Goal: Information Seeking & Learning: Obtain resource

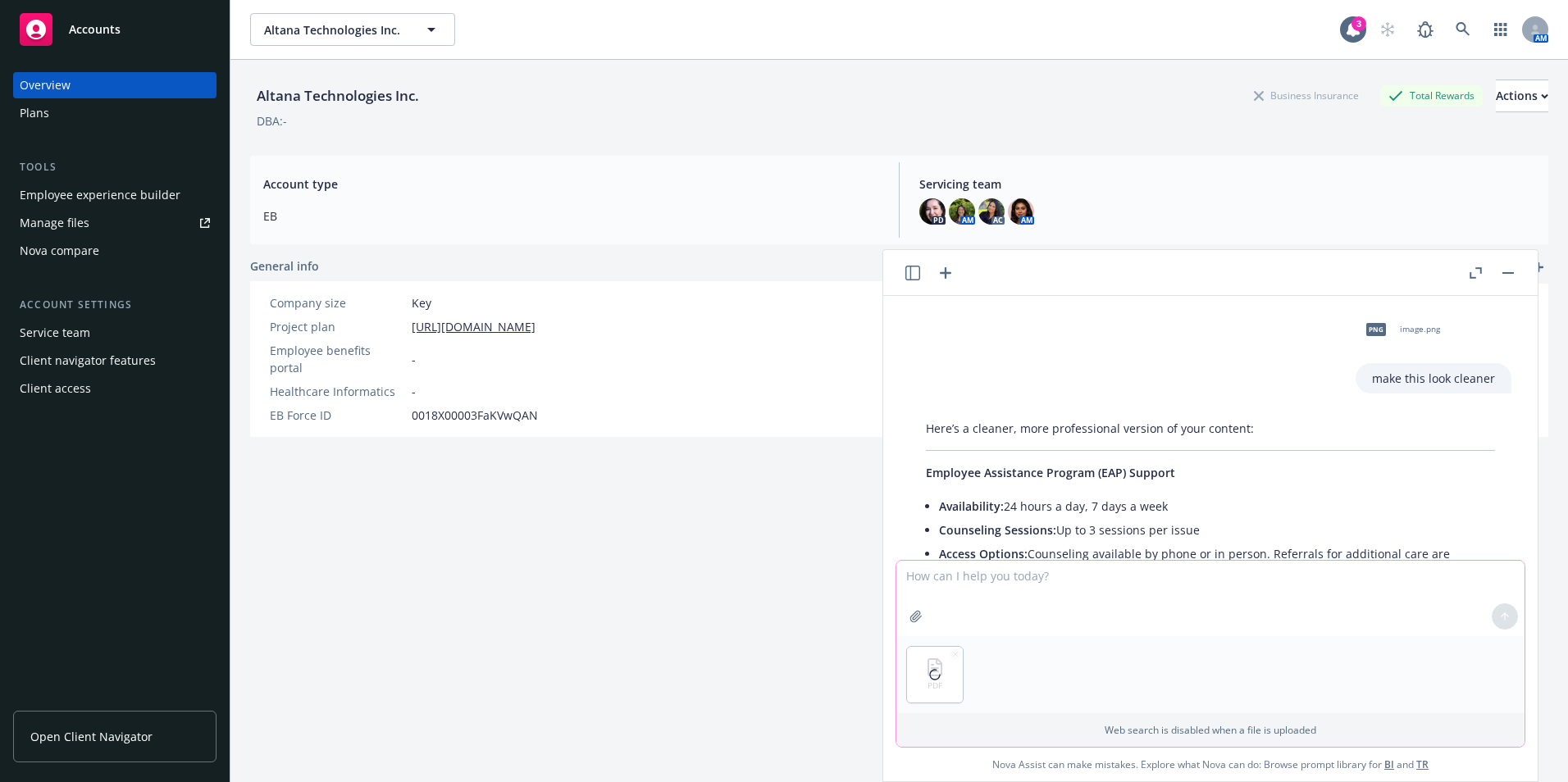
click at [1024, 589] on textarea at bounding box center [1211, 598] width 629 height 76
type textarea "give me description for a benefit guide"
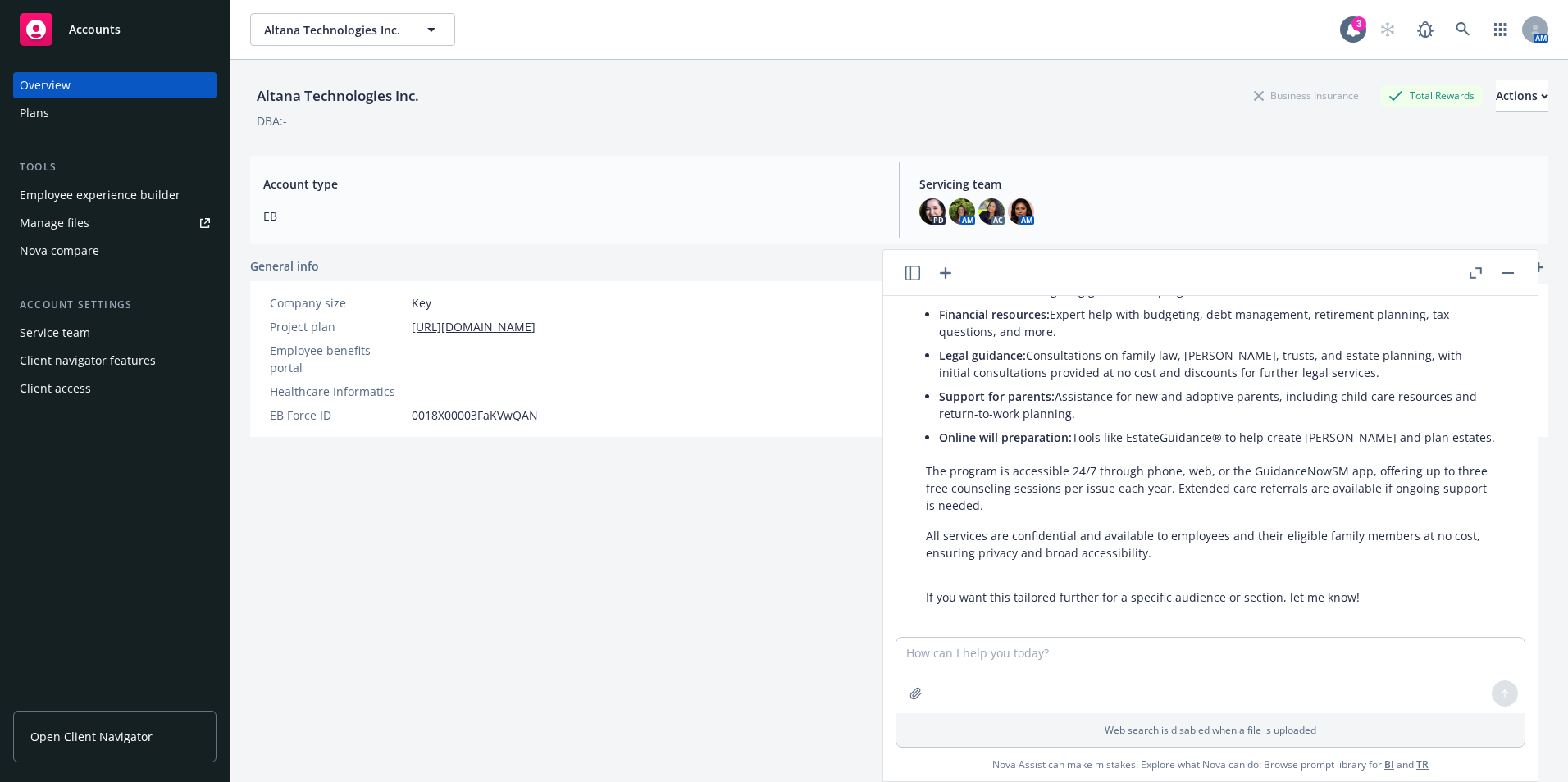
scroll to position [776, 0]
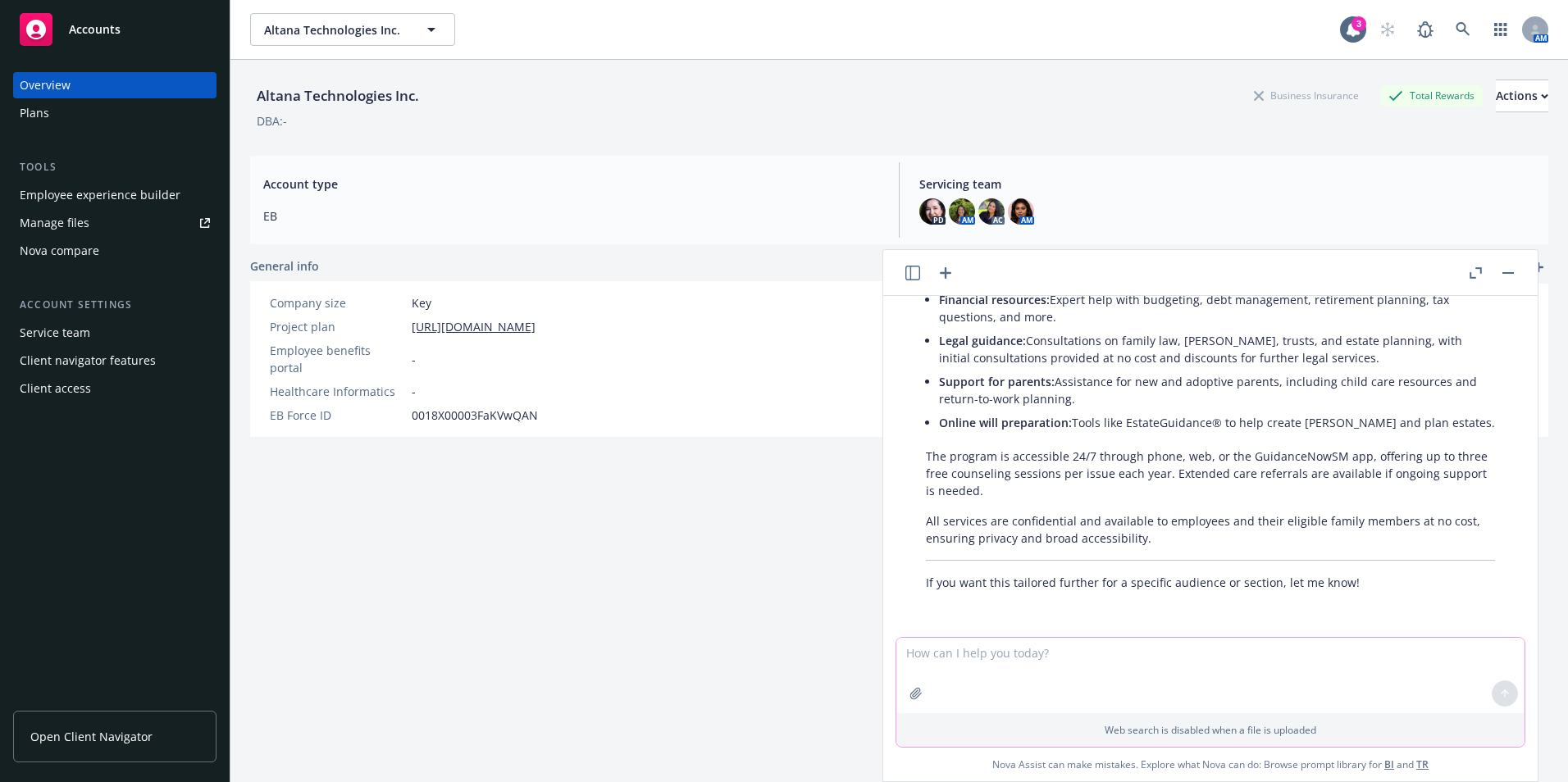
click at [1075, 656] on textarea at bounding box center [1211, 676] width 629 height 76
type textarea "for employees"
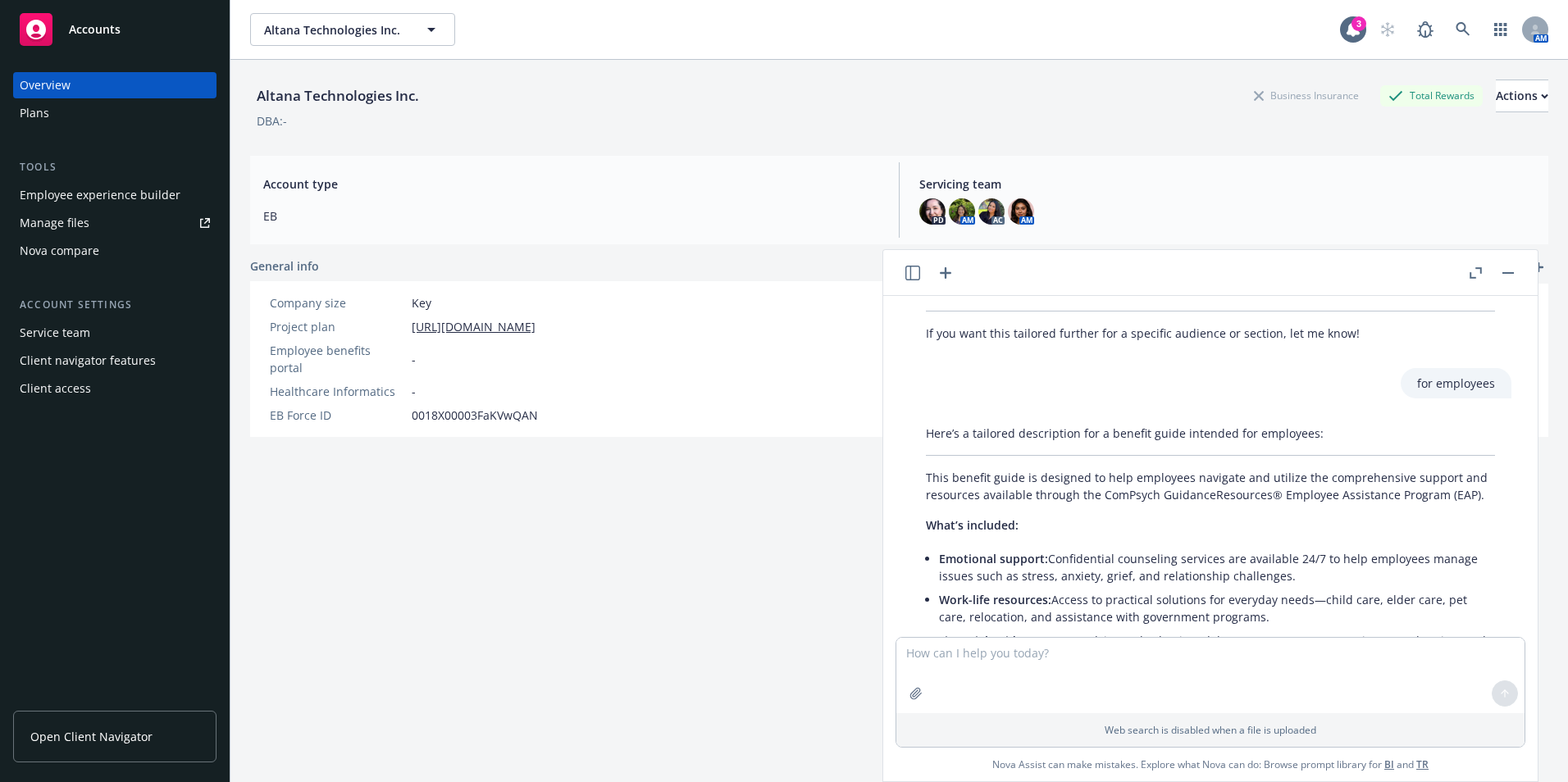
scroll to position [1023, 0]
drag, startPoint x: 930, startPoint y: 480, endPoint x: 1117, endPoint y: 490, distance: 187.3
click at [1117, 490] on p "This benefit guide is designed to help employees navigate and utilize the compr…" at bounding box center [1210, 487] width 569 height 35
click at [982, 651] on textarea at bounding box center [1211, 676] width 629 height 76
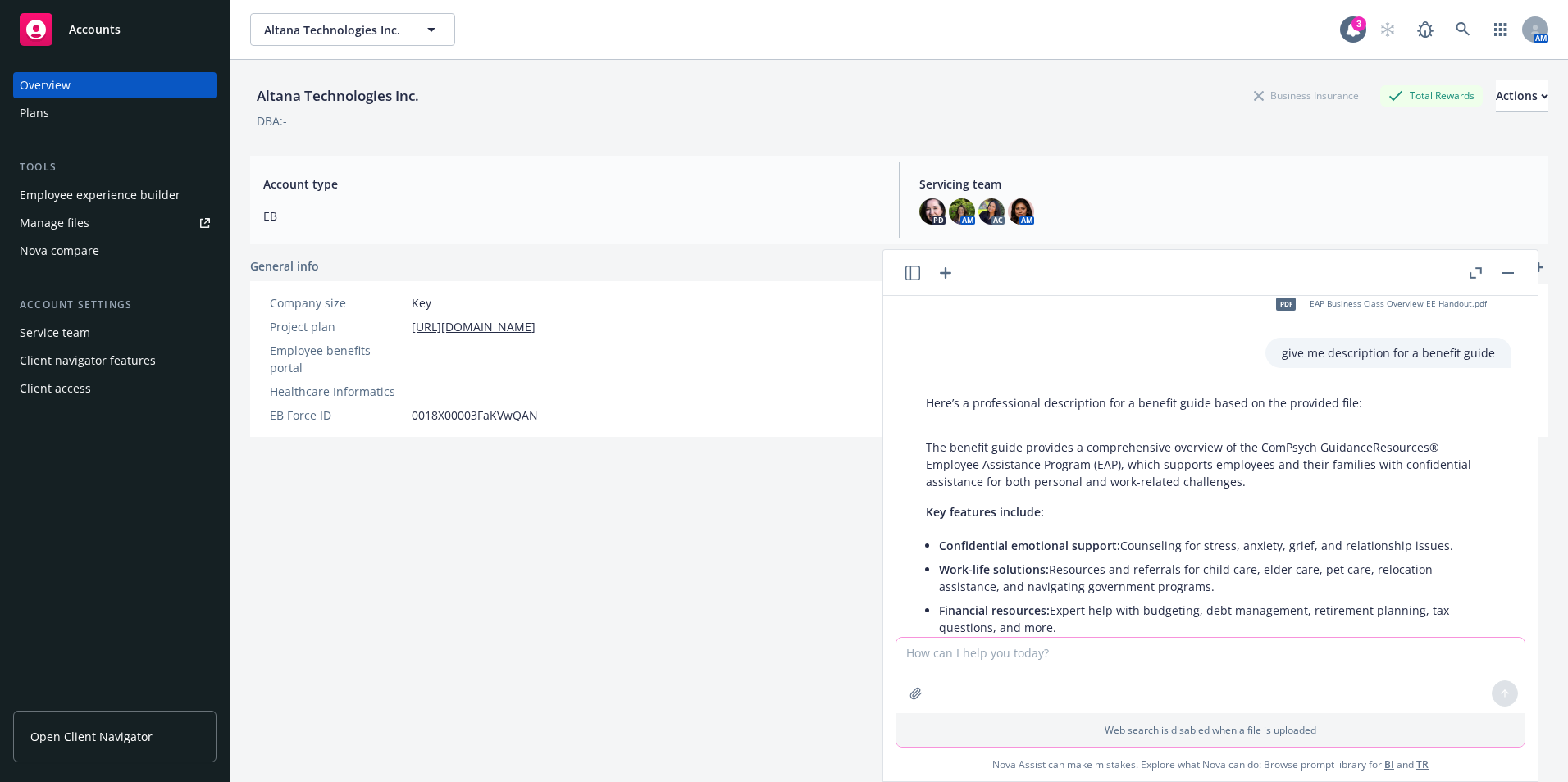
scroll to position [449, 0]
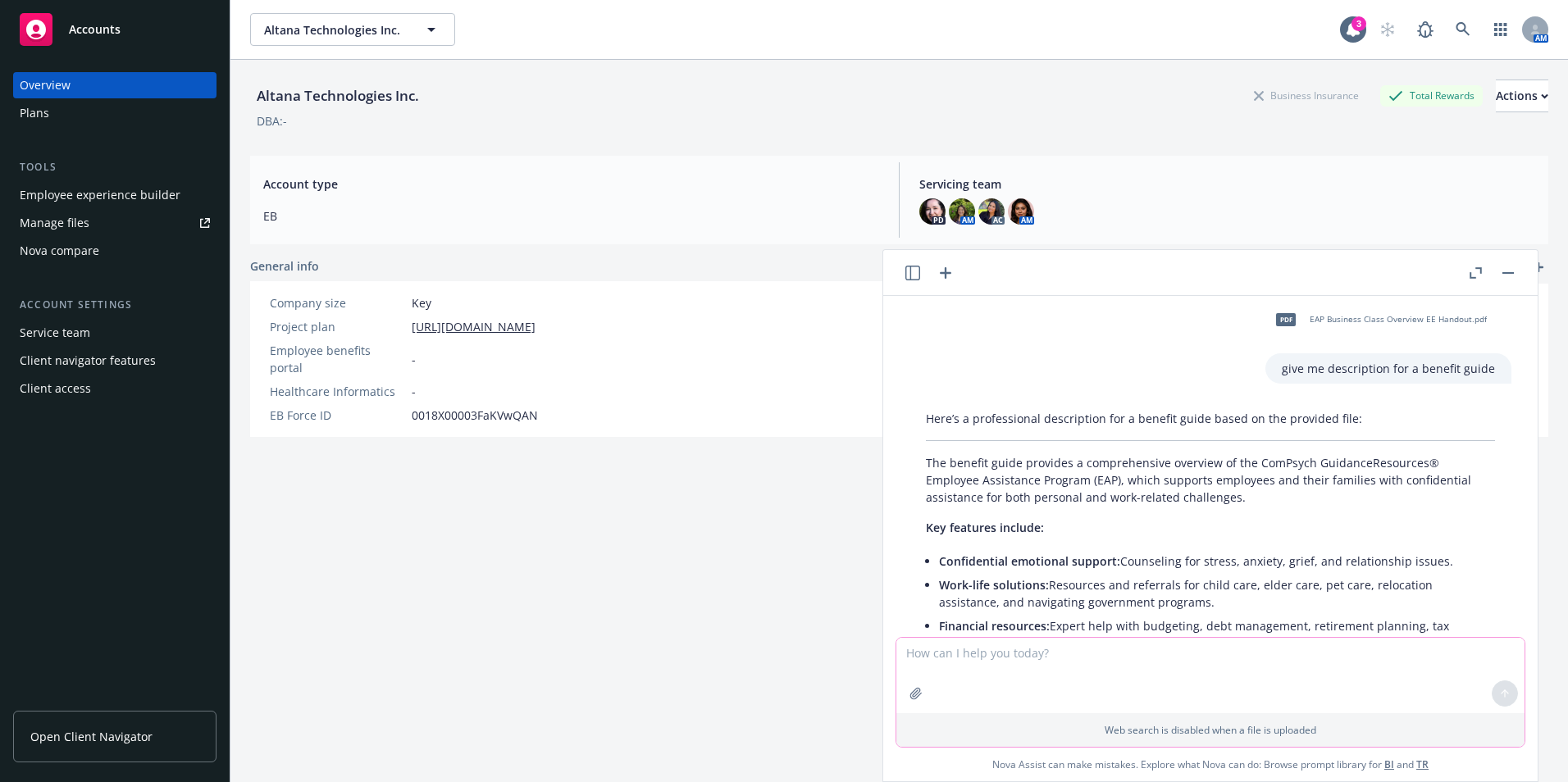
click at [952, 665] on textarea at bounding box center [1211, 676] width 629 height 76
type textarea "h"
type textarea "give me text for a breif description on what this plan is"
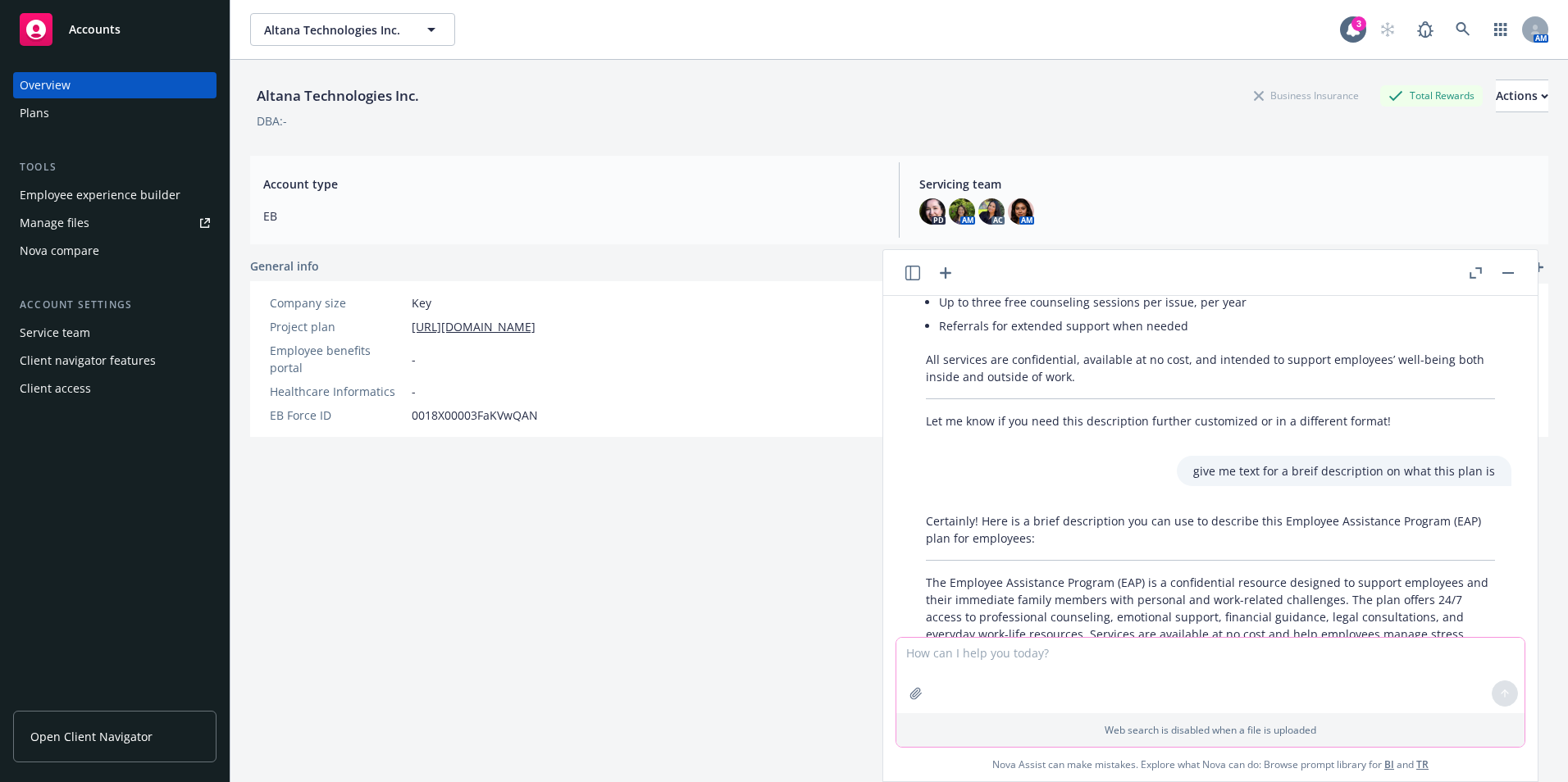
scroll to position [1708, 0]
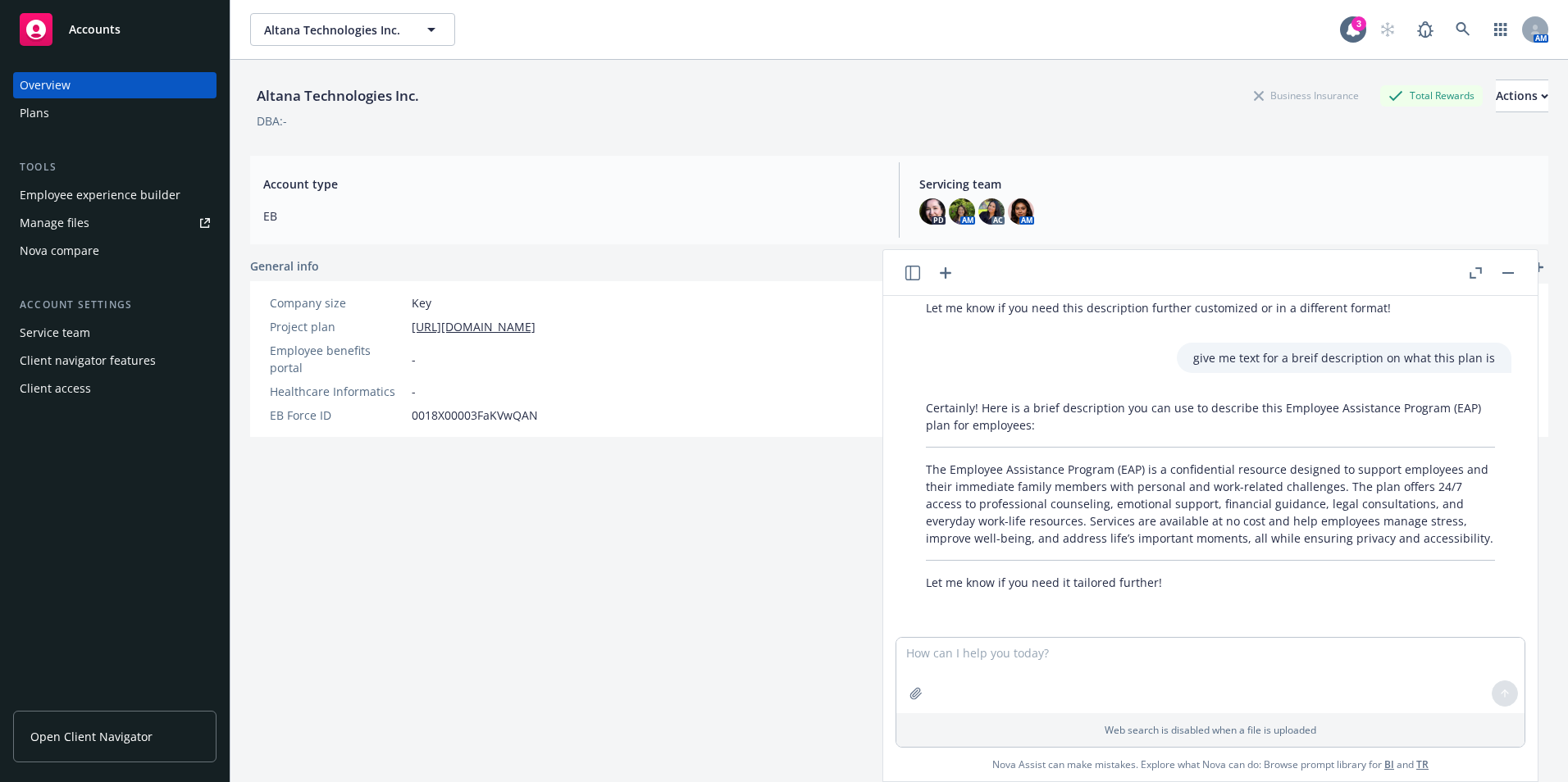
click at [1459, 538] on p "The Employee Assistance Program (EAP) is a confidential resource designed to su…" at bounding box center [1210, 503] width 569 height 86
drag, startPoint x: 1479, startPoint y: 539, endPoint x: 898, endPoint y: 468, distance: 585.3
click at [898, 468] on div "Certainly! Here is a brief description you can use to describe this Employee As…" at bounding box center [1211, 495] width 629 height 205
drag, startPoint x: 898, startPoint y: 468, endPoint x: 978, endPoint y: 478, distance: 80.6
copy p "The Employee Assistance Program (EAP) is a confidential resource designed to su…"
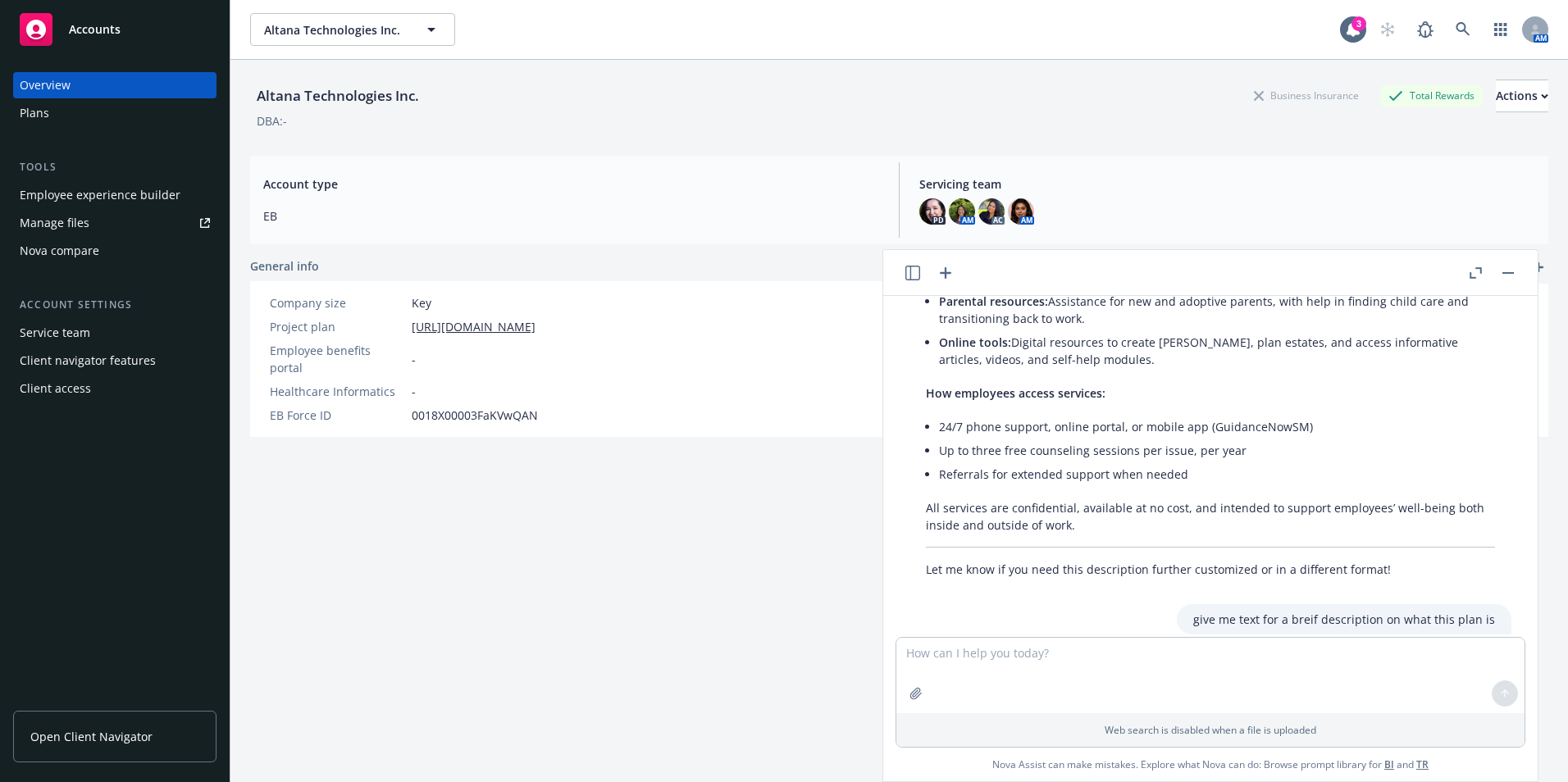
scroll to position [1544, 0]
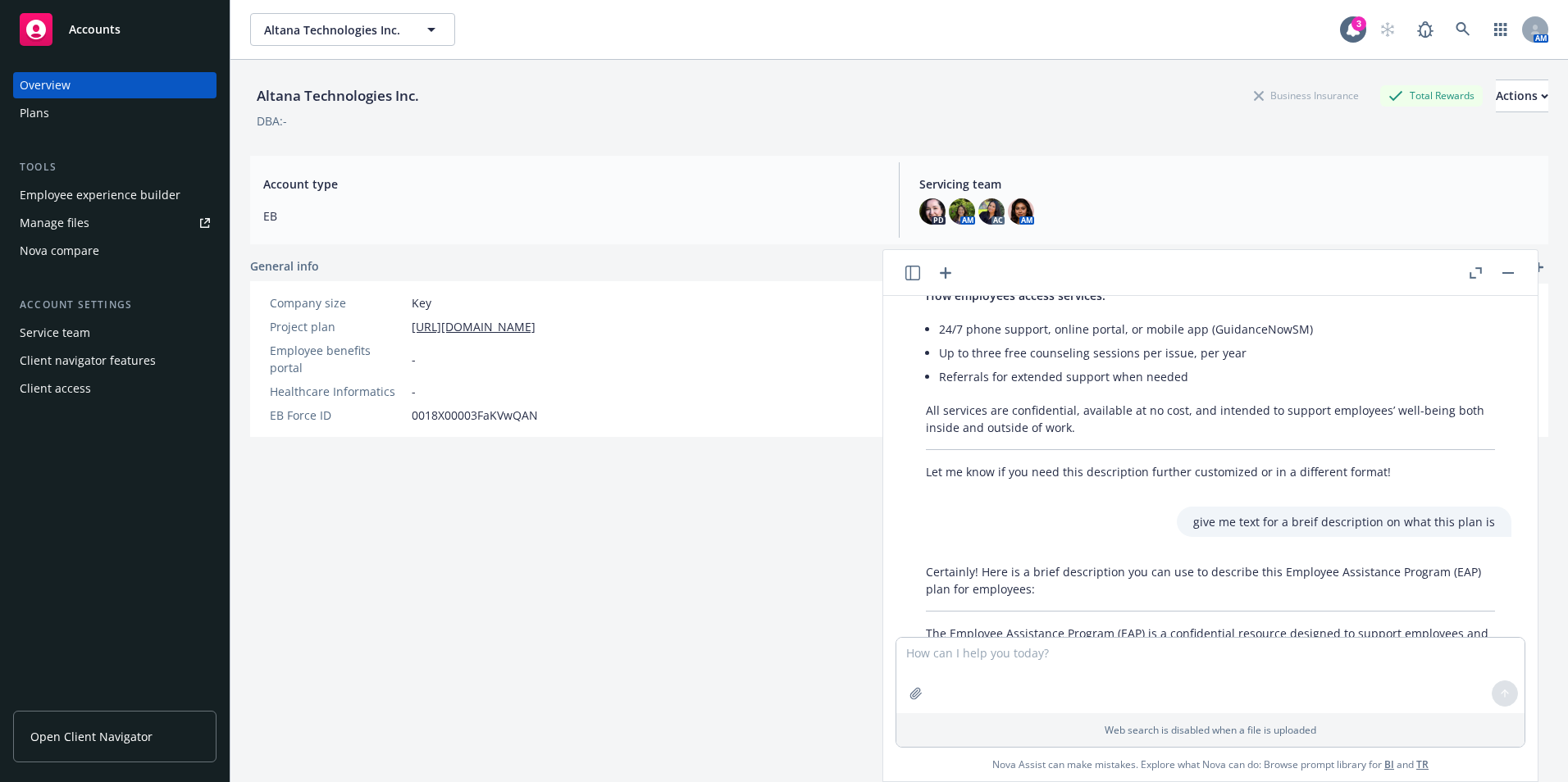
drag, startPoint x: 913, startPoint y: 414, endPoint x: 1203, endPoint y: 377, distance: 292.4
click at [1203, 377] on div "Here’s a tailored description for a benefit guide intended for employees: This …" at bounding box center [1211, 193] width 602 height 588
drag, startPoint x: 1203, startPoint y: 377, endPoint x: 1105, endPoint y: 426, distance: 109.6
click at [1105, 426] on p "All services are confidential, available at no cost, and intended to support em…" at bounding box center [1210, 419] width 569 height 35
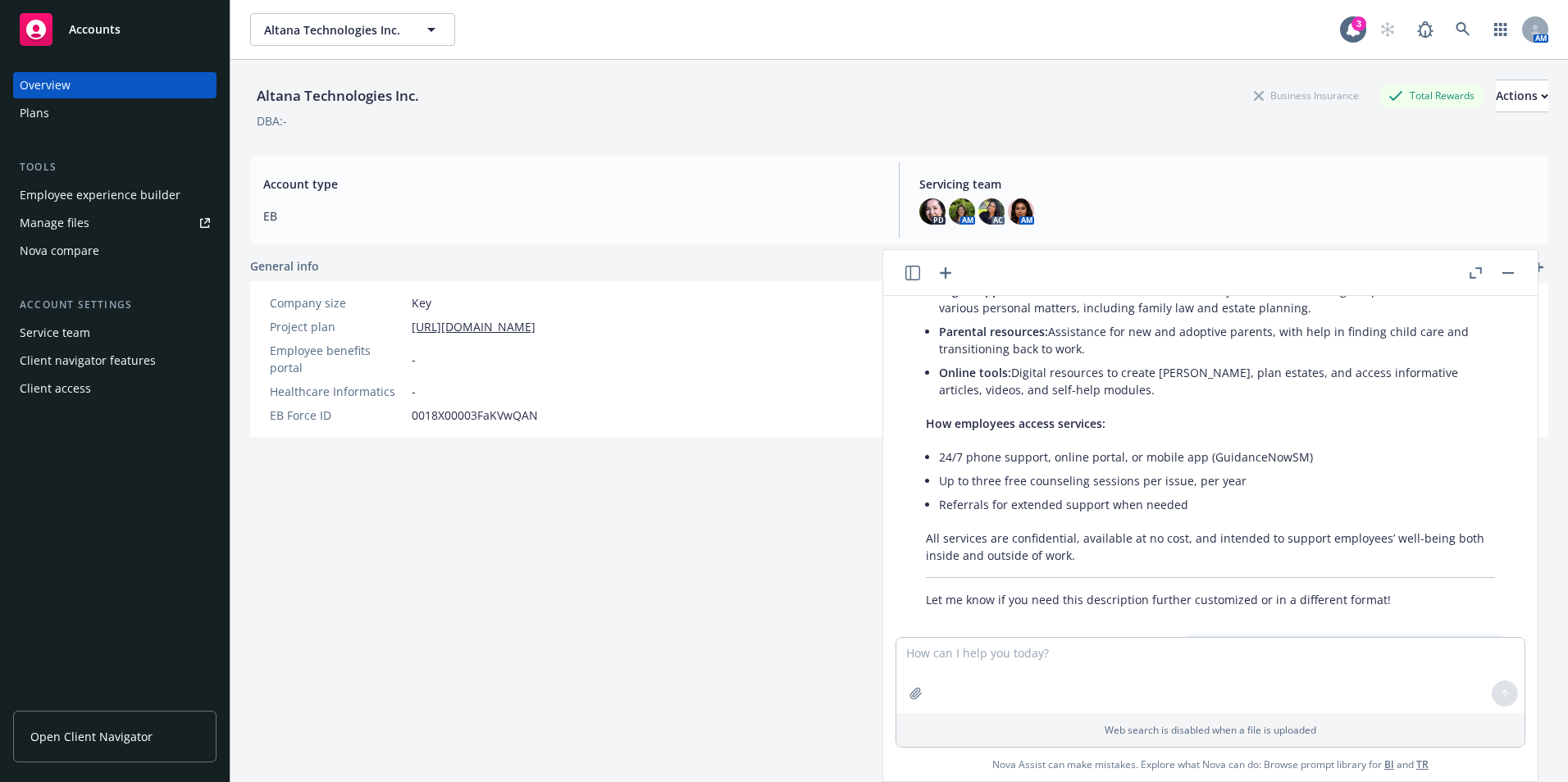
scroll to position [1298, 0]
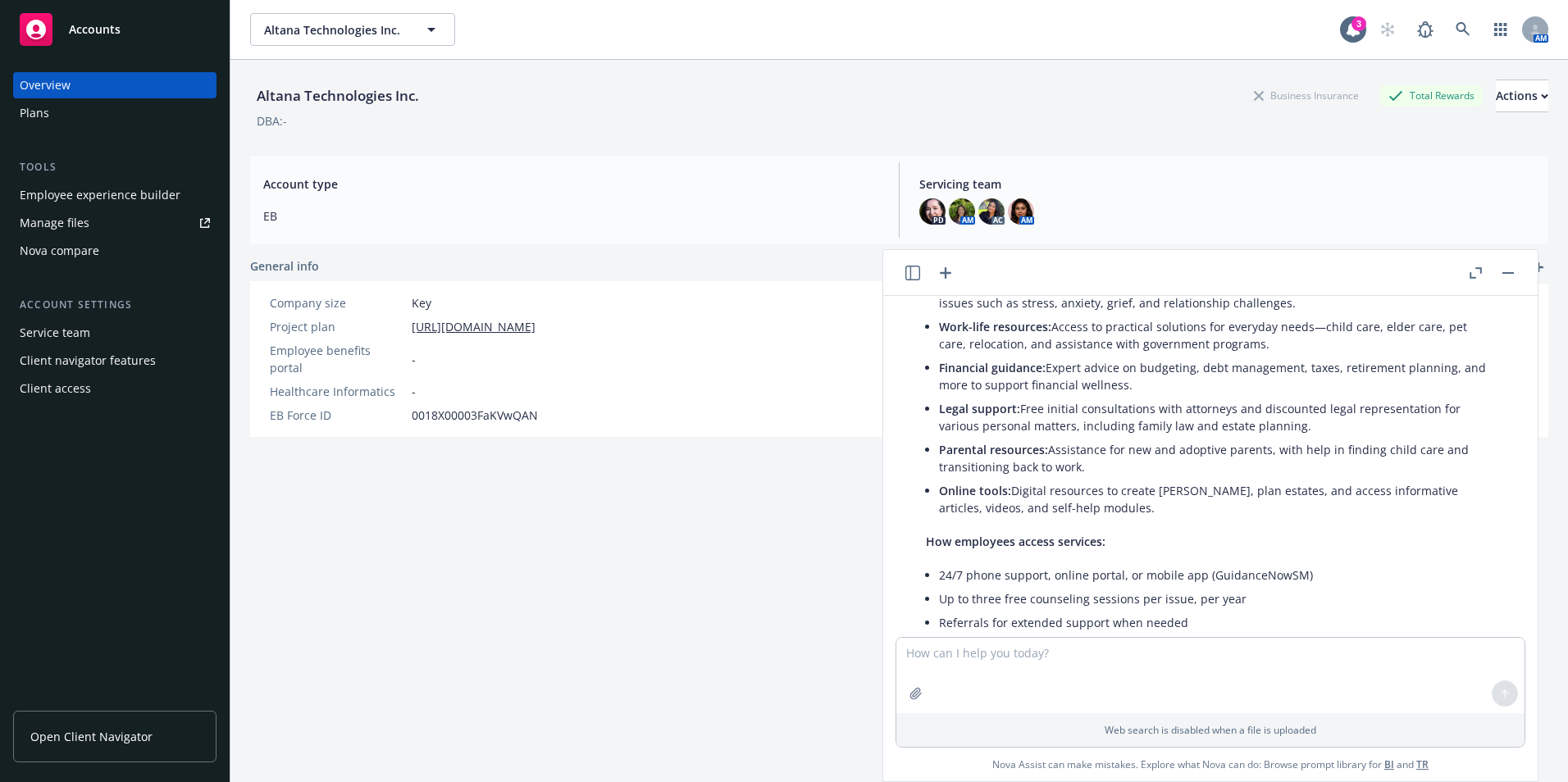
drag, startPoint x: 1098, startPoint y: 437, endPoint x: 913, endPoint y: 544, distance: 213.7
click at [913, 544] on div "Here’s a tailored description for a benefit guide intended for employees: This …" at bounding box center [1211, 439] width 602 height 588
drag, startPoint x: 913, startPoint y: 544, endPoint x: 951, endPoint y: 540, distance: 38.2
copy div "How employees access services: 24/7 phone support, online portal, or mobile app…"
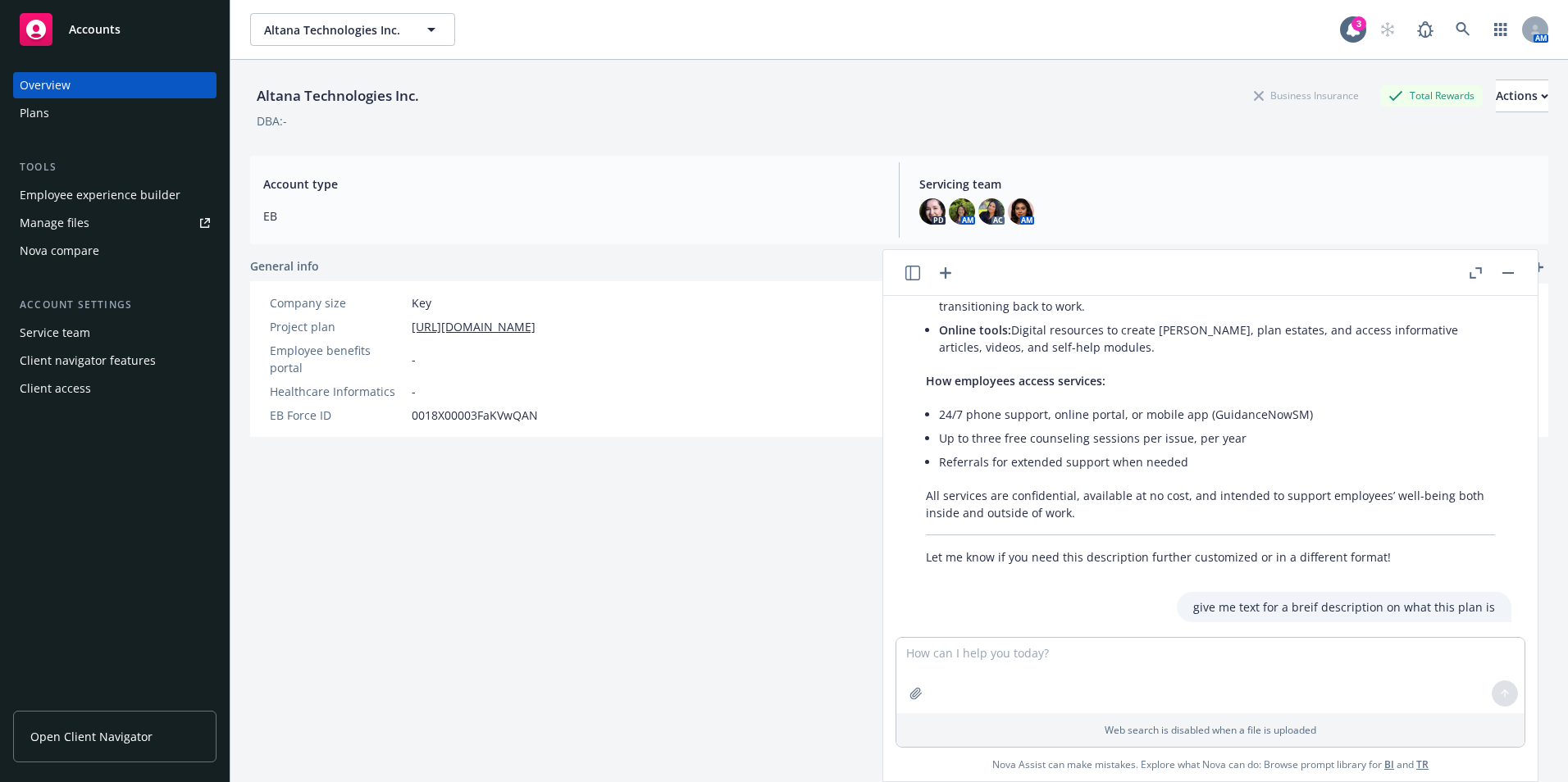
scroll to position [1462, 0]
drag, startPoint x: 922, startPoint y: 415, endPoint x: 1199, endPoint y: 458, distance: 280.3
click at [1199, 458] on div "Here’s a tailored description for a benefit guide intended for employees: This …" at bounding box center [1211, 275] width 602 height 588
drag, startPoint x: 1199, startPoint y: 458, endPoint x: 1105, endPoint y: 458, distance: 94.0
copy div "Lore’i dolorsit: Ametconse adipisc: Elitseddoeiu temporinci utlabore etd magnaa…"
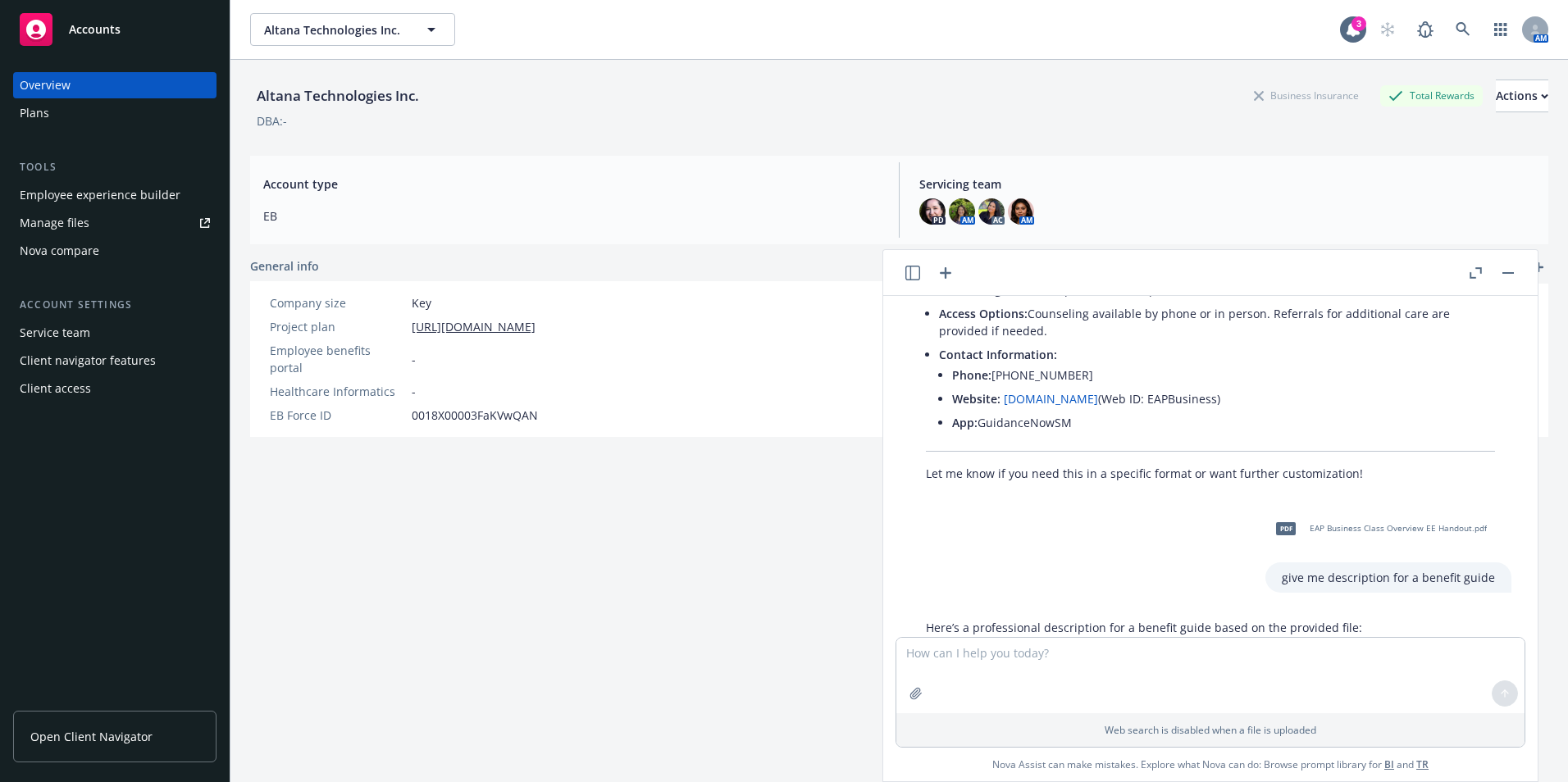
scroll to position [232, 0]
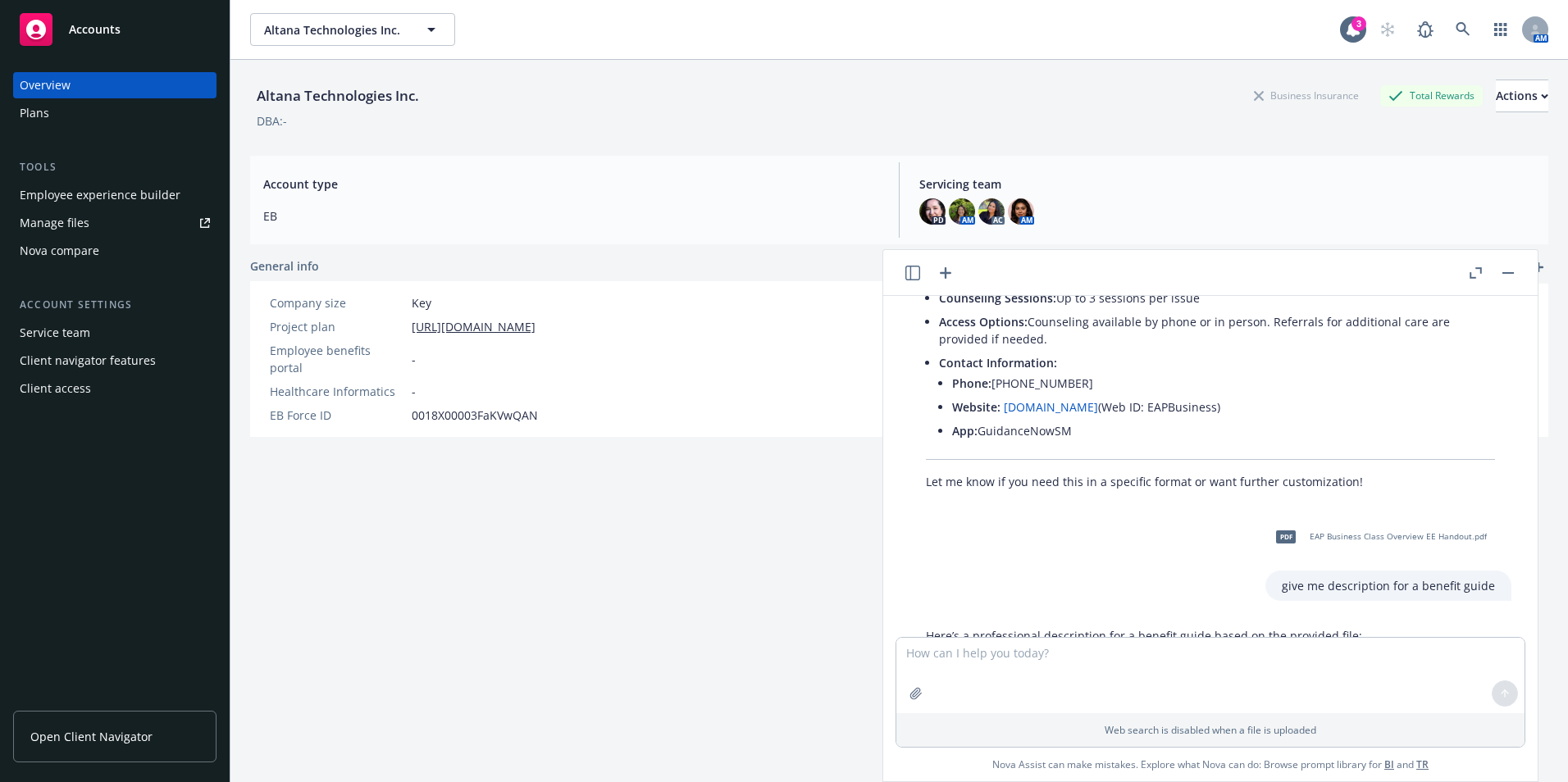
drag, startPoint x: 1272, startPoint y: 411, endPoint x: 1004, endPoint y: 406, distance: 268.0
click at [1004, 406] on li "Website: [DOMAIN_NAME] (Web ID: EAPBusiness)" at bounding box center [1223, 407] width 543 height 24
drag, startPoint x: 999, startPoint y: 407, endPoint x: 1236, endPoint y: 427, distance: 237.8
click at [1235, 428] on li "App: GuidanceNowSM" at bounding box center [1223, 430] width 543 height 24
drag, startPoint x: 1138, startPoint y: 401, endPoint x: 1005, endPoint y: 402, distance: 133.0
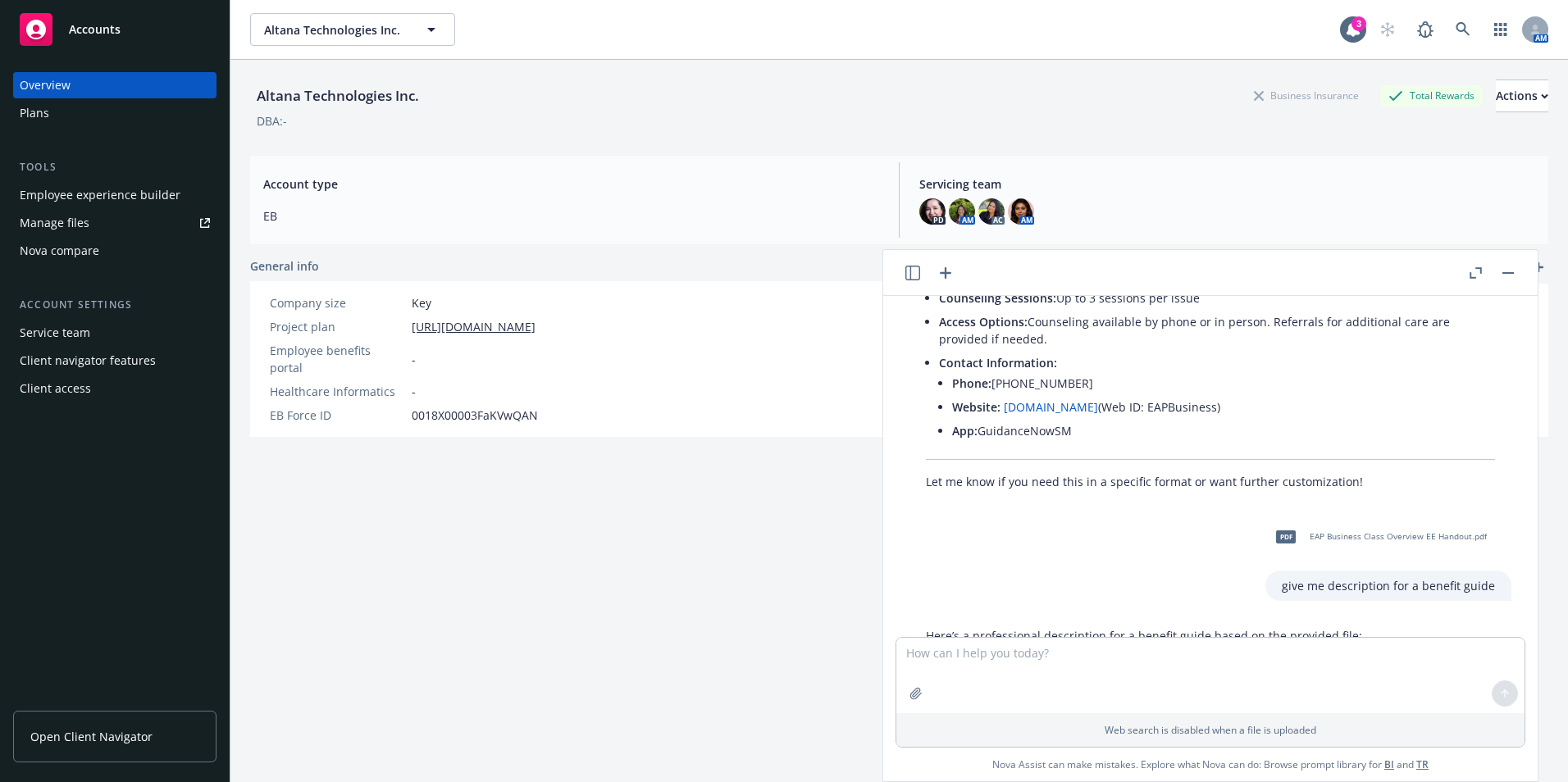
click at [1005, 402] on li "Website: [DOMAIN_NAME] (Web ID: EAPBusiness)" at bounding box center [1223, 407] width 543 height 24
drag, startPoint x: 1005, startPoint y: 402, endPoint x: 1024, endPoint y: 405, distance: 19.2
copy li "[DOMAIN_NAME] (Web ID: EAPBusiness)"
click at [1063, 549] on div "pdf EAP Business Class Overview EE Handout.pdf give me description for a benefi…" at bounding box center [1211, 559] width 629 height 85
click at [999, 670] on textarea at bounding box center [1211, 676] width 629 height 76
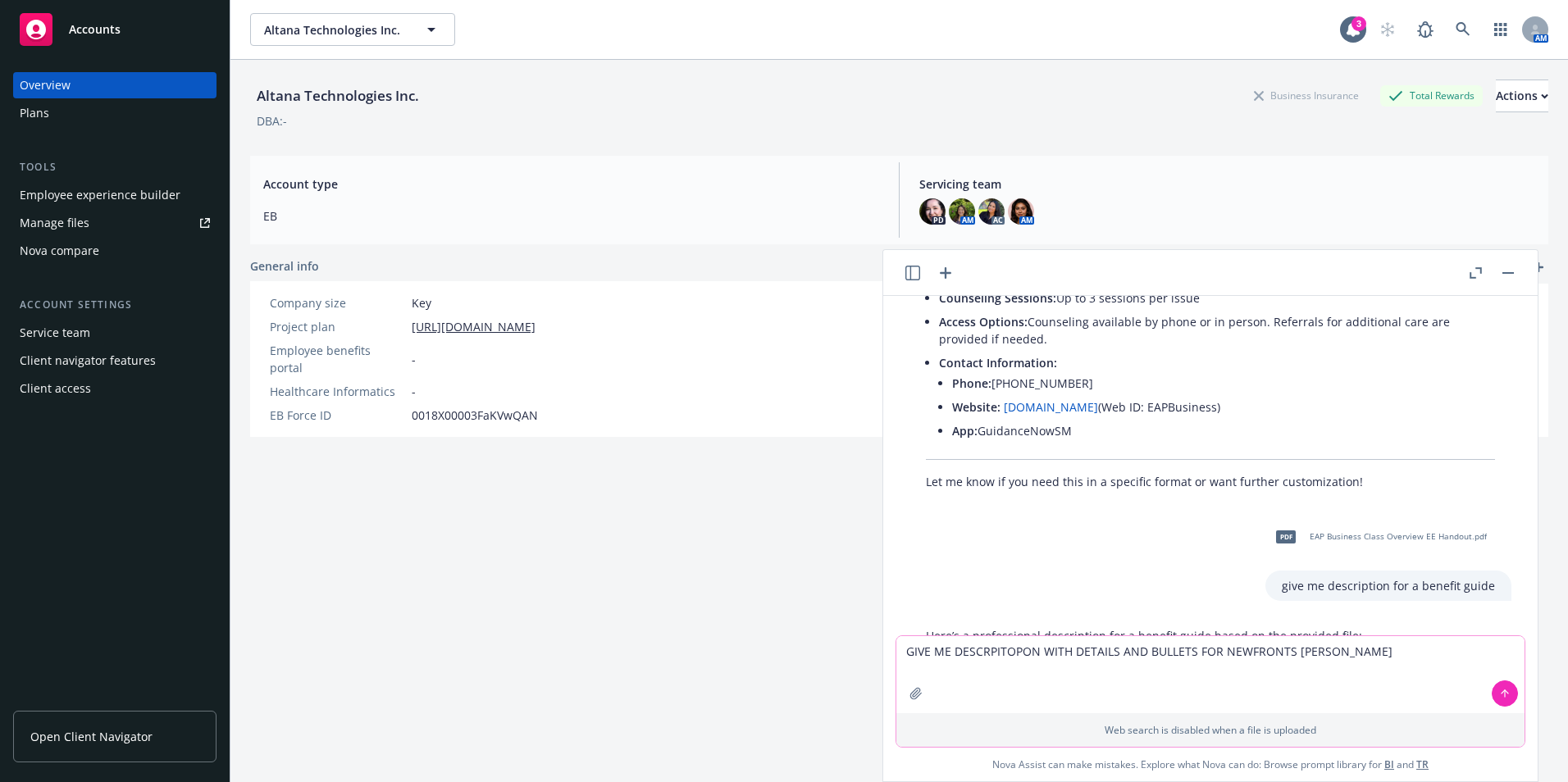
type textarea "GIVE ME DESCRPITOPON WITH DETAILS AND BULLETS FOR NEWFRONTS PERKSPOT"
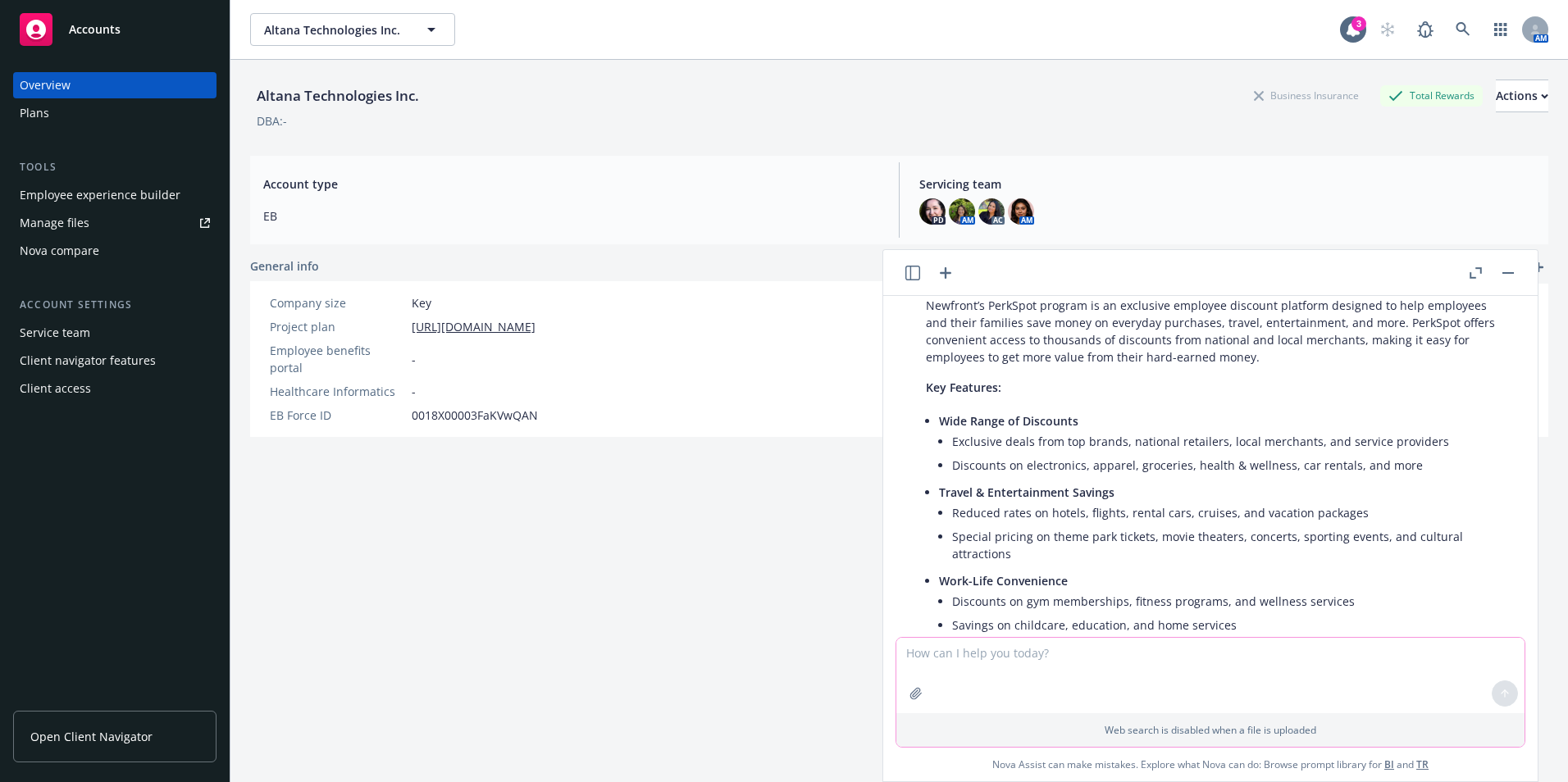
scroll to position [2108, 0]
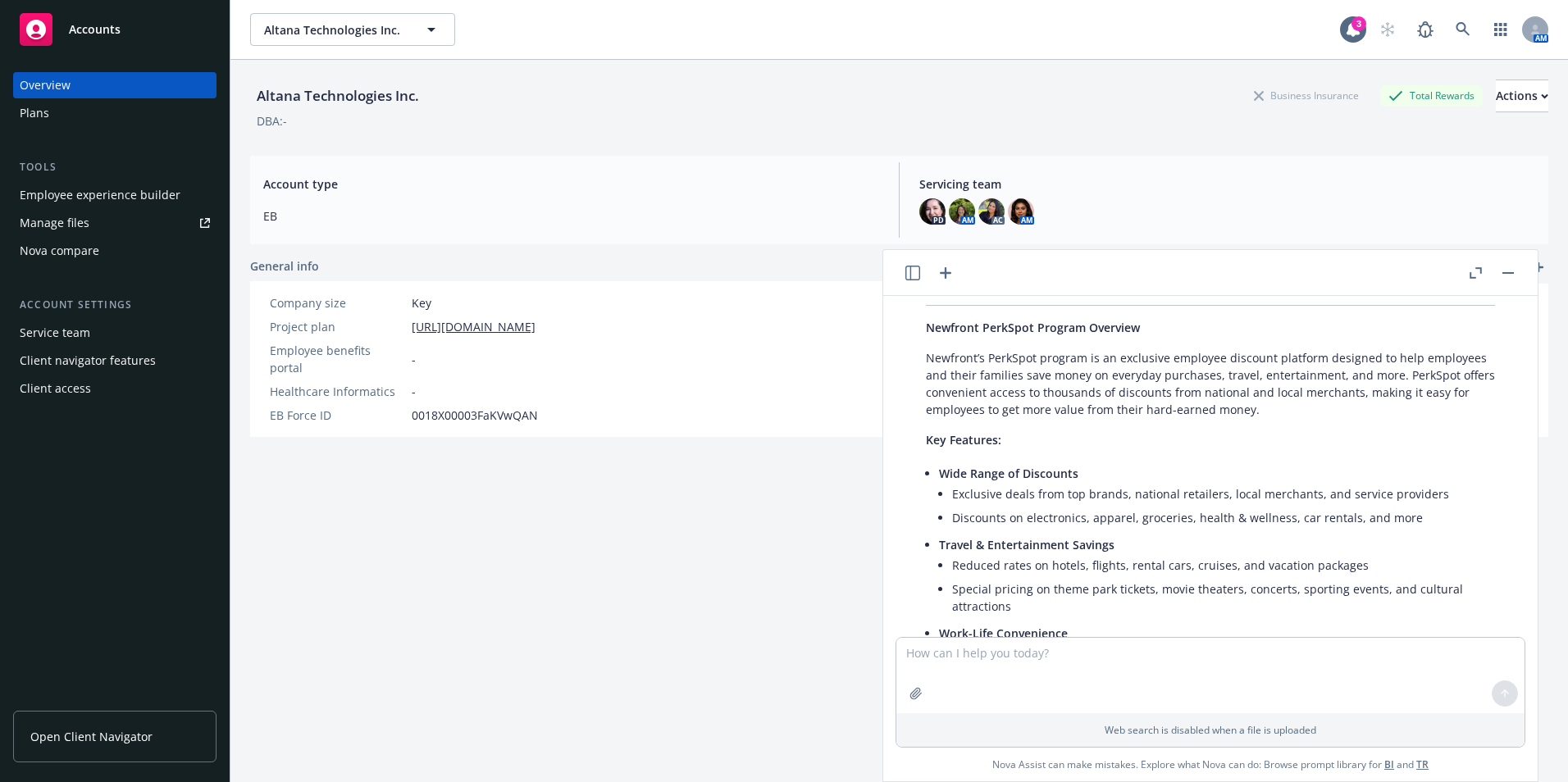
click at [916, 354] on div "Certainly! Here’s a detailed, bulleted description for Newfront's PerkSpot prog…" at bounding box center [1211, 678] width 602 height 821
drag, startPoint x: 927, startPoint y: 357, endPoint x: 1380, endPoint y: 419, distance: 457.2
click at [1380, 419] on div "Certainly! Here’s a detailed, bulleted description for Newfront's PerkSpot prog…" at bounding box center [1211, 678] width 602 height 821
drag, startPoint x: 1380, startPoint y: 419, endPoint x: 1297, endPoint y: 400, distance: 85.1
copy p "Newfront’s PerkSpot program is an exclusive employee discount platform designed…"
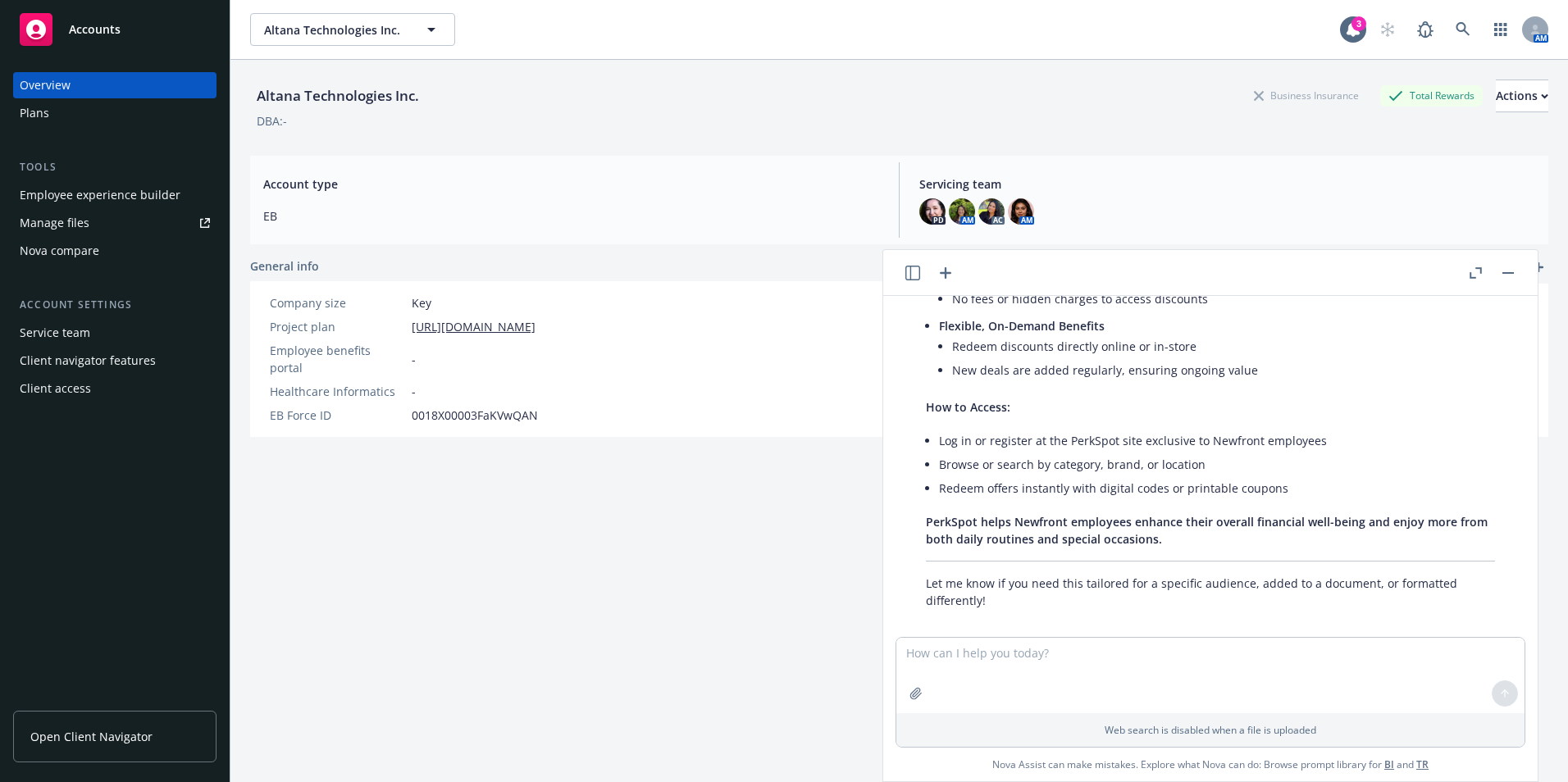
scroll to position [2600, 0]
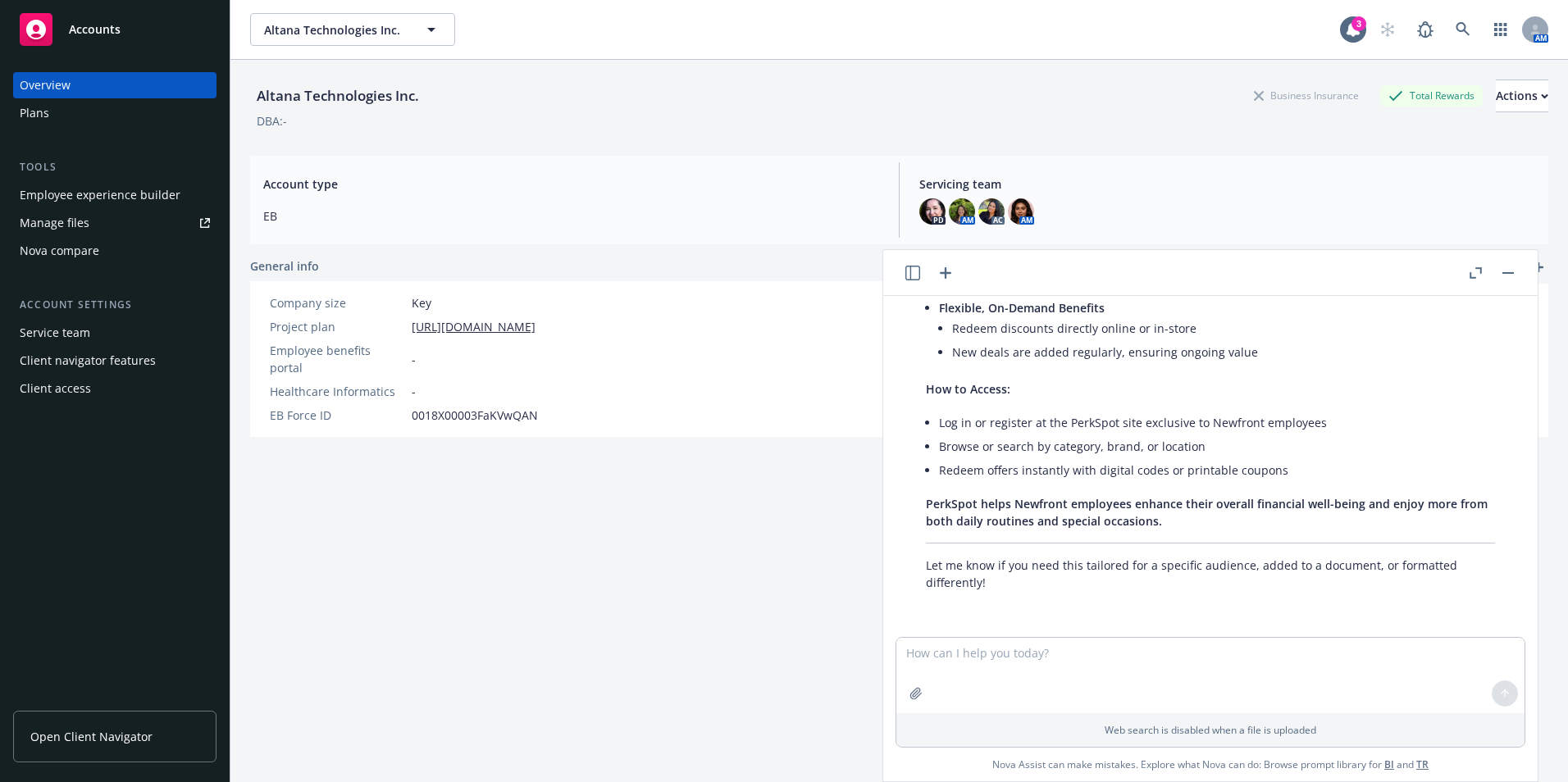
drag, startPoint x: 931, startPoint y: 440, endPoint x: 1211, endPoint y: 527, distance: 293.2
click at [1214, 527] on div "Certainly! Here’s a detailed, bulleted description for Newfront's PerkSpot prog…" at bounding box center [1211, 187] width 602 height 821
drag, startPoint x: 1211, startPoint y: 527, endPoint x: 1119, endPoint y: 508, distance: 93.9
copy div "ey Features: Wide Range of Discounts Exclusive deals from top brands, national …"
click at [1010, 650] on textarea at bounding box center [1211, 676] width 629 height 76
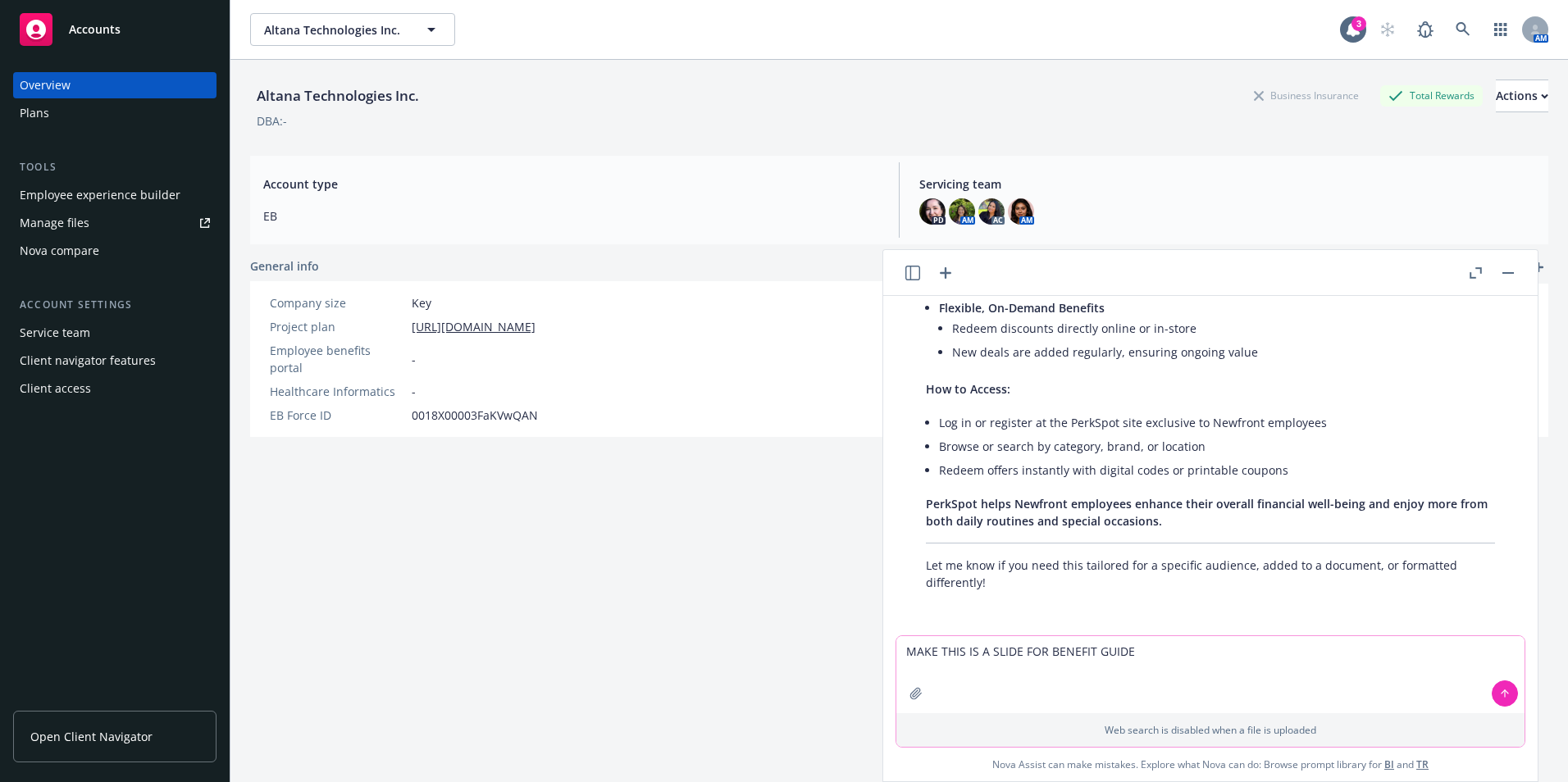
type textarea "MAKE THIS IS A SLIDE FOR BENEFIT GUIDE"
paste textarea
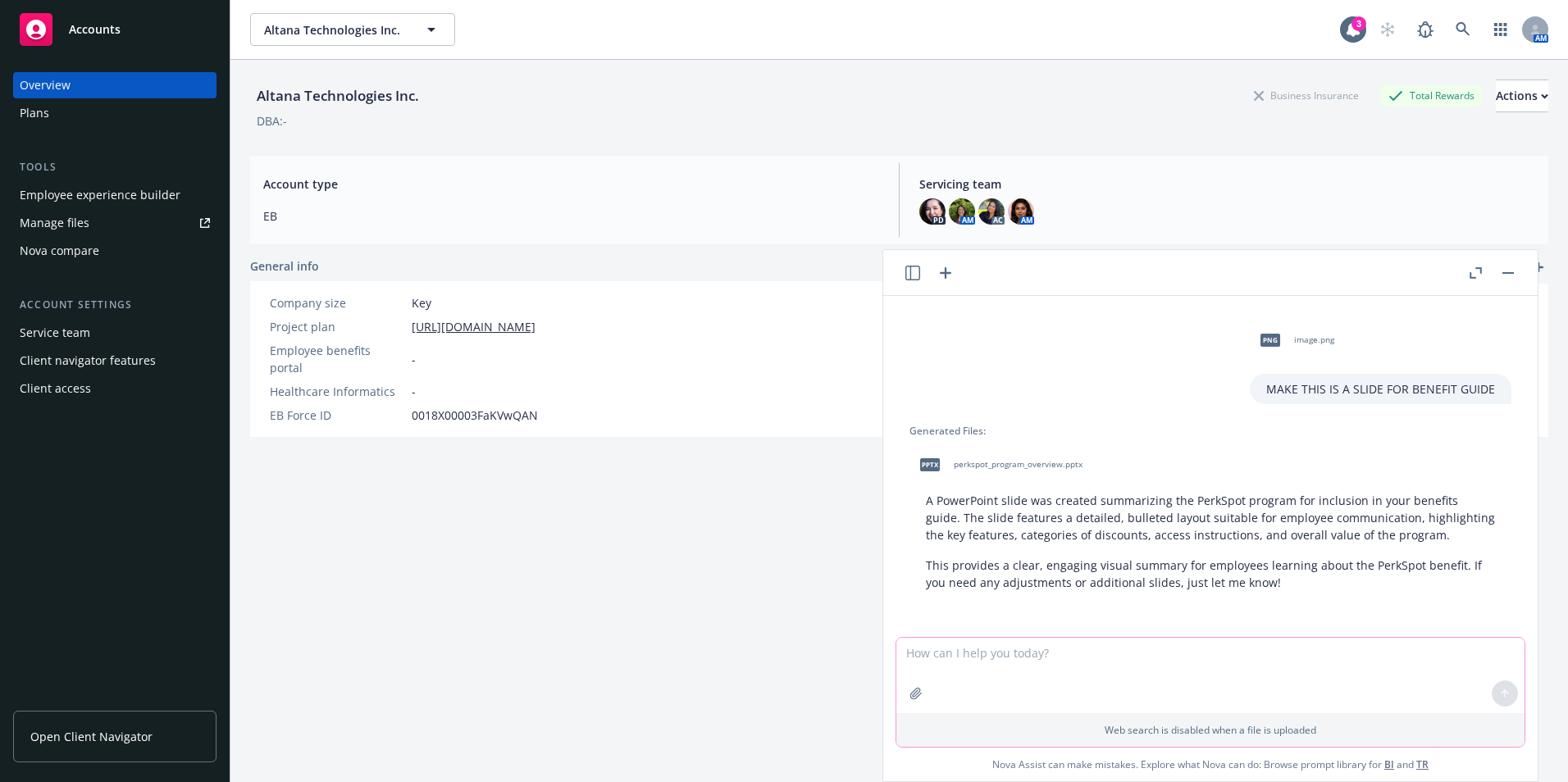
scroll to position [2915, 0]
click at [990, 459] on span "perkspot_program_overview.pptx" at bounding box center [1018, 464] width 129 height 11
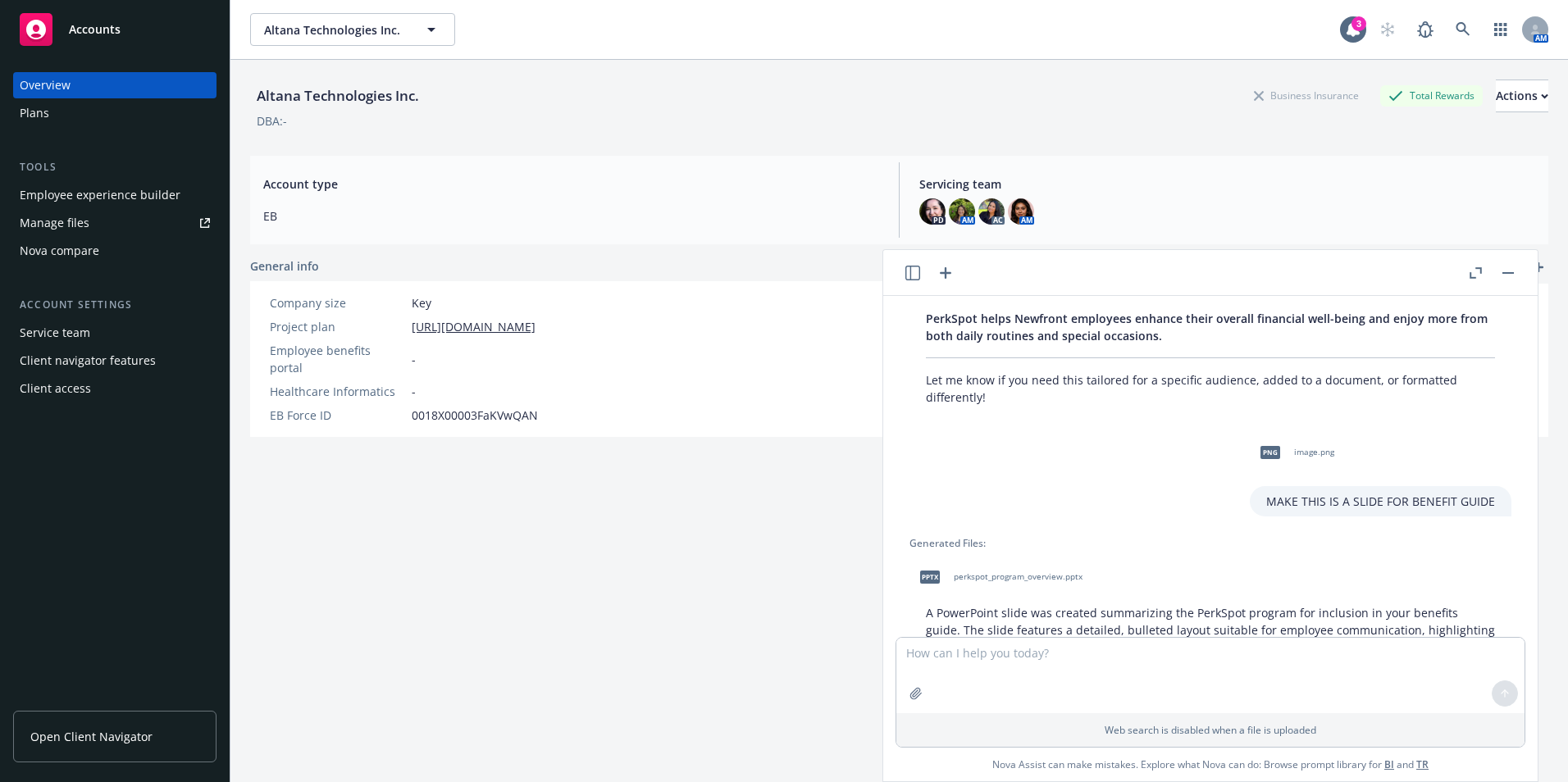
scroll to position [2750, 0]
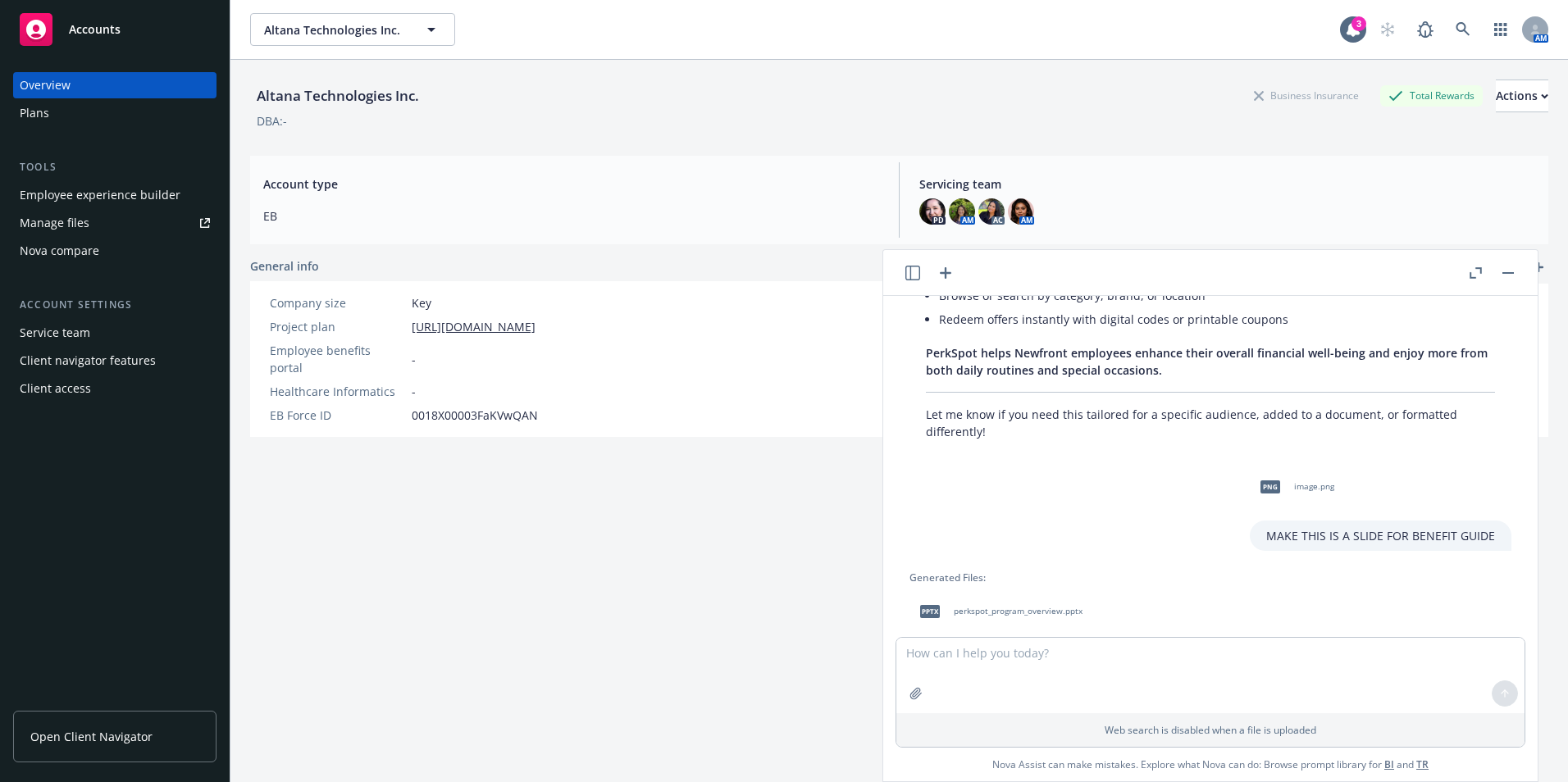
click at [1045, 545] on div "png image.png MAKE THIS IS A SLIDE FOR BENEFIT GUIDE" at bounding box center [1211, 509] width 629 height 85
click at [911, 277] on icon "button" at bounding box center [913, 273] width 15 height 15
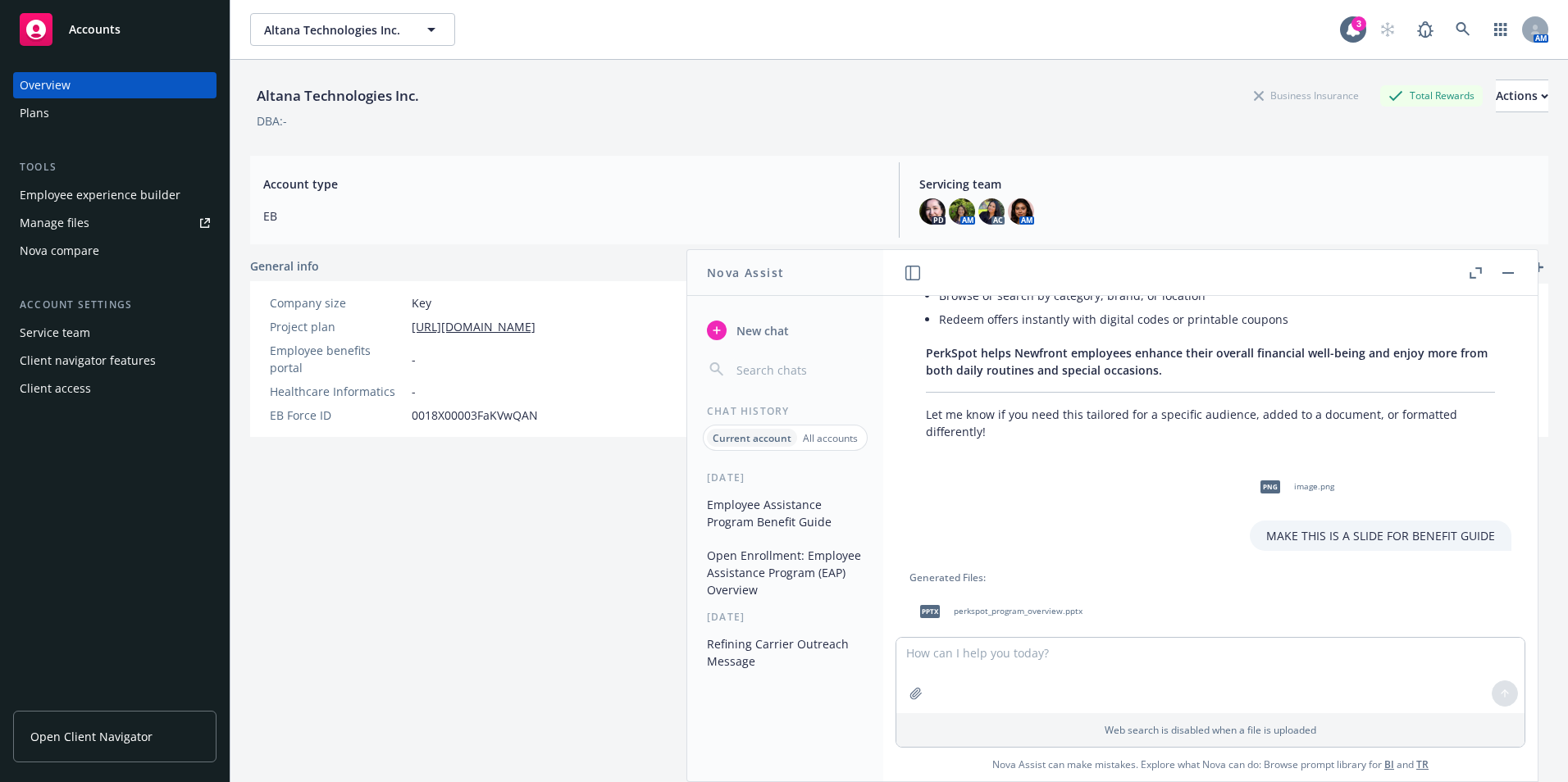
click at [805, 327] on button "New chat" at bounding box center [785, 330] width 170 height 29
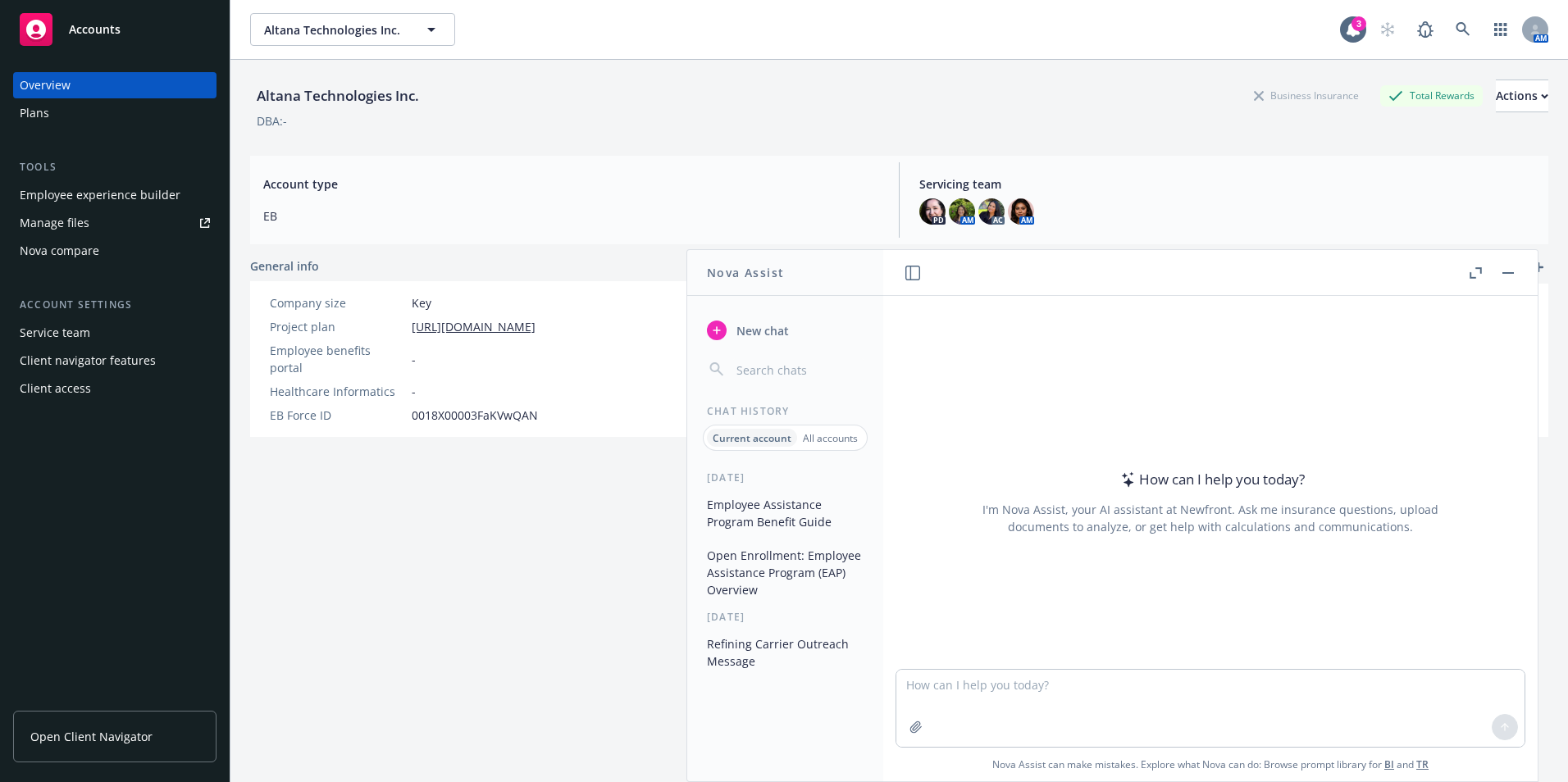
click at [956, 655] on div at bounding box center [1211, 660] width 629 height 20
click at [971, 684] on textarea at bounding box center [1211, 708] width 629 height 77
type textarea "MAKE THIS A [PERSON_NAME] FOR BENEFIT GUIDE WITH THIS ONFORMATION"
paste textarea
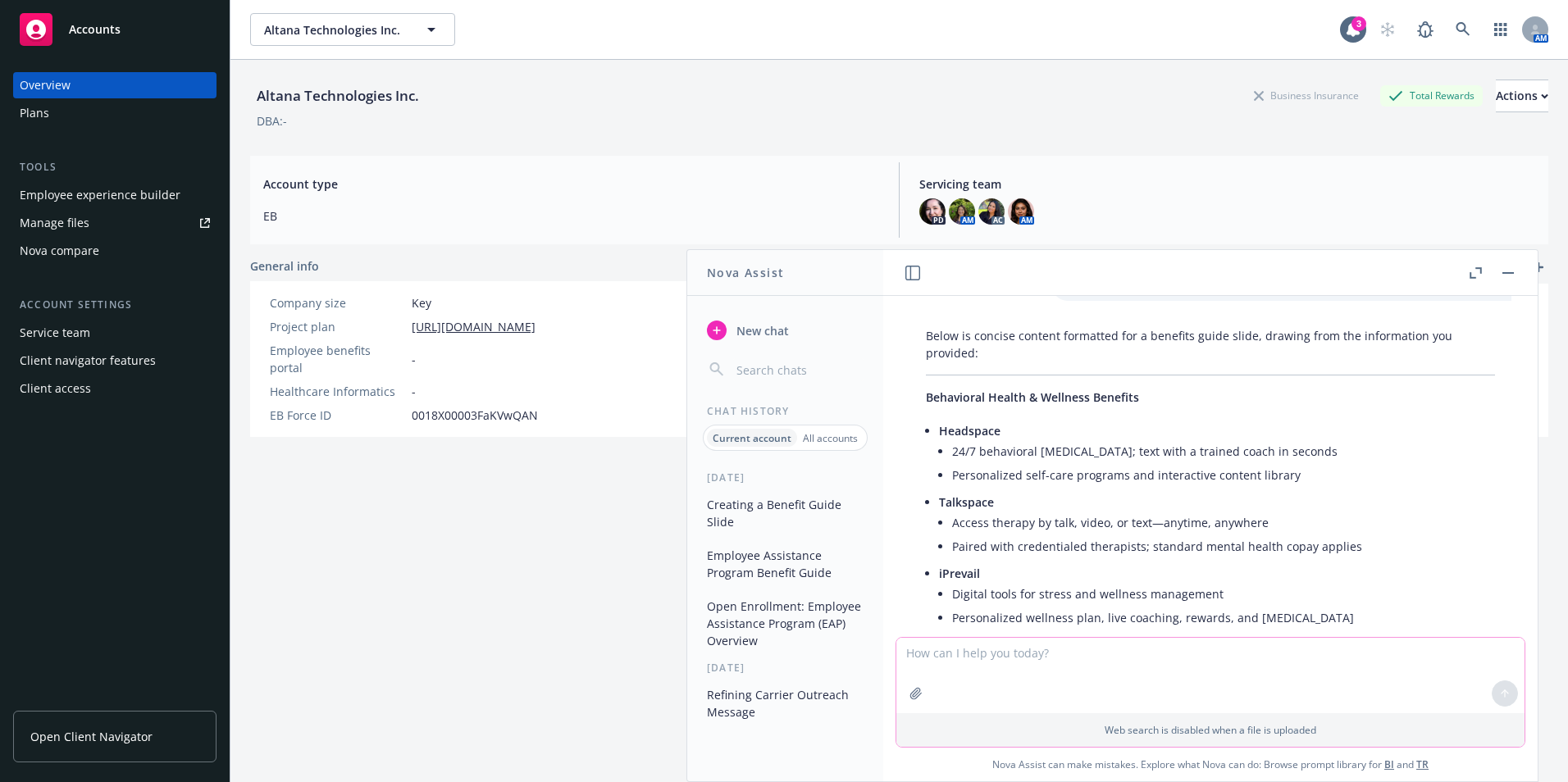
scroll to position [186, 0]
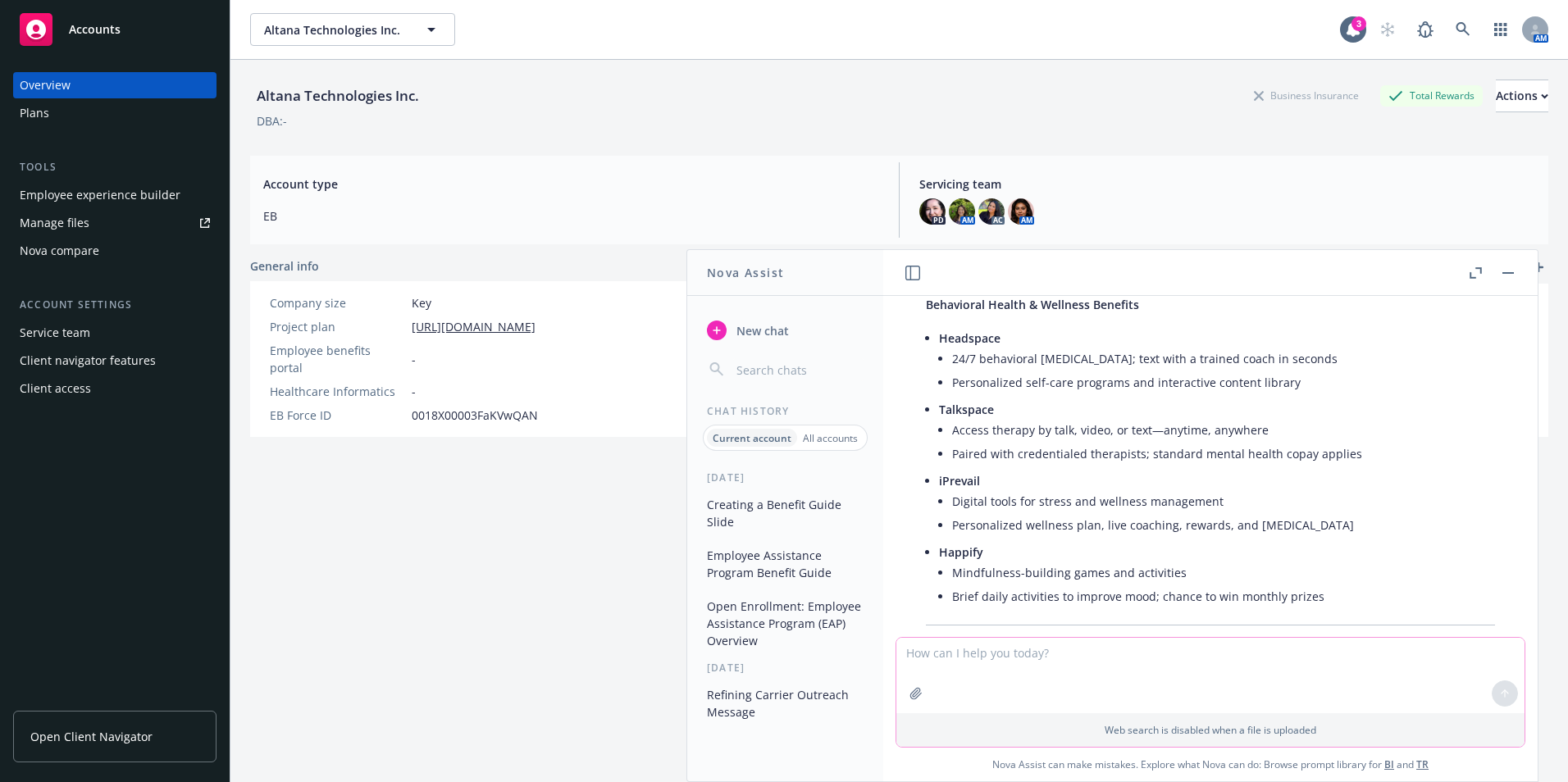
click at [1027, 660] on textarea at bounding box center [1211, 676] width 629 height 76
type textarea "GIVE ME A DESCRIPTION FOR THEBEGINNING"
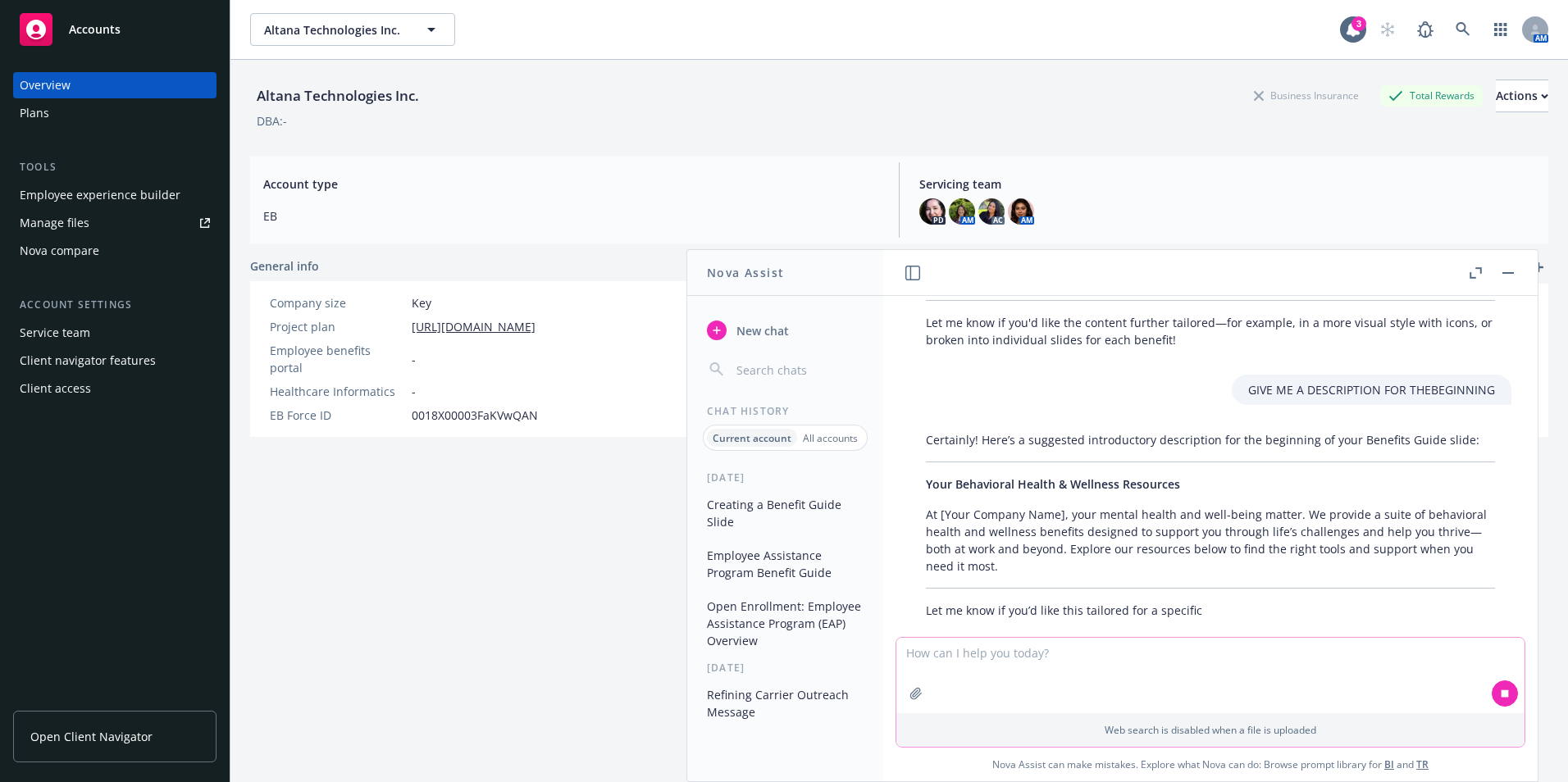
scroll to position [538, 0]
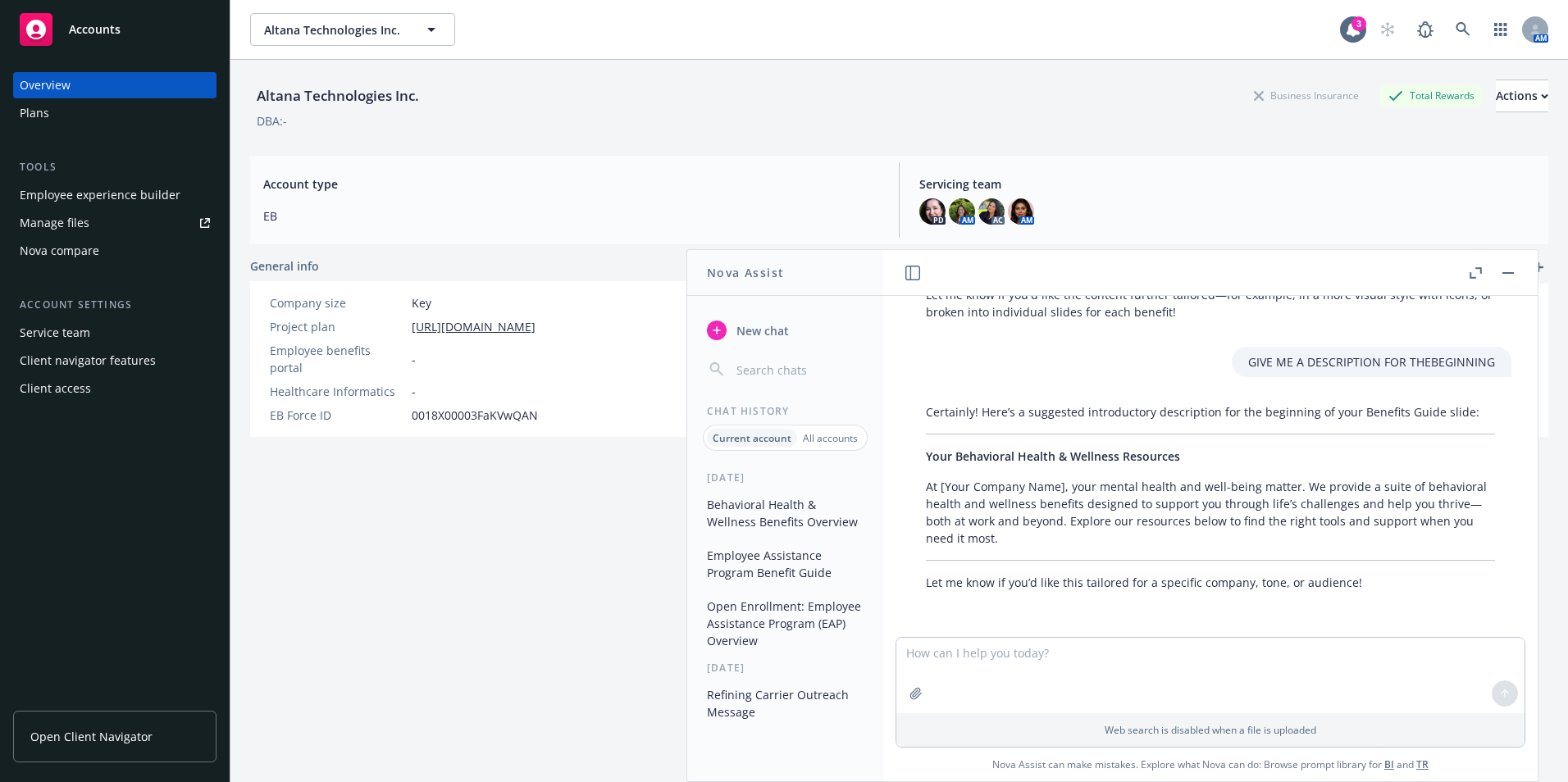
drag, startPoint x: 921, startPoint y: 488, endPoint x: 1000, endPoint y: 549, distance: 99.8
click at [1000, 549] on div "Certainly! Here’s a suggested introductory description for the beginning of you…" at bounding box center [1211, 497] width 602 height 201
drag, startPoint x: 1000, startPoint y: 549, endPoint x: 985, endPoint y: 537, distance: 19.2
copy p "At [Your Company Name], your mental health and well-being matter. We provide a …"
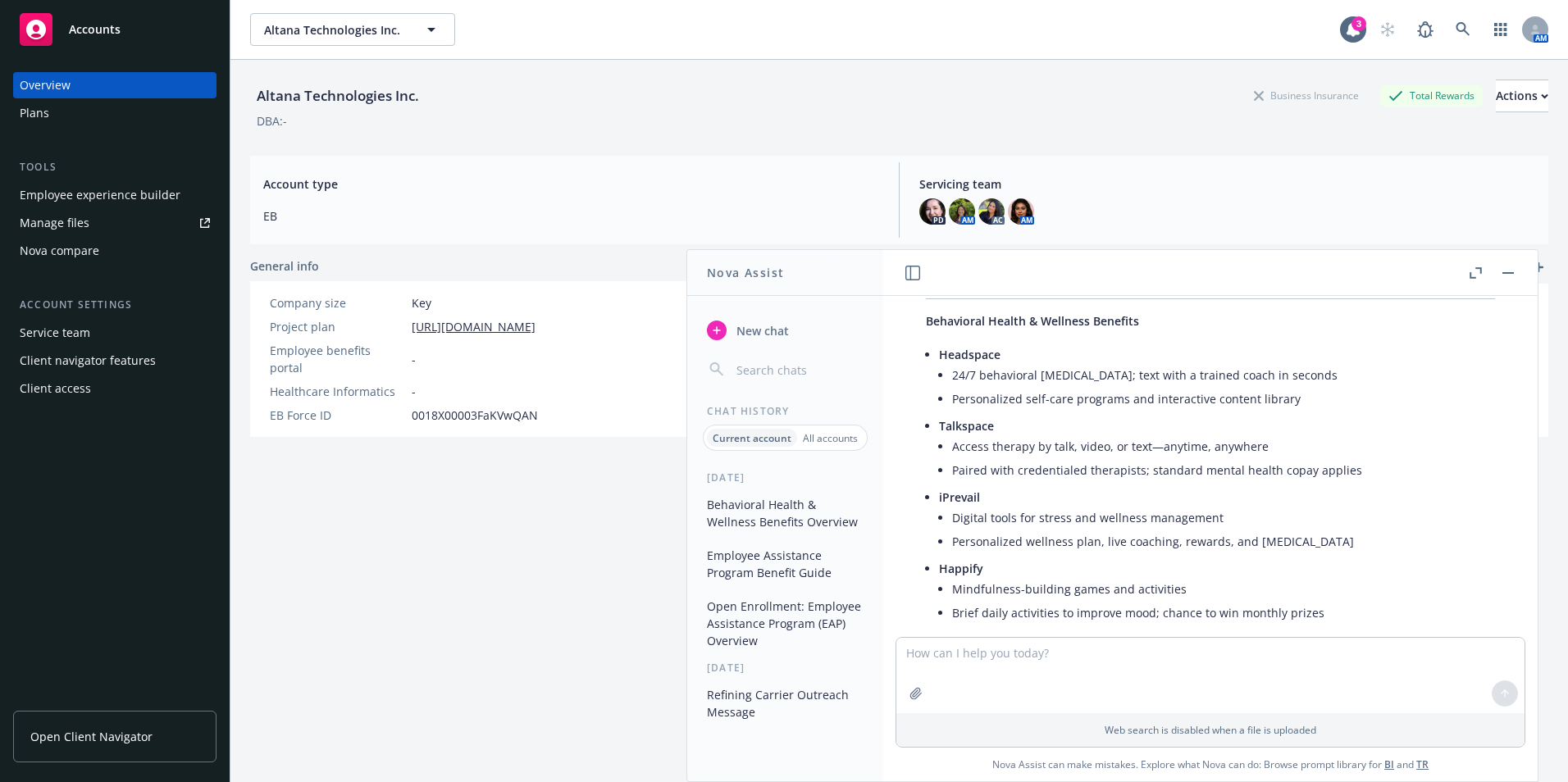
scroll to position [128, 0]
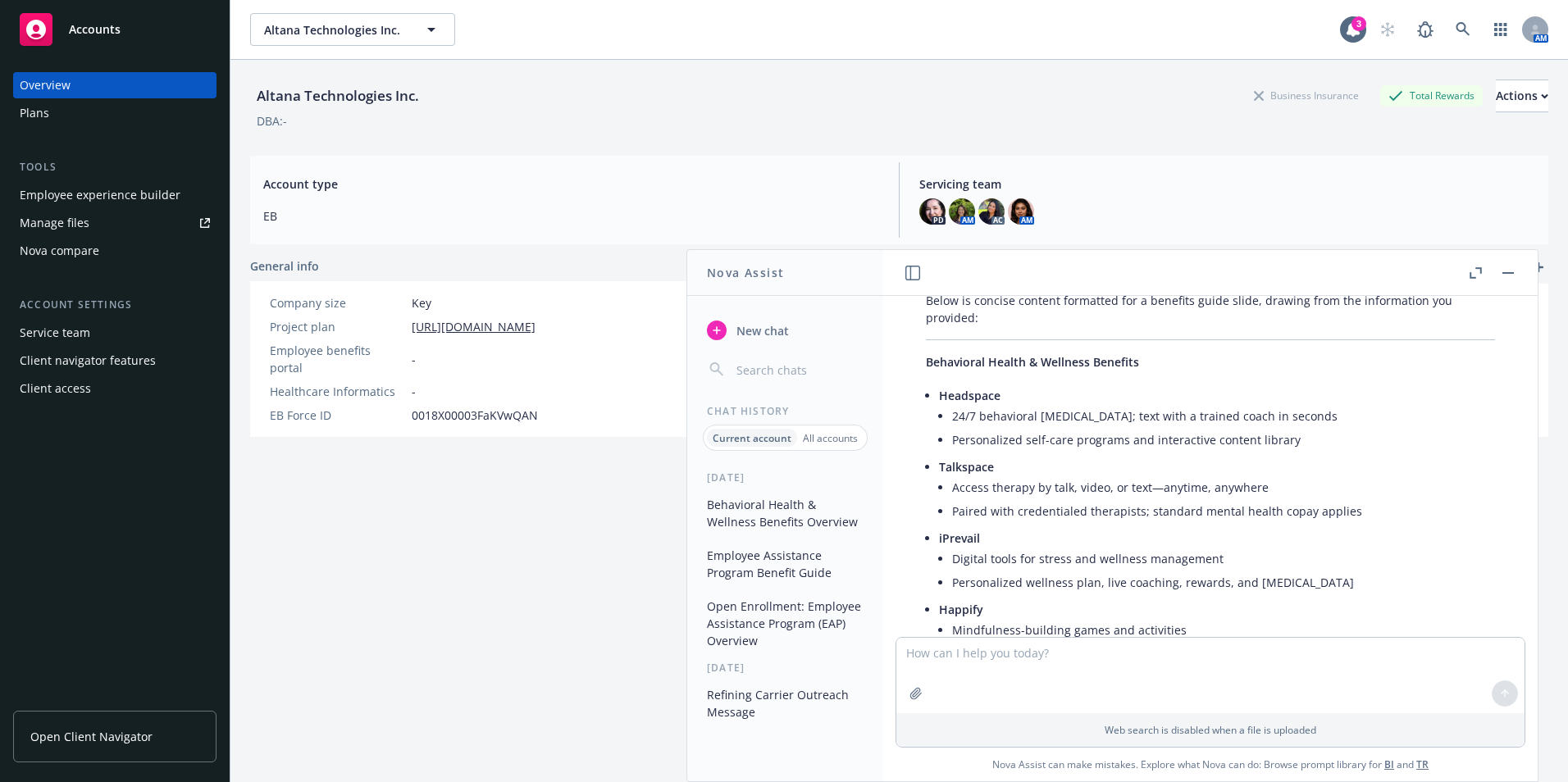
drag, startPoint x: 1264, startPoint y: 488, endPoint x: 934, endPoint y: 398, distance: 342.1
click at [934, 398] on div "Below is concise content formatted for a benefits guide slide, drawing from the…" at bounding box center [1211, 512] width 602 height 452
drag, startPoint x: 934, startPoint y: 398, endPoint x: 942, endPoint y: 397, distance: 8.1
copy ul "Headspace 24/7 behavioral [MEDICAL_DATA]; text with a trained coach in seconds …"
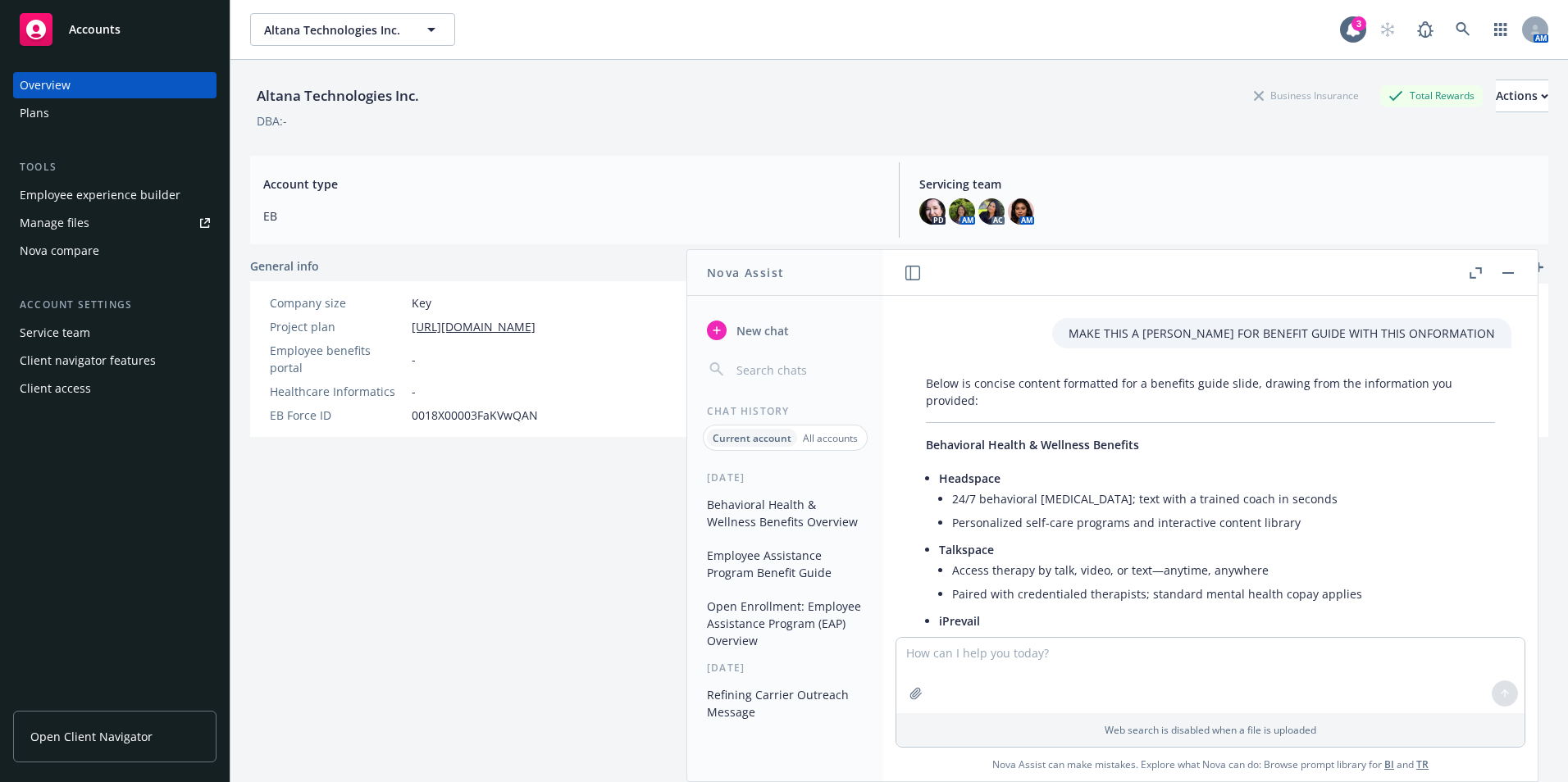
scroll to position [0, 0]
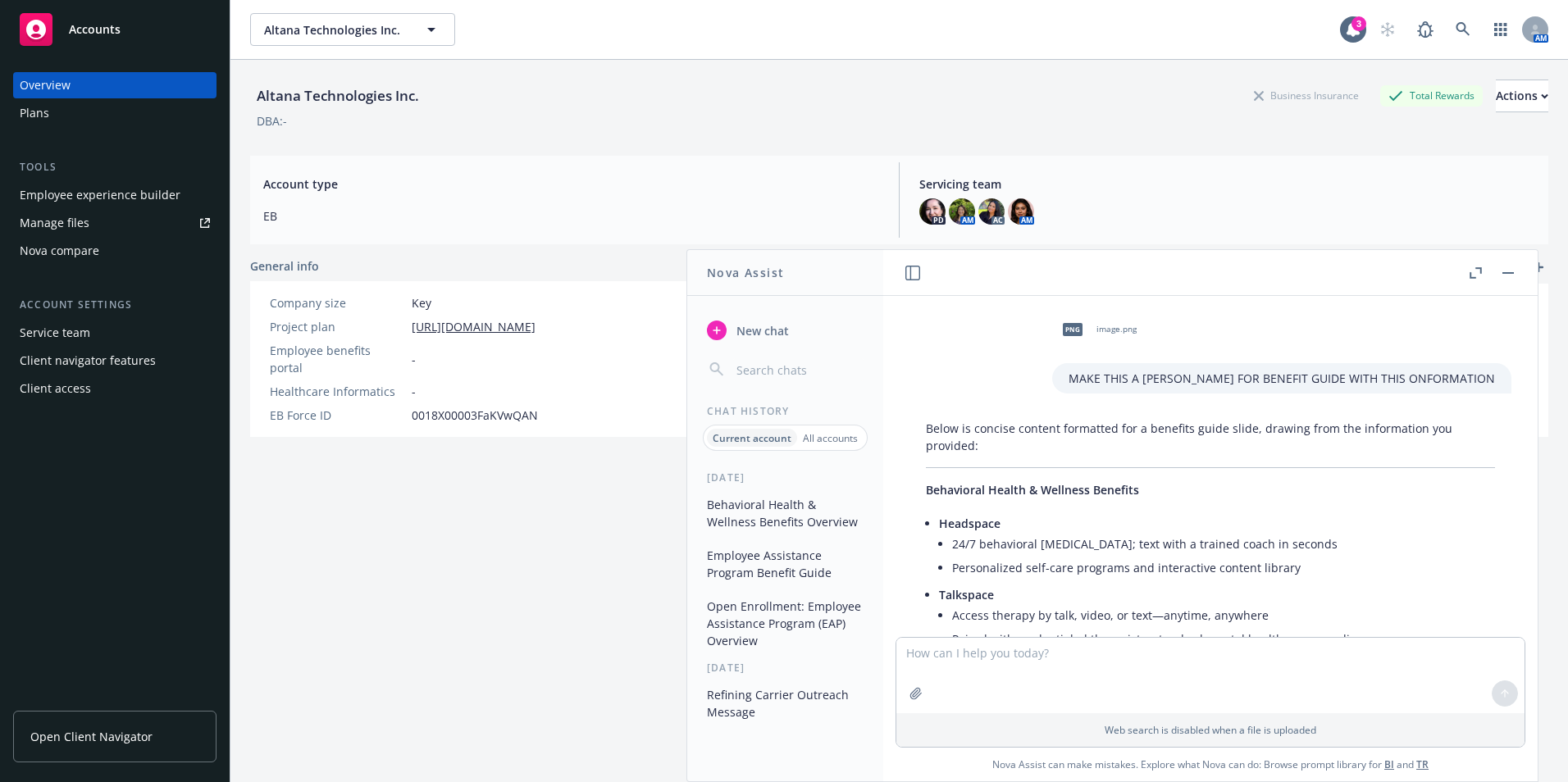
click at [665, 32] on div "Altana Technologies Inc. Altana Technologies Inc." at bounding box center [795, 29] width 1090 height 33
click at [1040, 667] on textarea at bounding box center [1211, 676] width 629 height 76
paste textarea
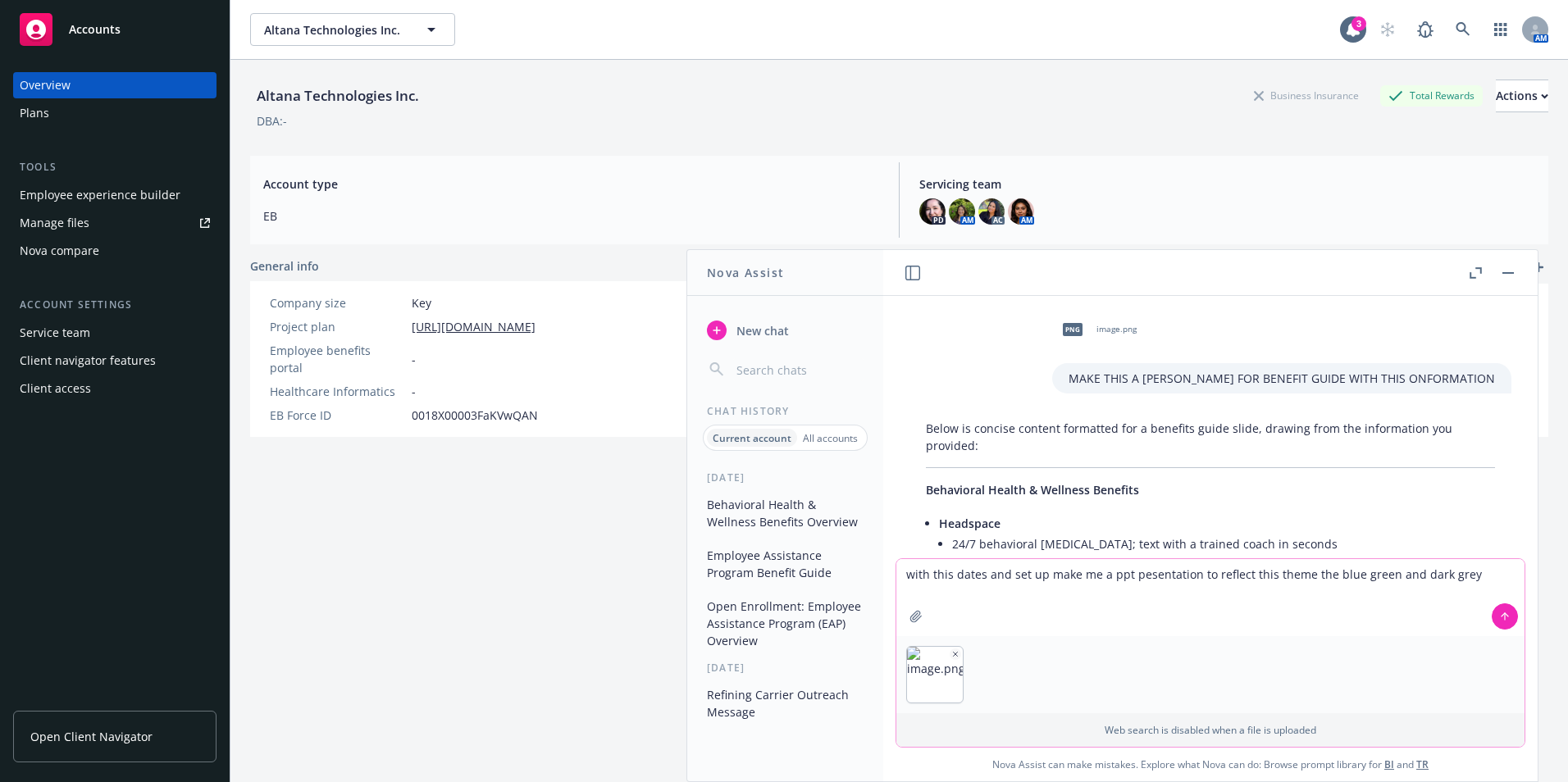
type textarea "with this dates and set up make me a ppt pesentation to reflect this theme the …"
click at [973, 646] on div at bounding box center [1211, 675] width 629 height 77
click at [1492, 578] on textarea "with this dates and set up make me a ppt pesentation to reflect this theme the …" at bounding box center [1211, 597] width 629 height 77
paste textarea
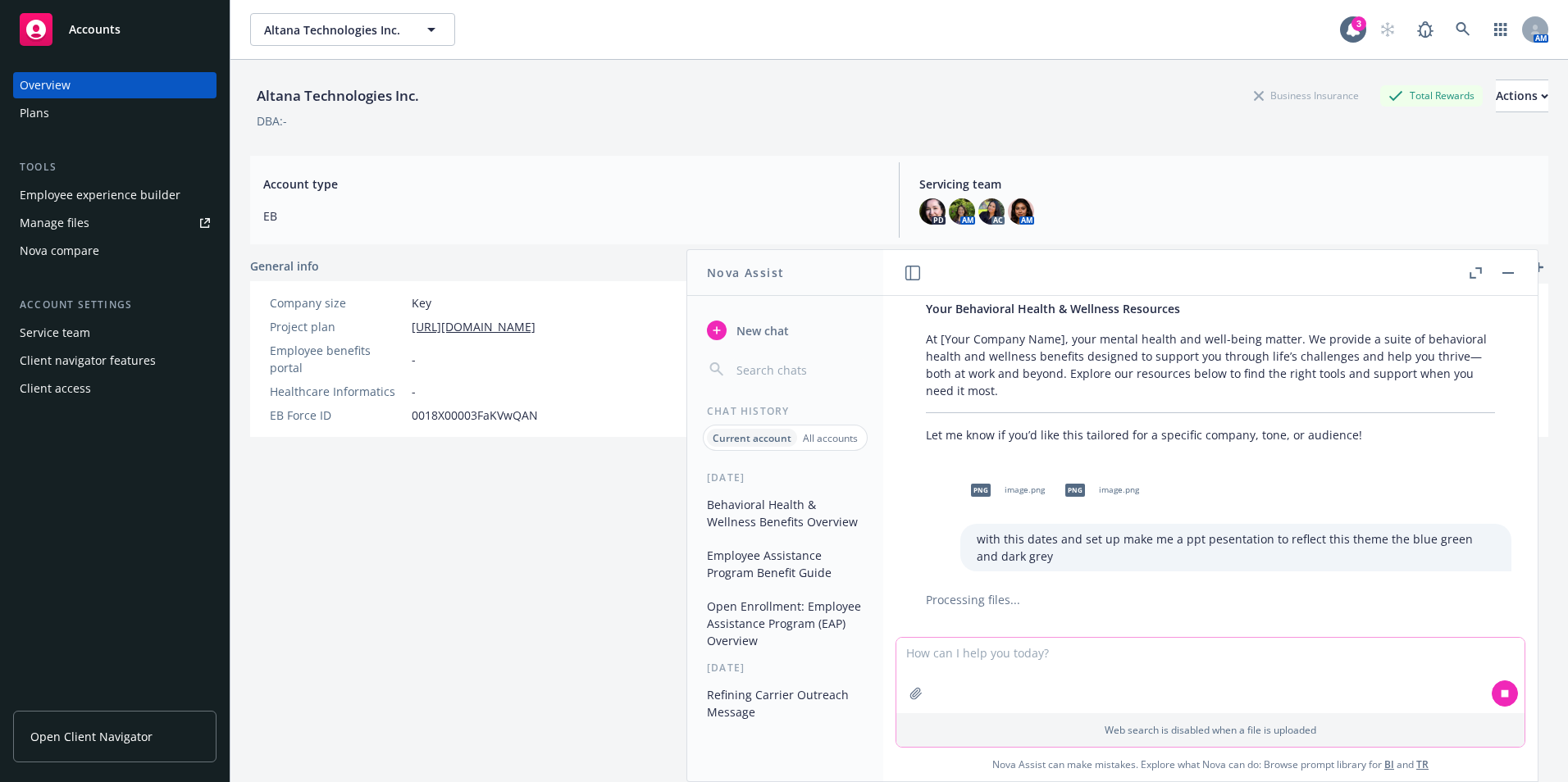
scroll to position [722, 0]
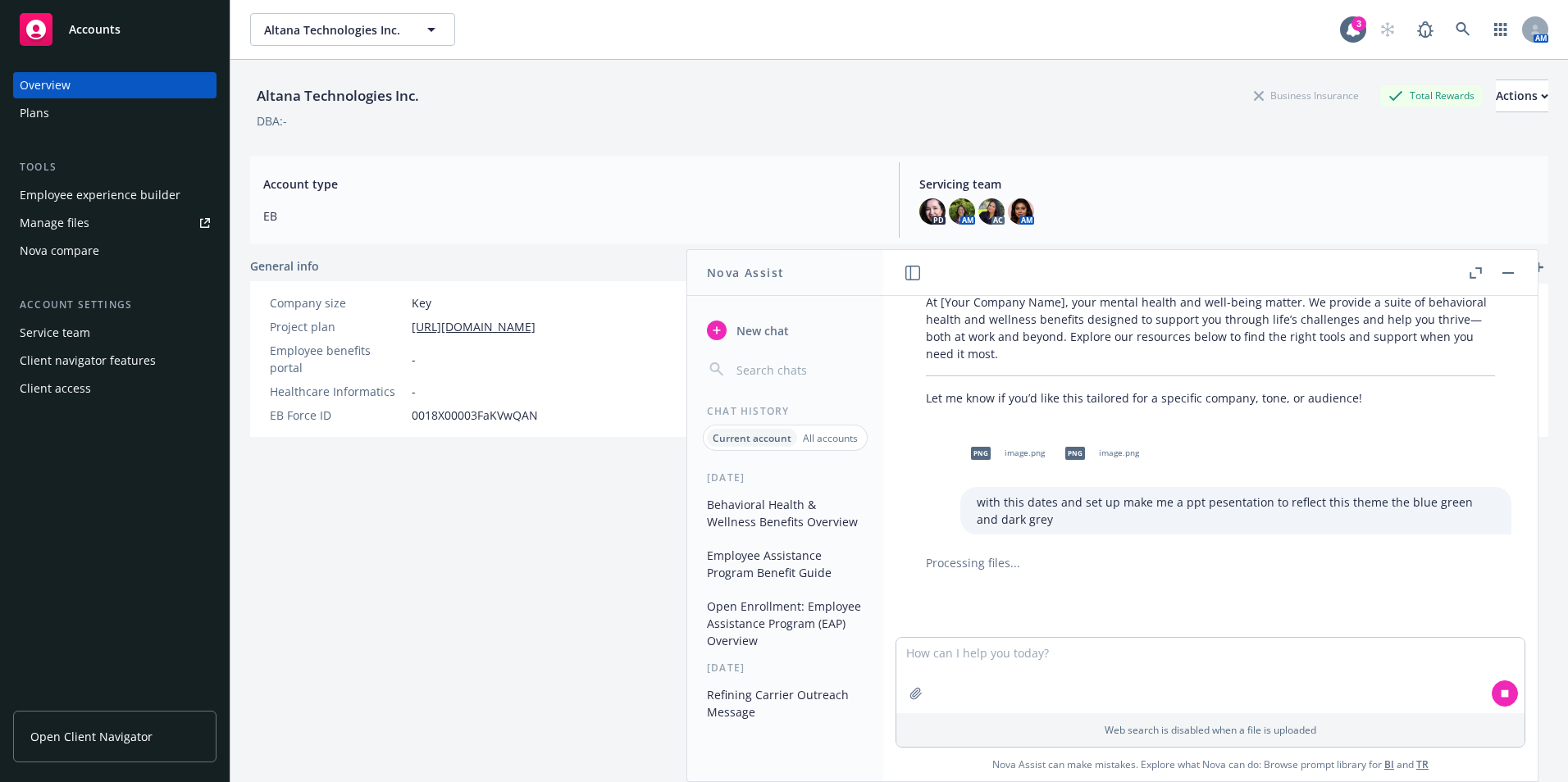
click at [355, 570] on div "Altana Technologies Inc. Business Insurance Total Rewards Actions DBA: - Accoun…" at bounding box center [899, 441] width 1298 height 762
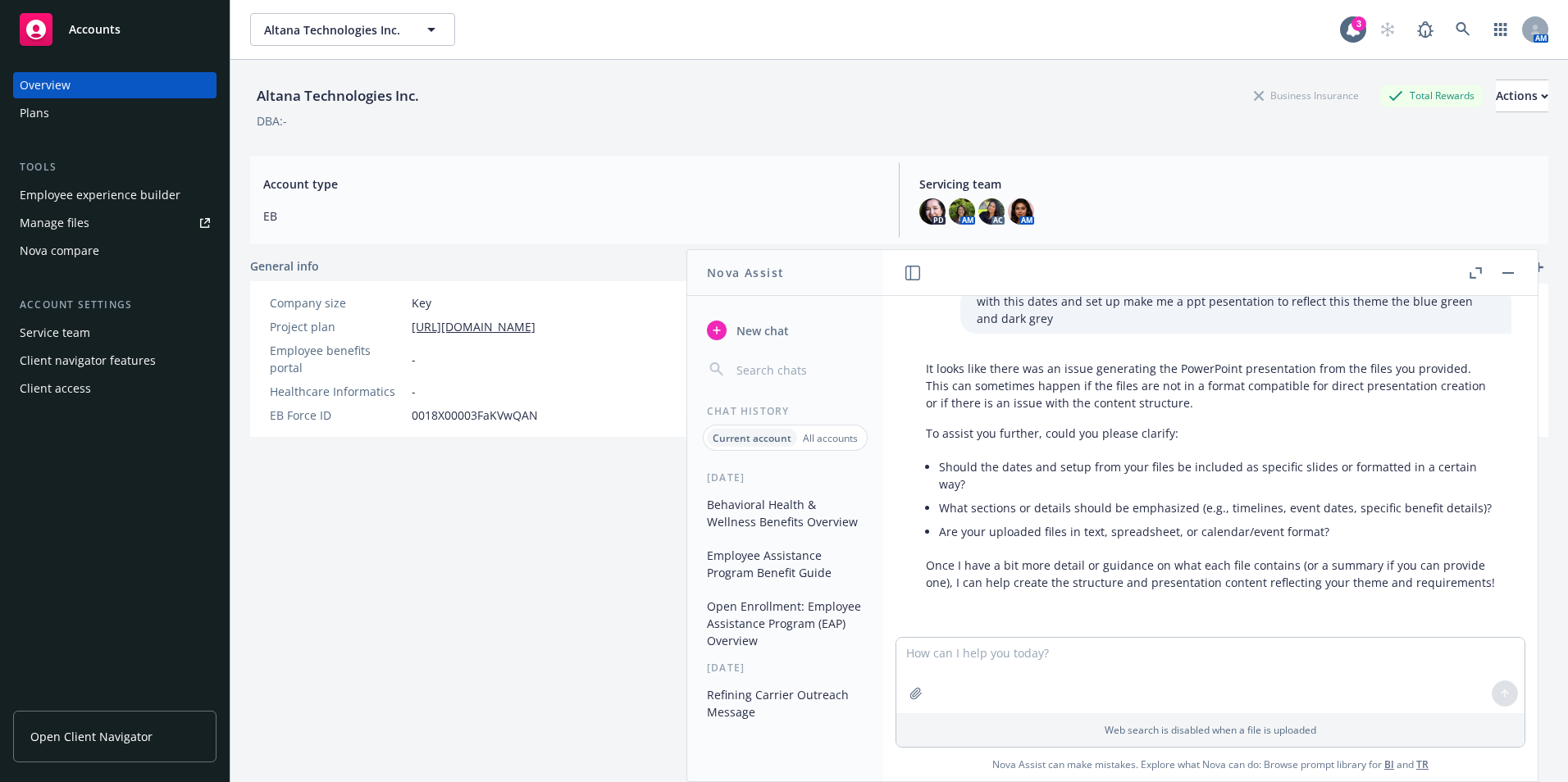
scroll to position [876, 0]
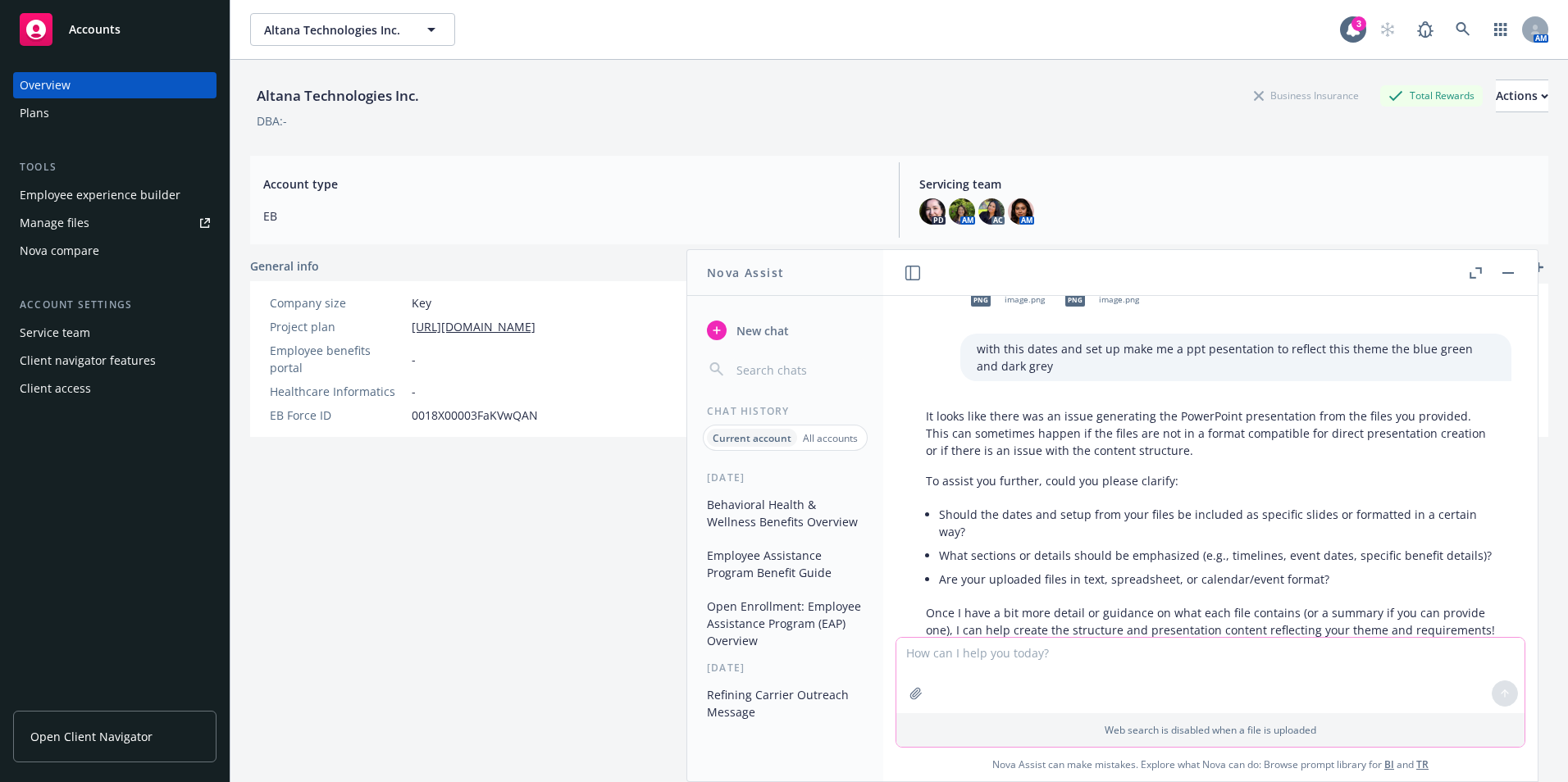
click at [969, 668] on textarea at bounding box center [1211, 676] width 629 height 76
type textarea "the first picture same format and dates, second photo use colors."
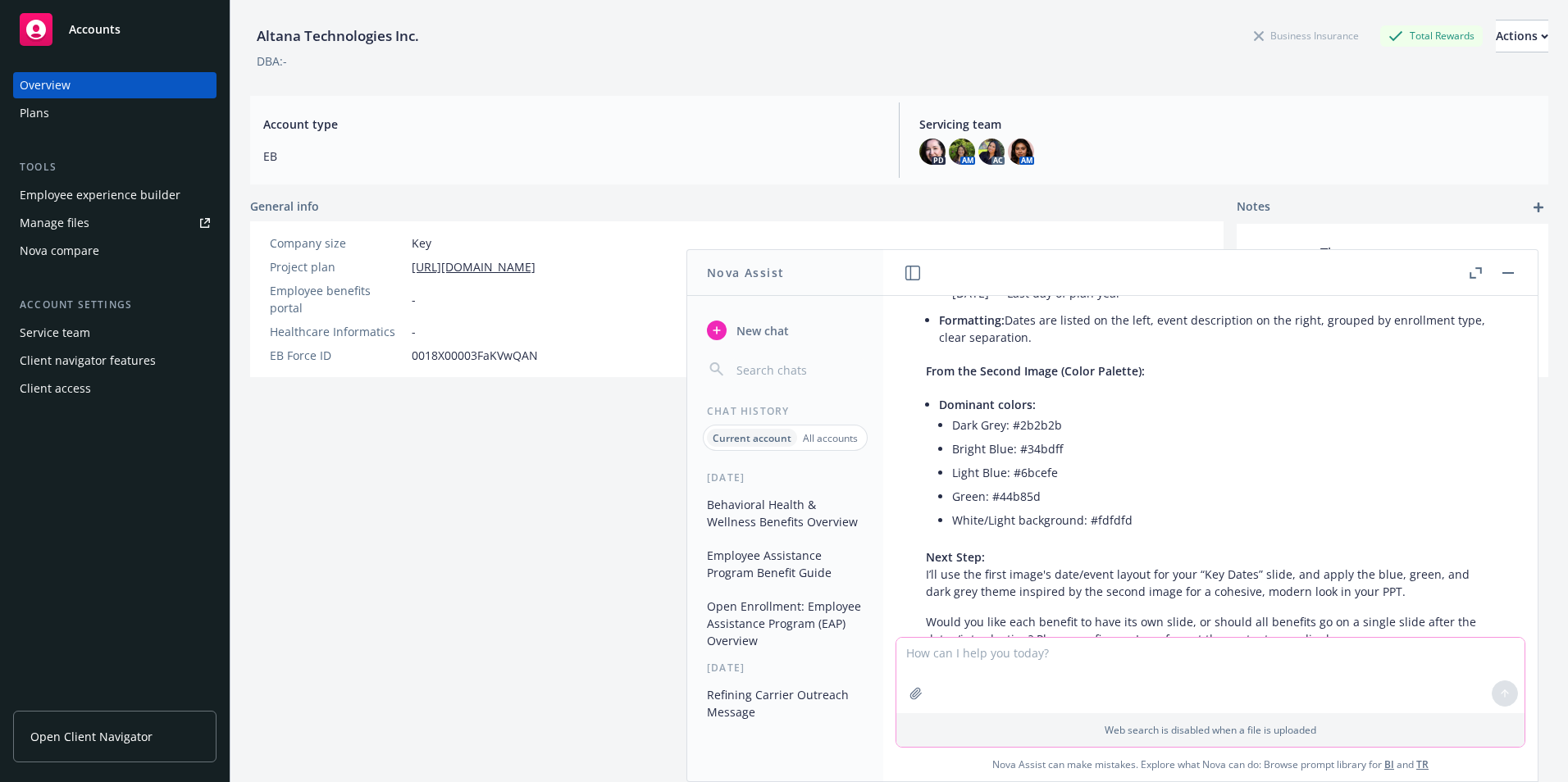
scroll to position [1678, 0]
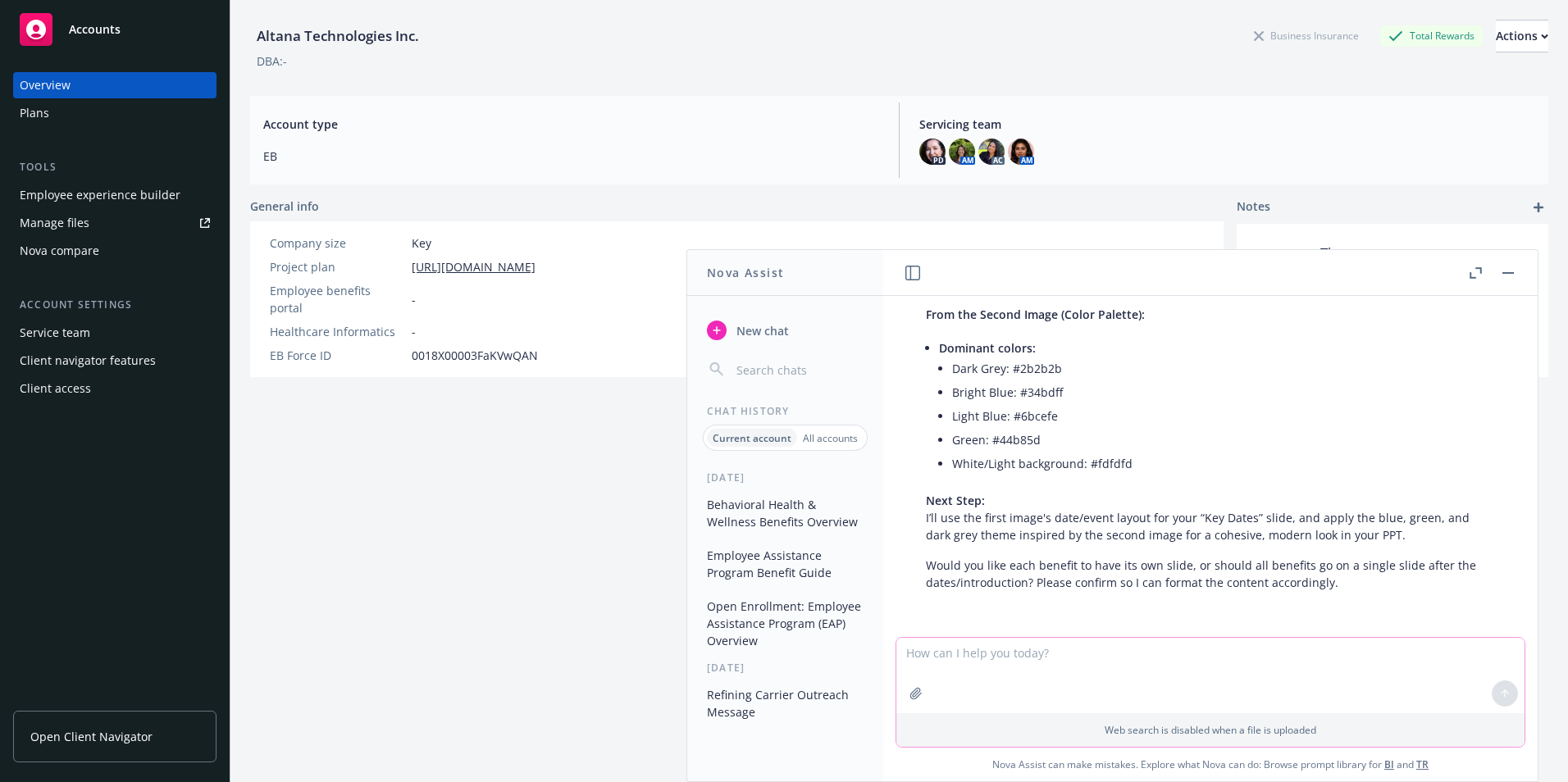
click at [1002, 672] on textarea at bounding box center [1211, 676] width 629 height 76
type textarea "give me ppt slide to copy and paste"
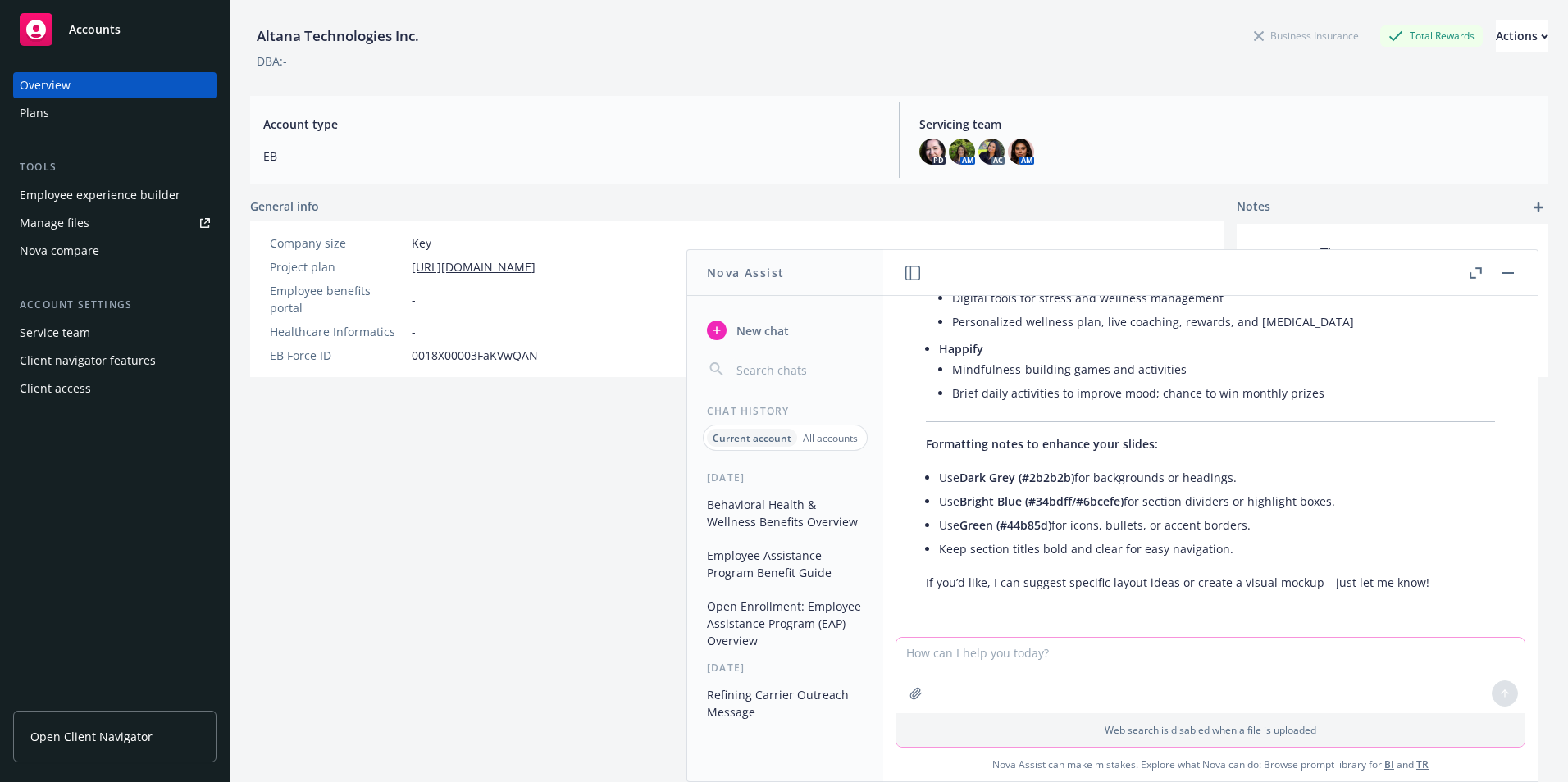
scroll to position [2914, 0]
click at [1229, 659] on textarea at bounding box center [1211, 676] width 629 height 76
type textarea "yes"
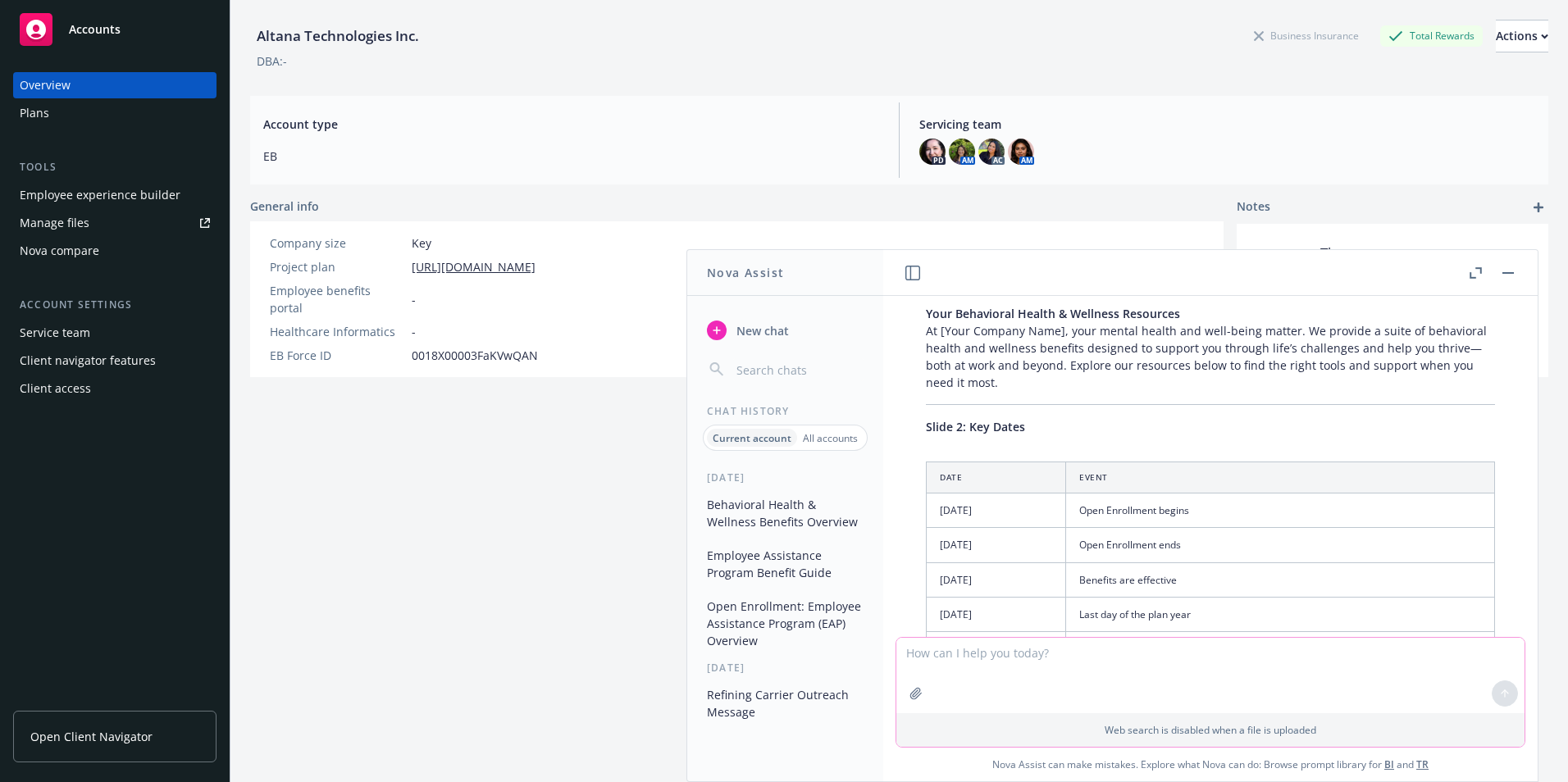
scroll to position [2190, 0]
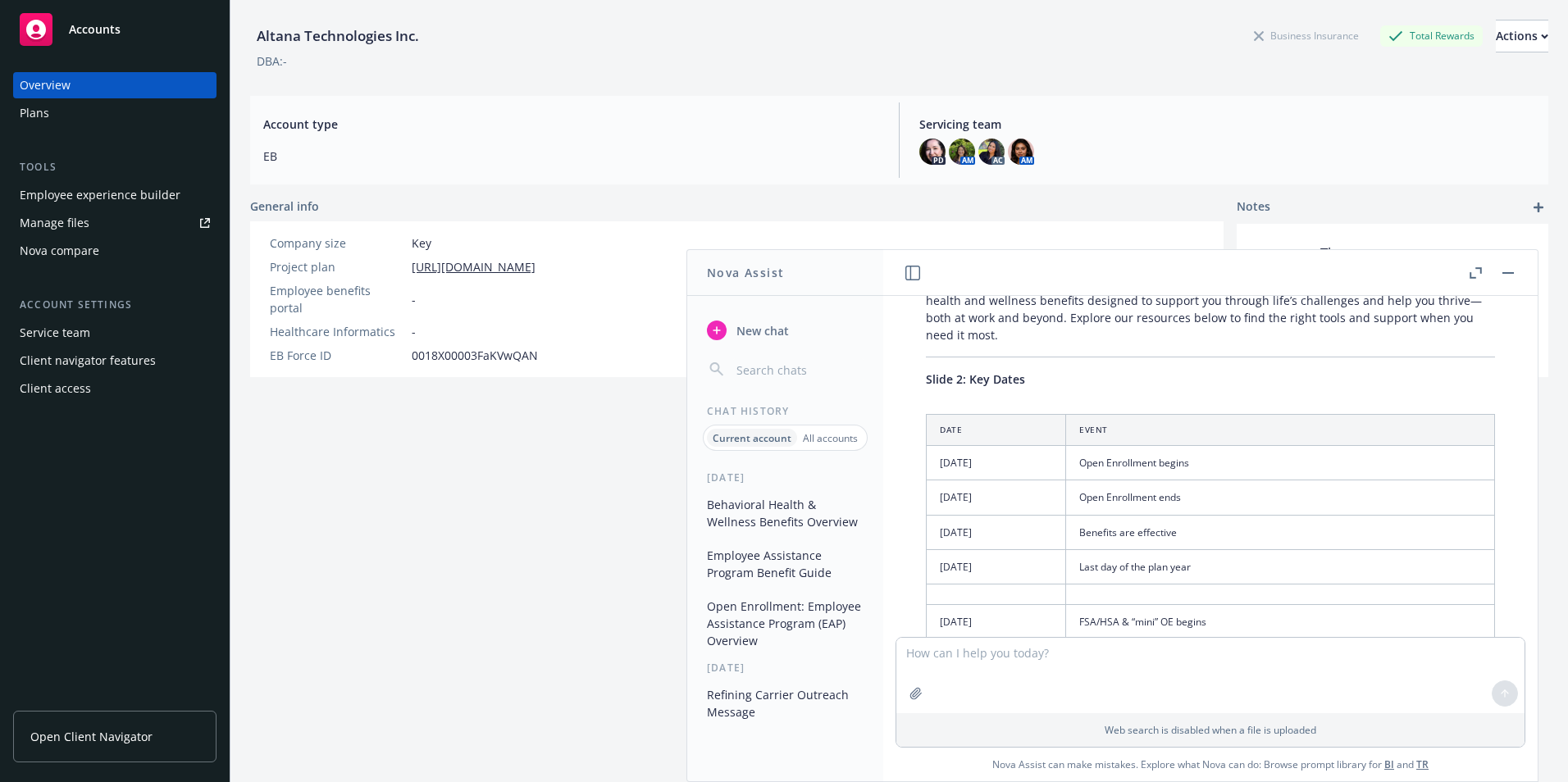
drag, startPoint x: 1168, startPoint y: 519, endPoint x: 1221, endPoint y: 548, distance: 60.4
click at [1169, 515] on td "Open Enrollment ends" at bounding box center [1280, 497] width 429 height 35
drag, startPoint x: 1329, startPoint y: 596, endPoint x: 936, endPoint y: 464, distance: 414.6
click at [936, 464] on table "Date Event [DATE] Open Enrollment begins [DATE] Open Enrollment ends [DATE] Ben…" at bounding box center [1210, 578] width 569 height 329
drag, startPoint x: 938, startPoint y: 464, endPoint x: 1025, endPoint y: 464, distance: 87.0
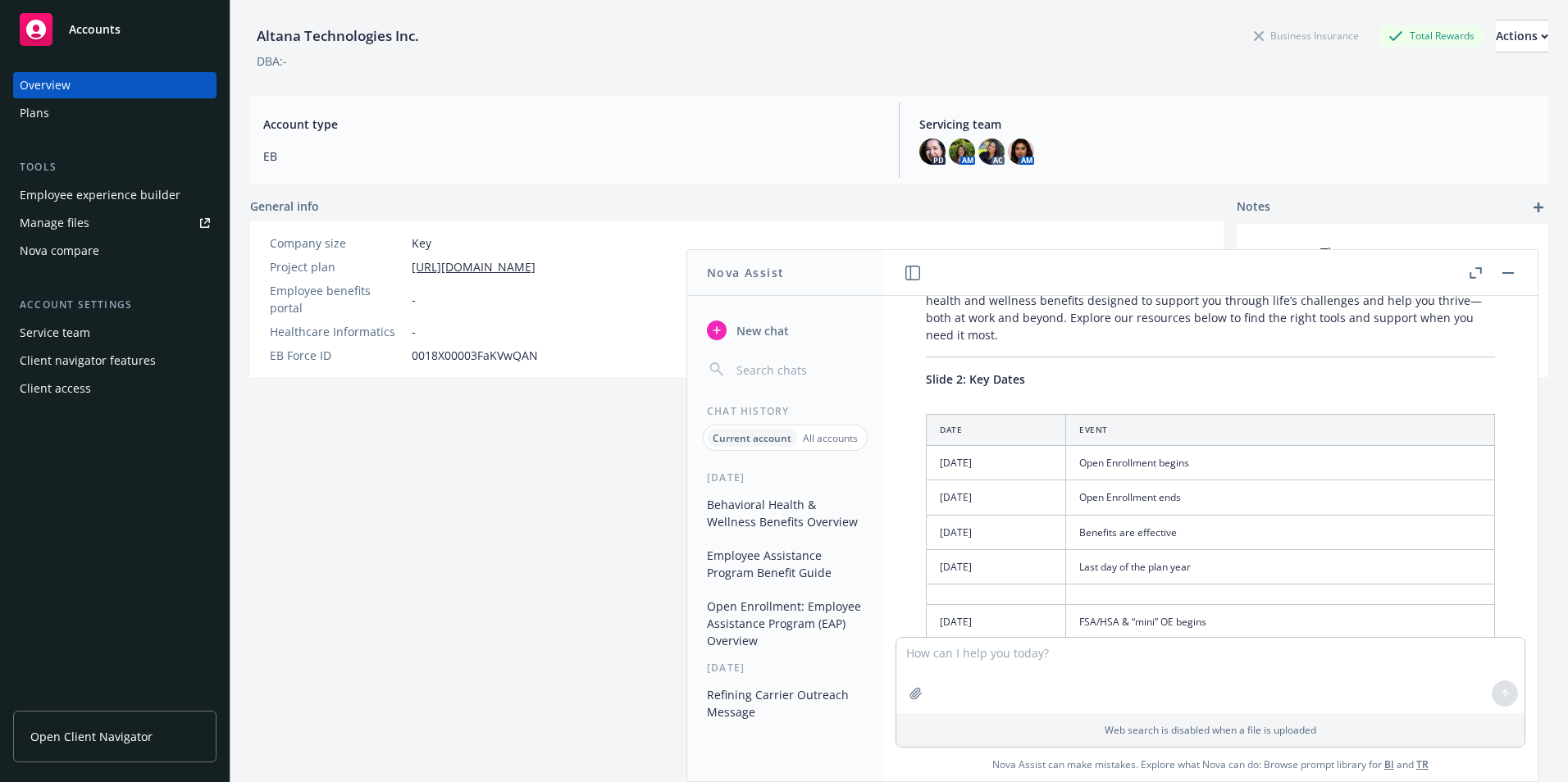
copy table "Date Event [DATE] Open Enrollment begins [DATE] Open Enrollment ends [DATE] Ben…"
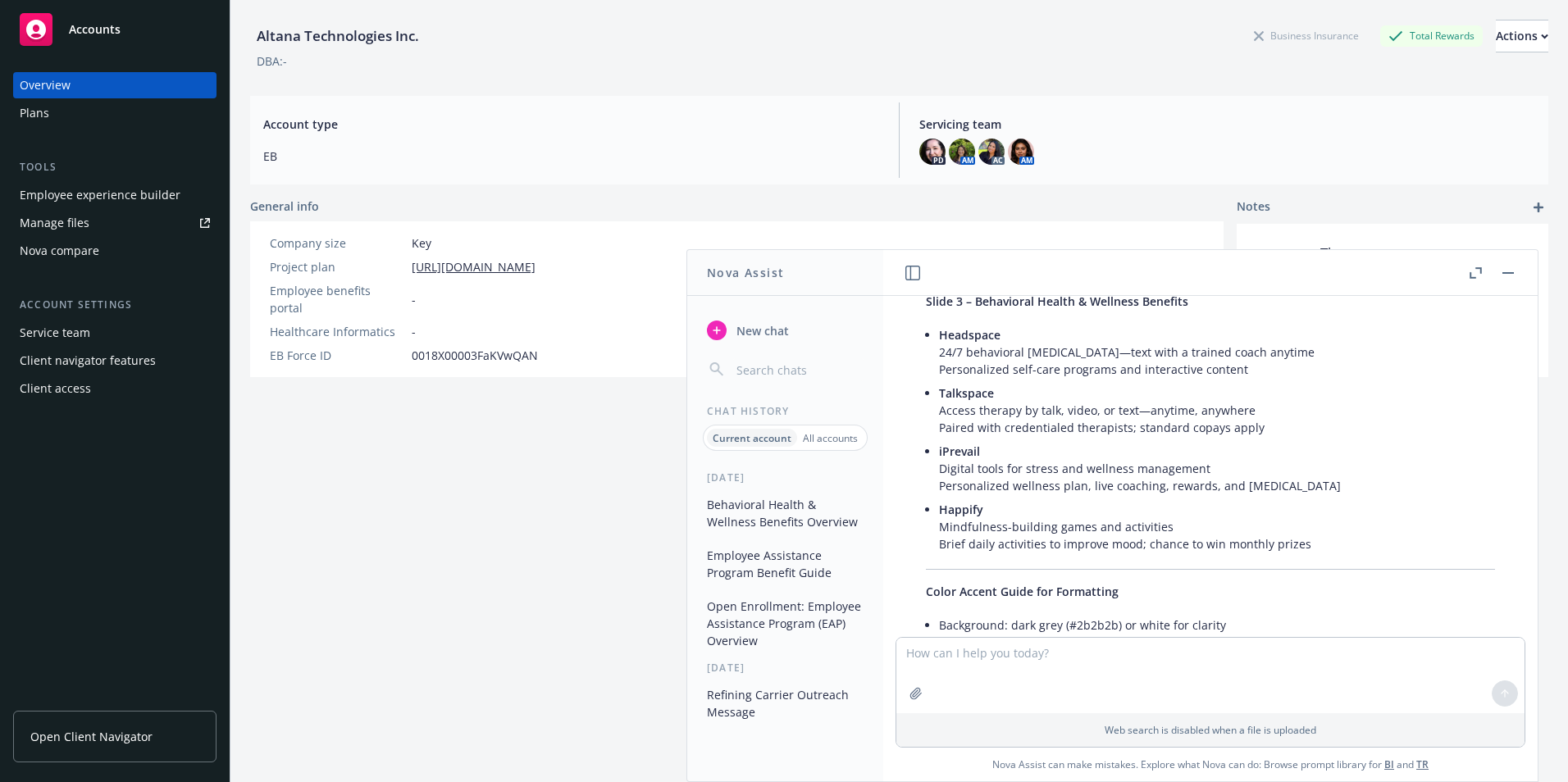
scroll to position [3912, 0]
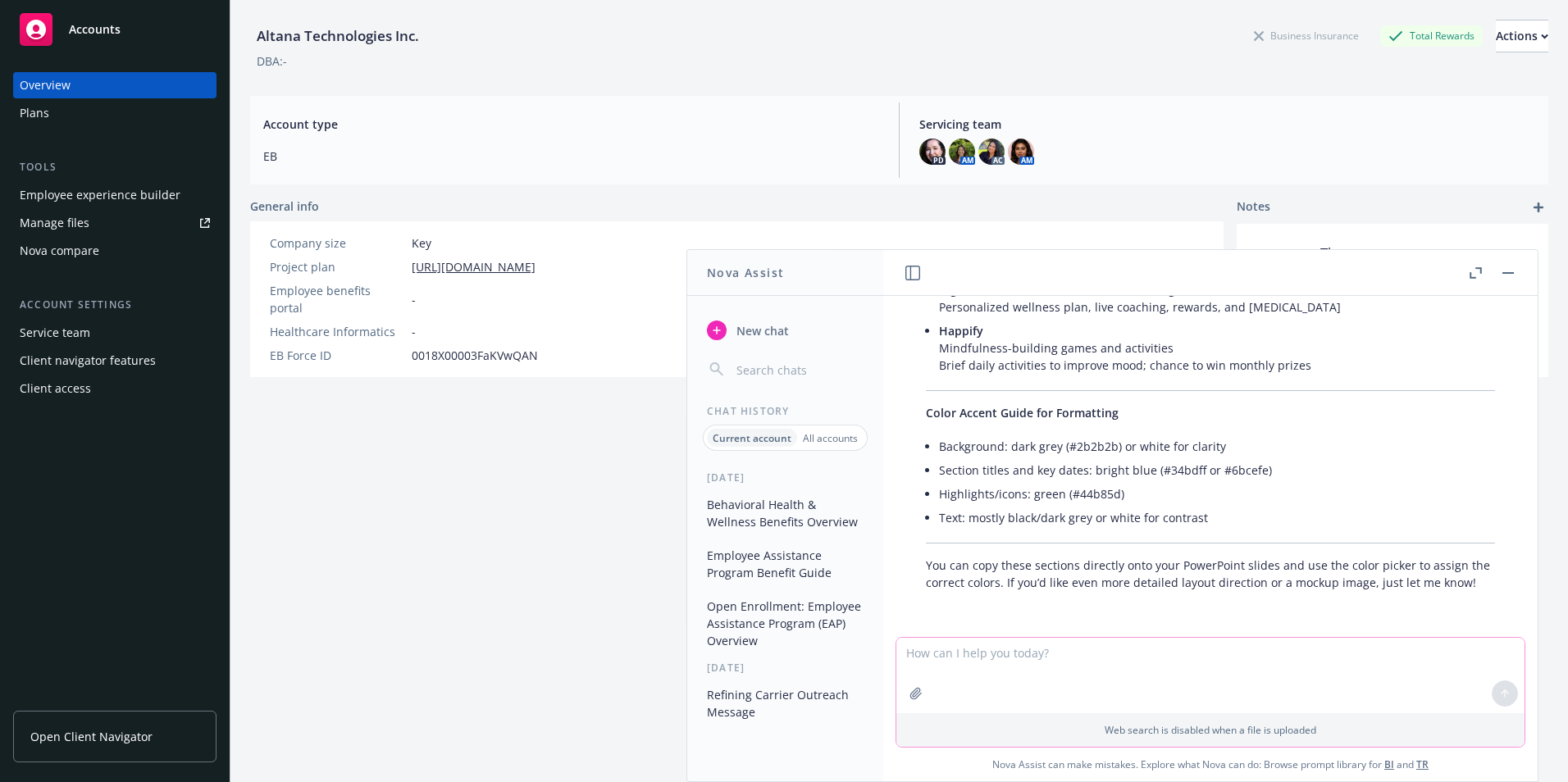
click at [1032, 679] on textarea at bounding box center [1211, 676] width 629 height 76
type textarea "give me a powepoint slide to work off of with 8 dates"
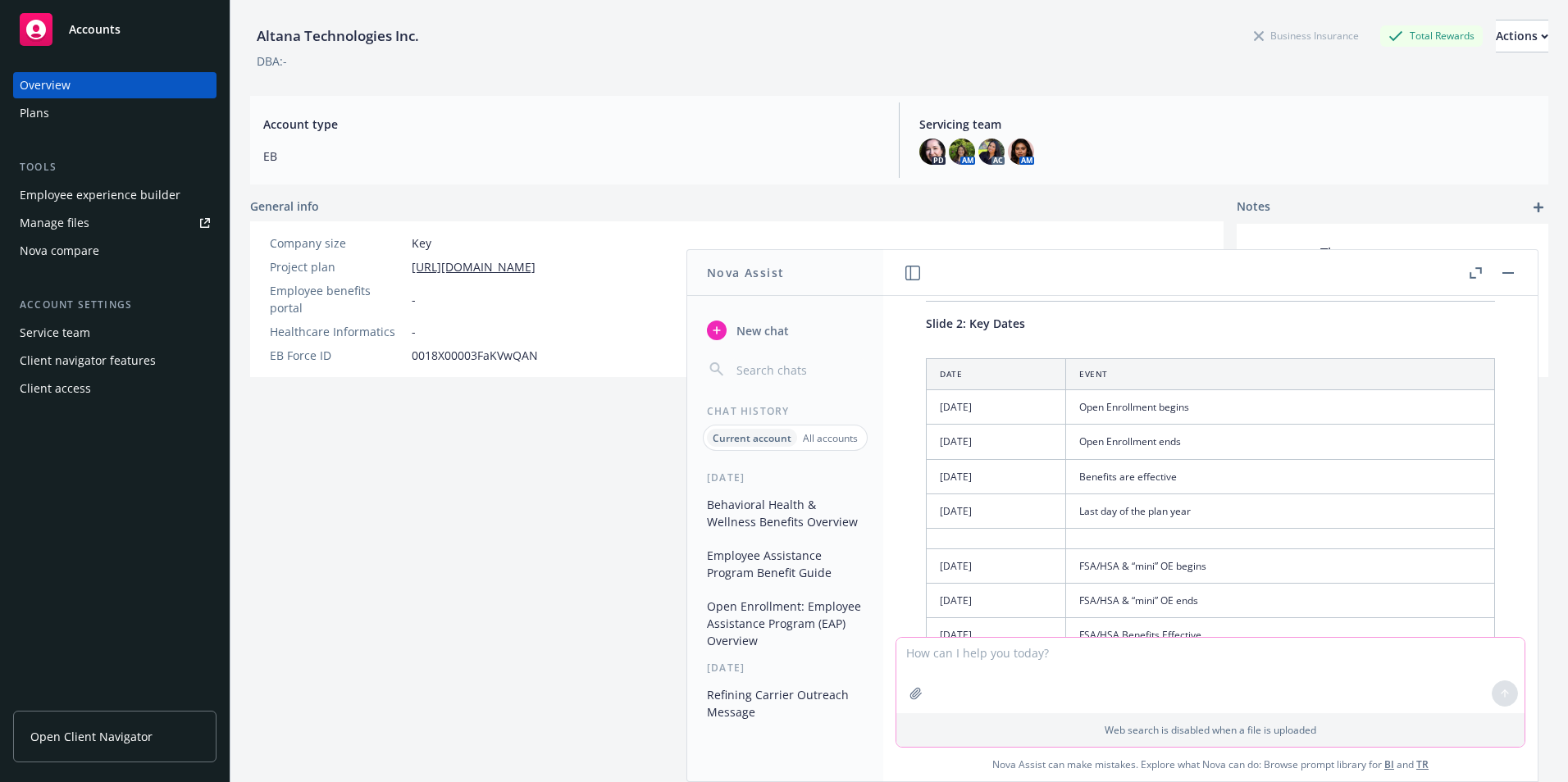
scroll to position [2341, 0]
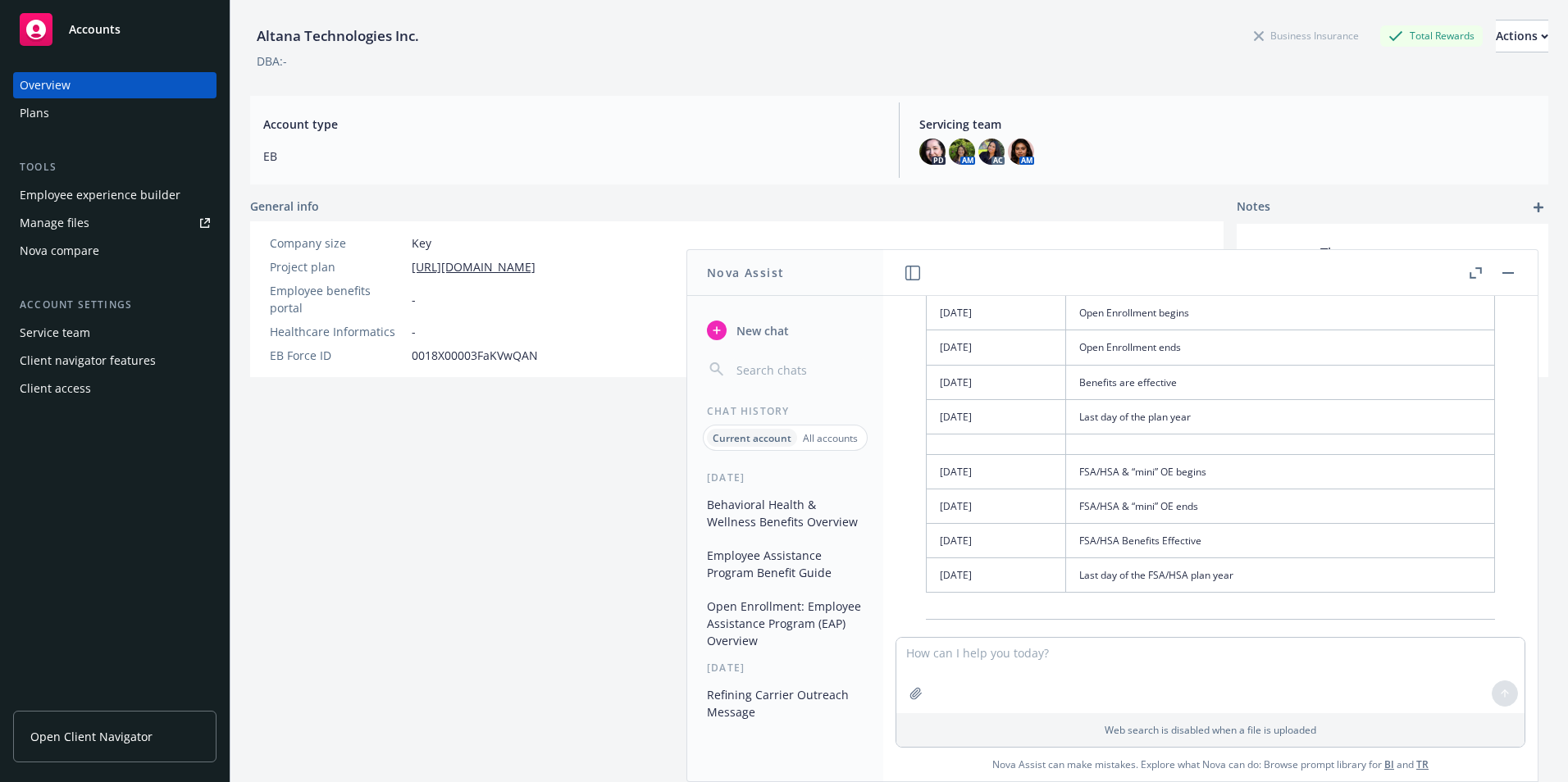
drag, startPoint x: 1059, startPoint y: 610, endPoint x: 938, endPoint y: 347, distance: 289.5
click at [938, 347] on tbody "[DATE] Open Enrollment begins [DATE] Open Enrollment ends [DATE] Benefits are e…" at bounding box center [1211, 445] width 569 height 297
drag, startPoint x: 1368, startPoint y: 620, endPoint x: 924, endPoint y: 338, distance: 526.0
click at [924, 338] on div "Absolutely! Below is a complete set of PowerPoint slide content for you to copy…" at bounding box center [1211, 554] width 602 height 1167
drag, startPoint x: 924, startPoint y: 338, endPoint x: 942, endPoint y: 345, distance: 19.3
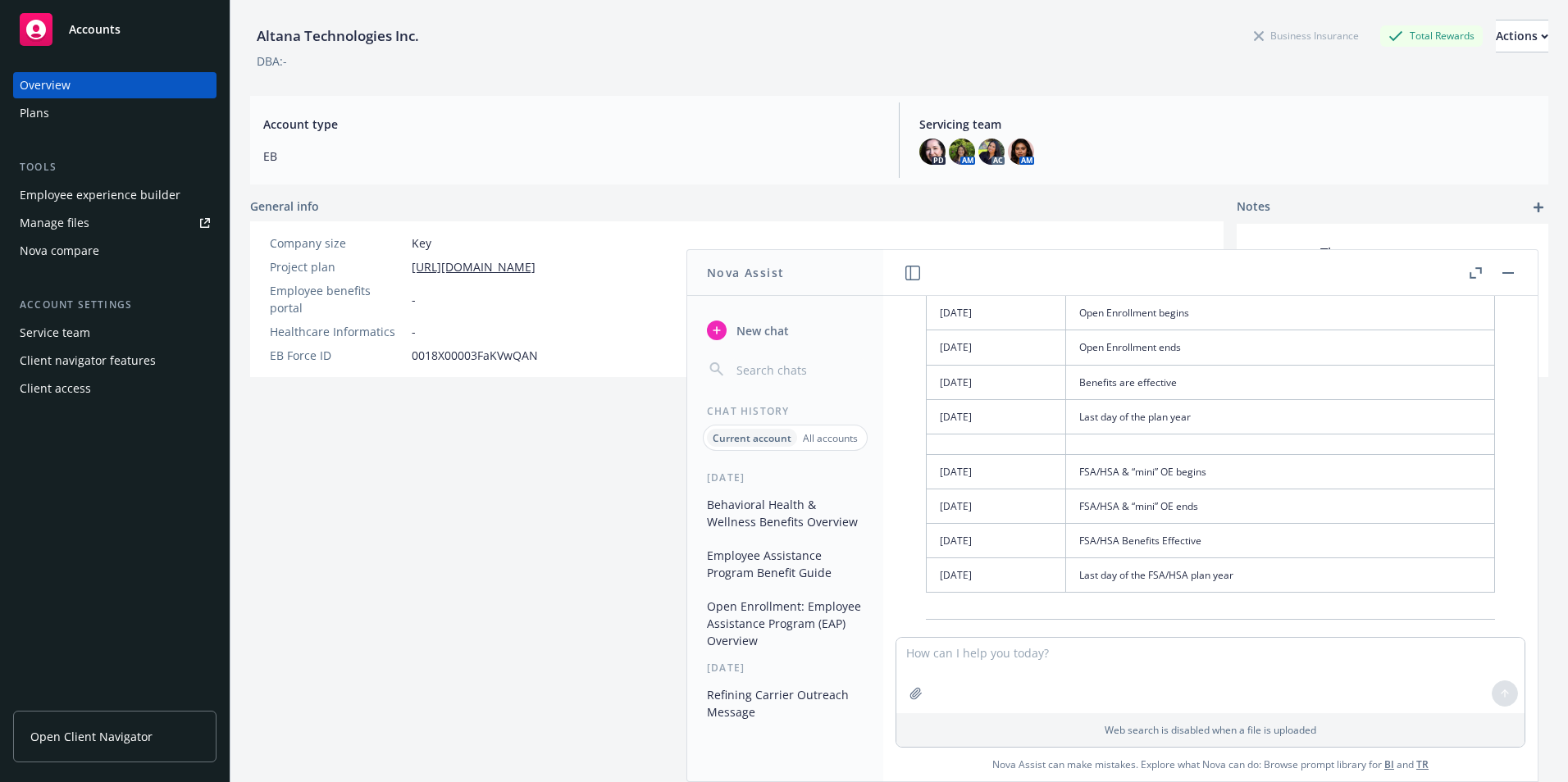
copy table "Date Event [DATE] Open Enrollment begins [DATE] Open Enrollment ends [DATE] Ben…"
click at [996, 660] on textarea at bounding box center [1211, 676] width 629 height 76
paste textarea "Date Event [DATE] Open Enrollment begins [DATE] Open Enrollment ends [DATE] Ben…"
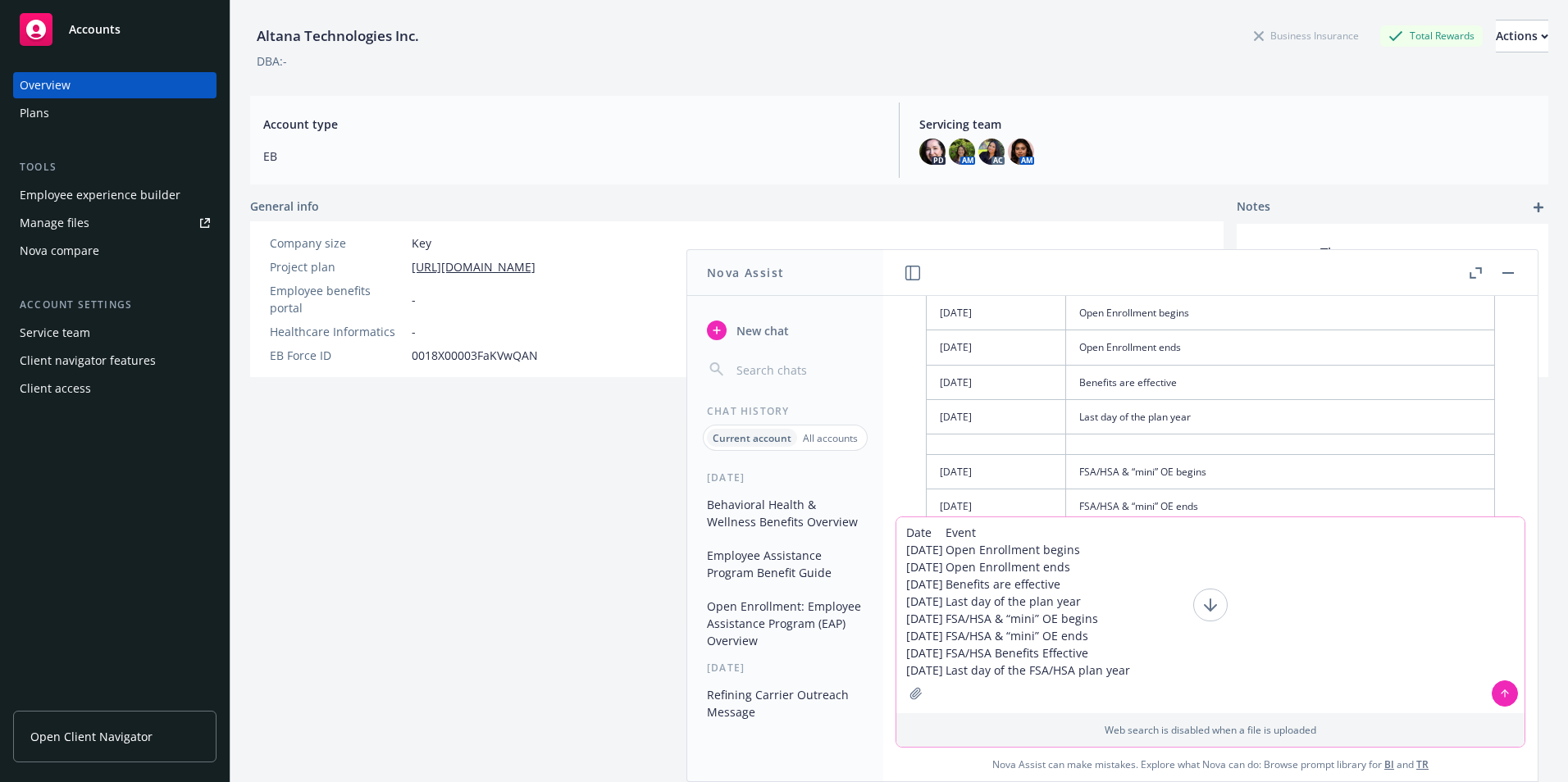
drag, startPoint x: 1217, startPoint y: 672, endPoint x: 839, endPoint y: 545, distance: 398.8
click at [882, 545] on div "Nova Assist New chat Chat History Current account All accounts [DATE] Behaviora…" at bounding box center [1210, 515] width 656 height 533
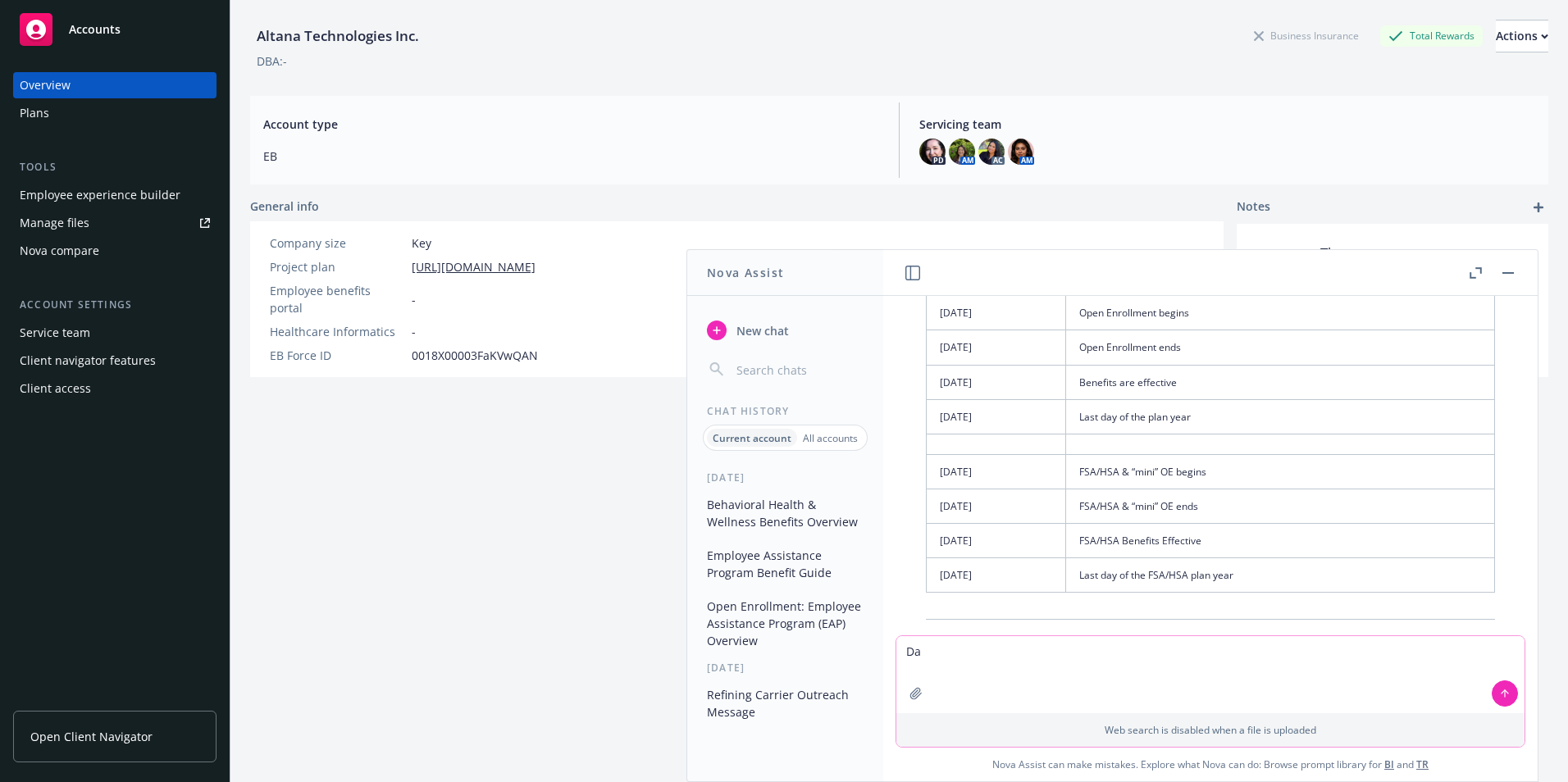
type textarea "D"
type textarea "give me the dats in a list view only"
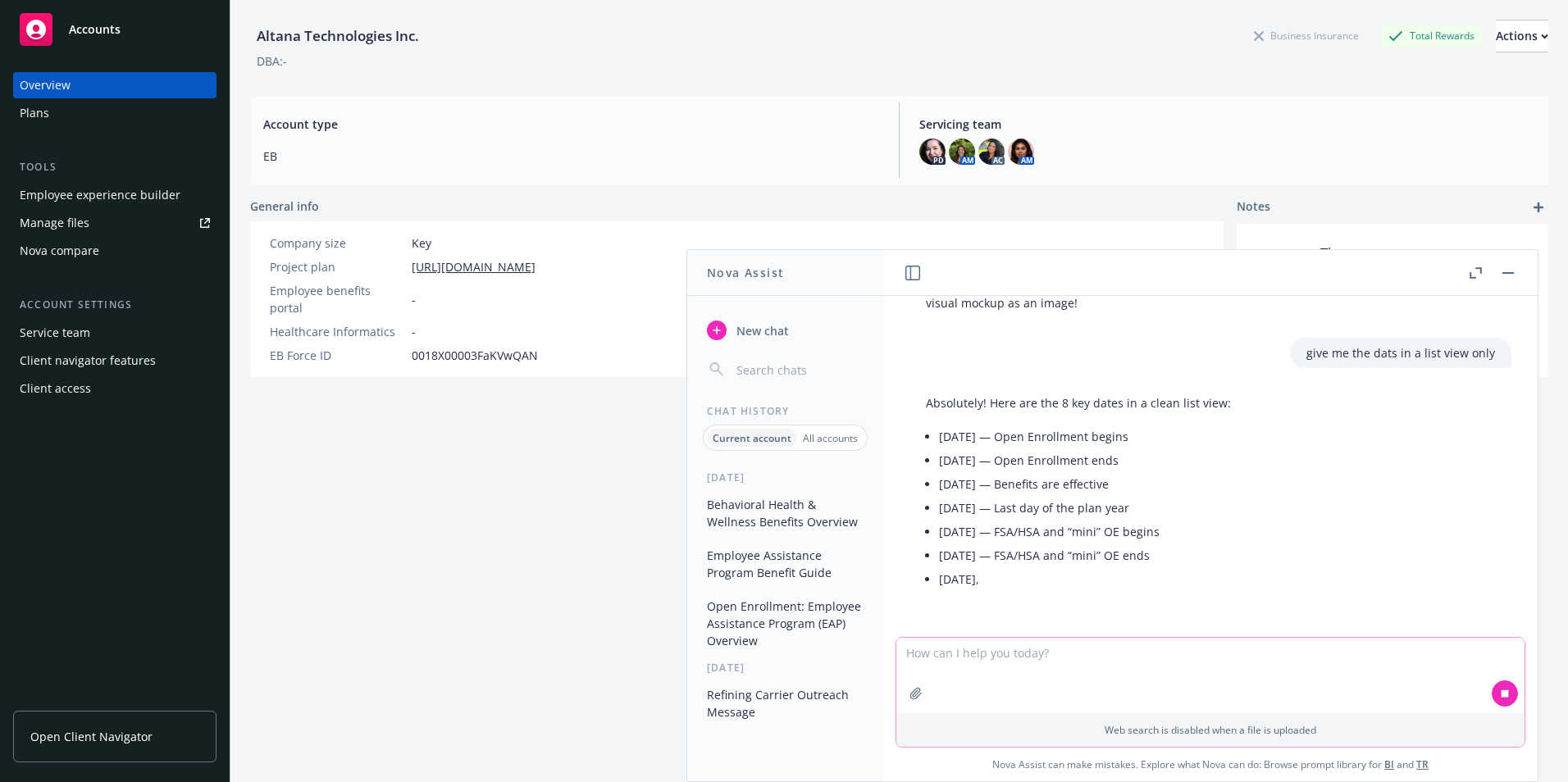
scroll to position [5080, 0]
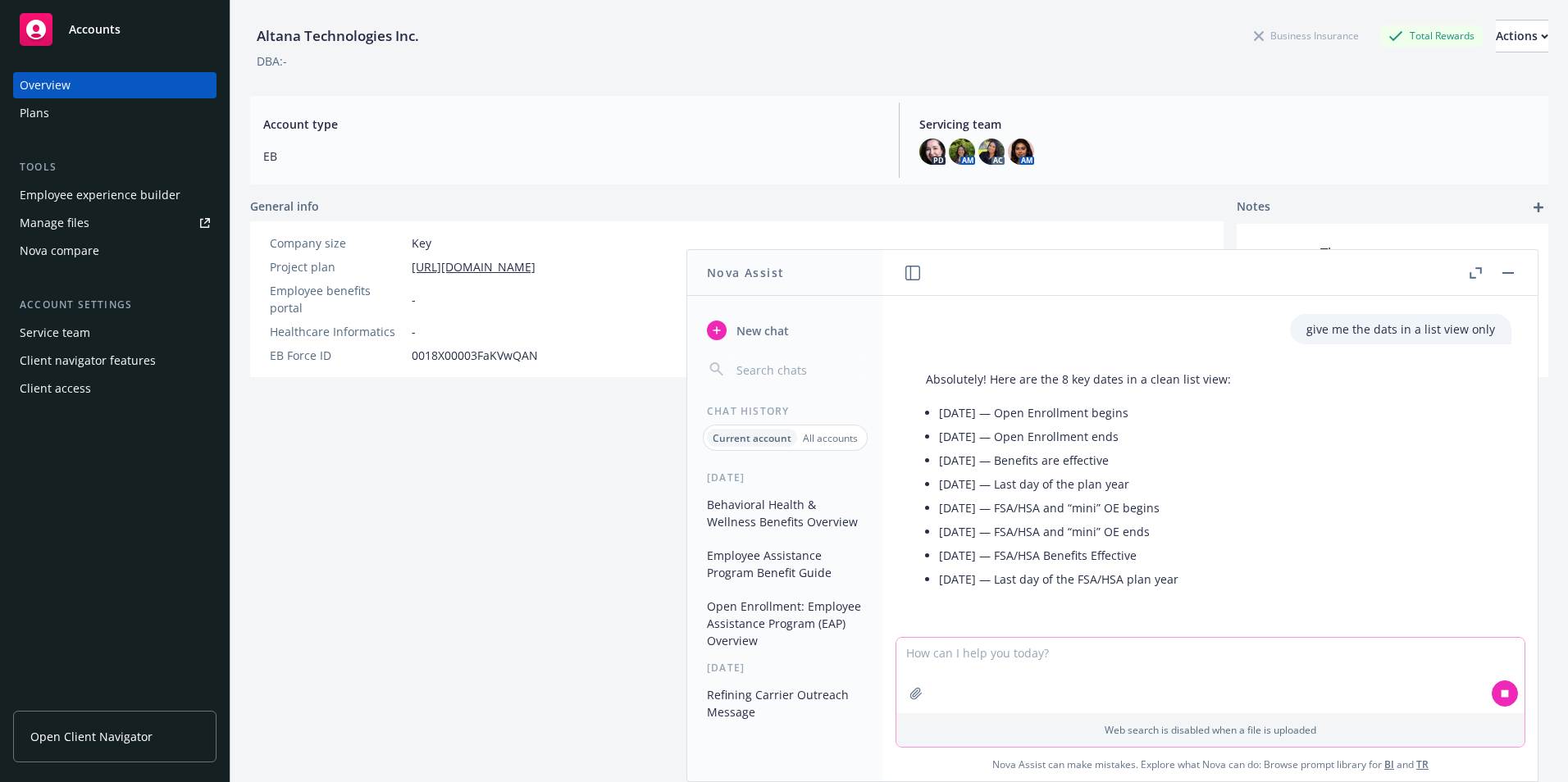
click at [1034, 658] on textarea at bounding box center [1211, 676] width 629 height 76
drag, startPoint x: 1247, startPoint y: 585, endPoint x: 936, endPoint y: 420, distance: 352.1
click at [936, 420] on div "Absolutely! Here are the 8 key dates in a clean list view: [DATE] — Open Enroll…" at bounding box center [1079, 481] width 338 height 234
drag, startPoint x: 937, startPoint y: 420, endPoint x: 985, endPoint y: 428, distance: 48.7
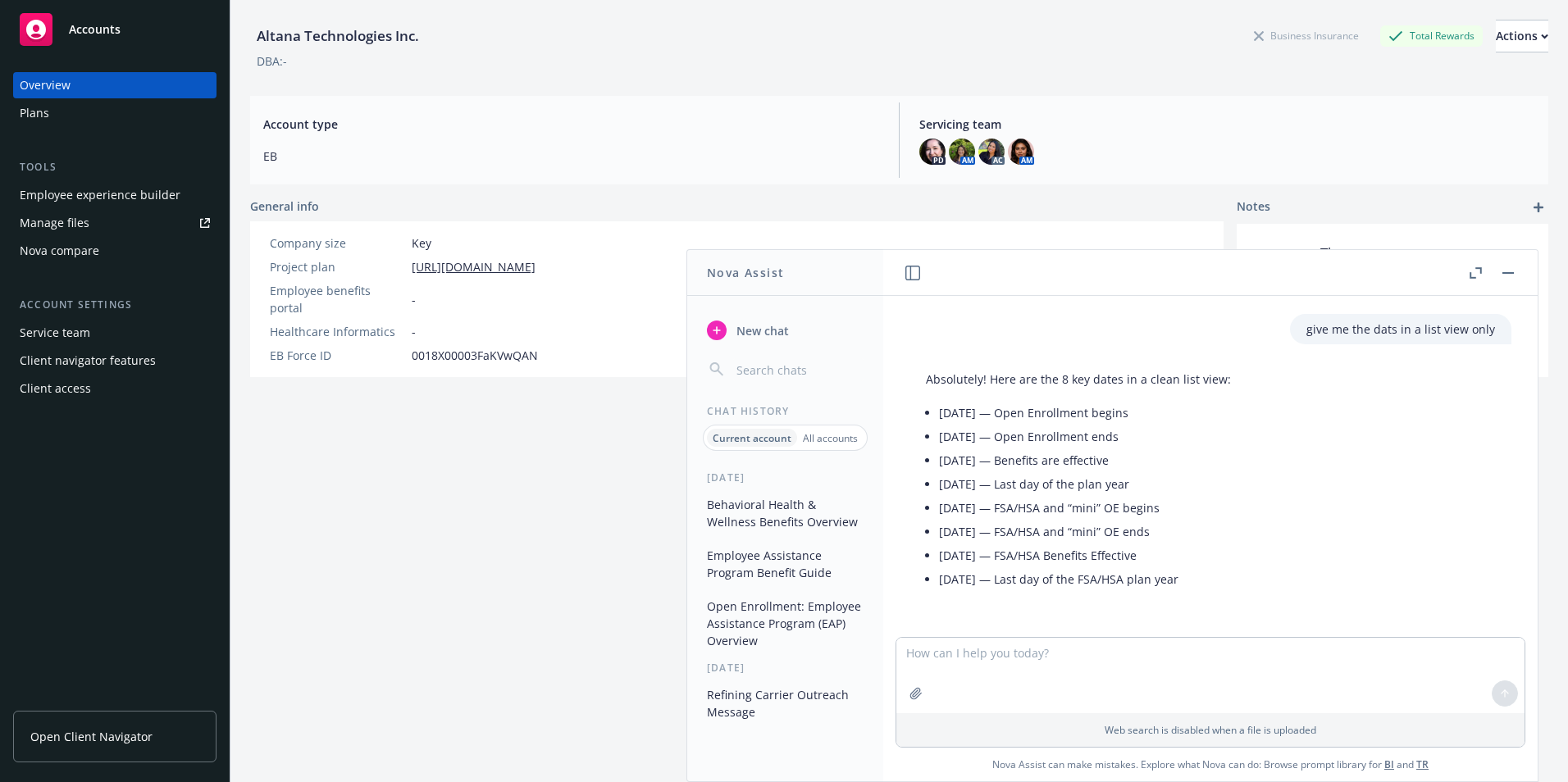
click at [1170, 456] on li "[DATE] — Benefits are effective" at bounding box center [1085, 460] width 292 height 24
click at [1083, 648] on textarea at bounding box center [1211, 676] width 629 height 76
type textarea "just dates only"
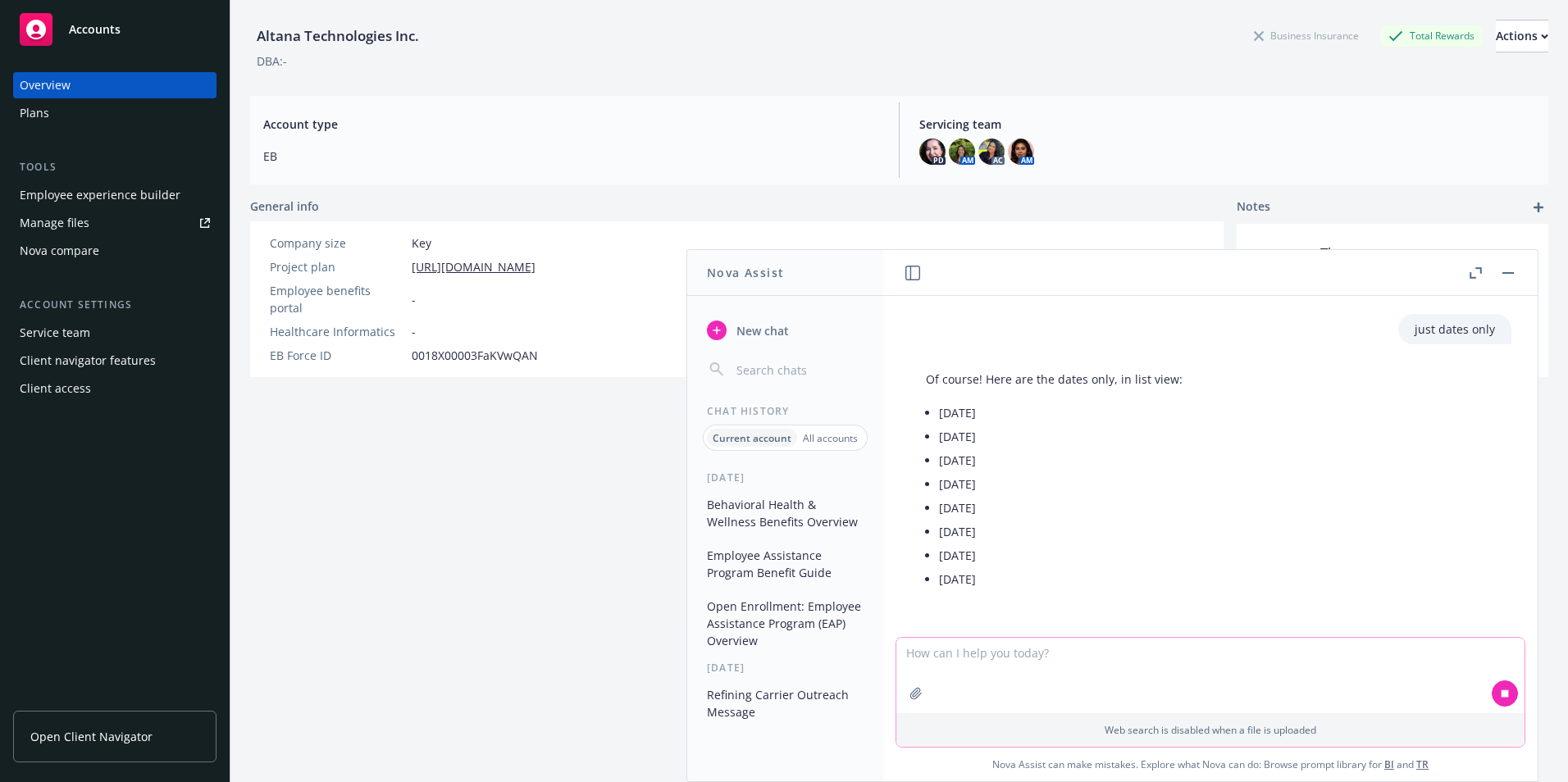
scroll to position [5407, 0]
drag, startPoint x: 1050, startPoint y: 589, endPoint x: 936, endPoint y: 416, distance: 207.2
click at [936, 416] on div "Of course! Here are the dates only, in list view: [DATE] [DATE] [DATE] [DATE] […" at bounding box center [1055, 481] width 289 height 234
click at [988, 679] on textarea at bounding box center [1211, 676] width 629 height 76
type textarea "now give me just the text no date"
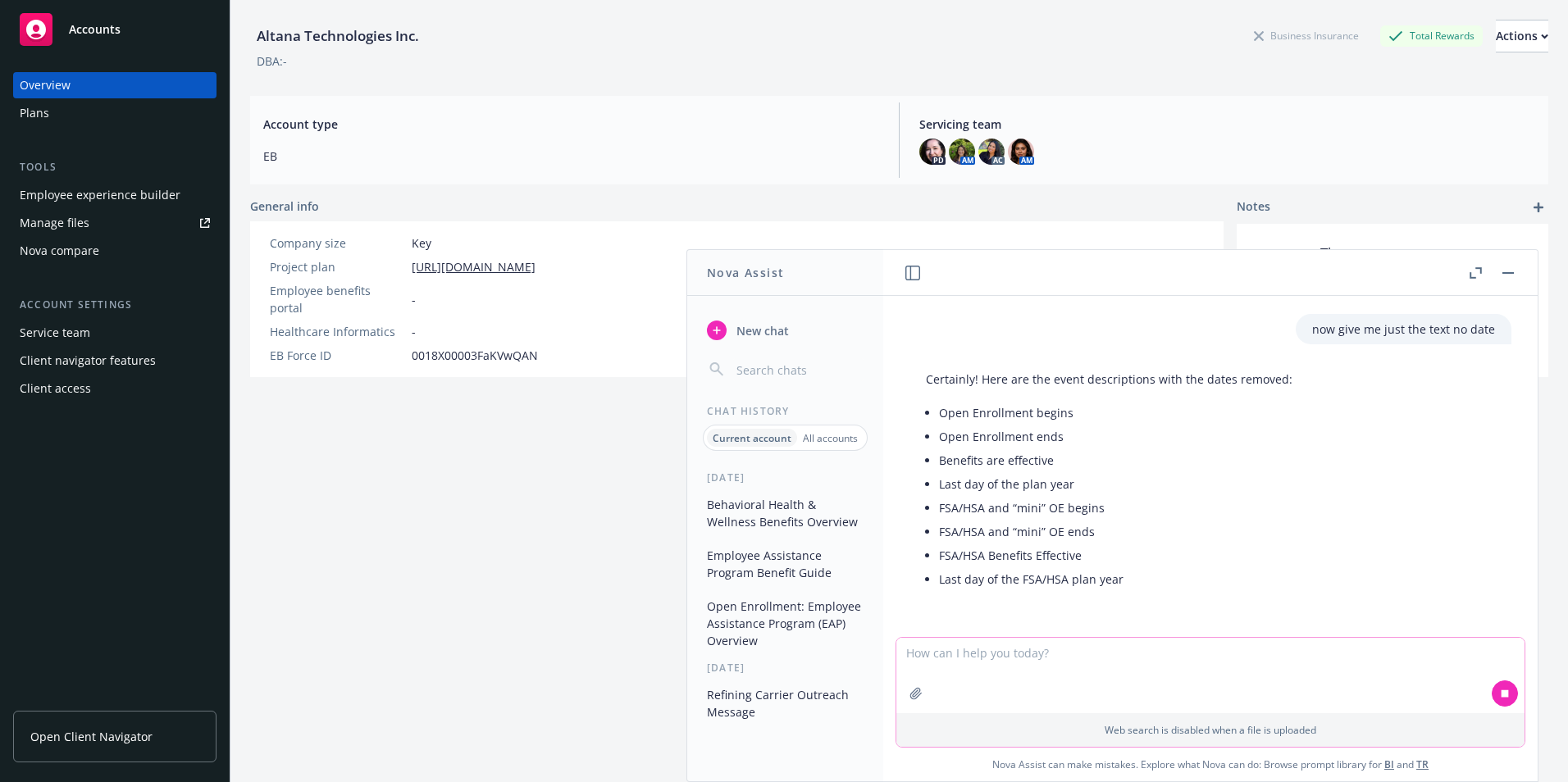
scroll to position [5711, 0]
drag, startPoint x: 1143, startPoint y: 572, endPoint x: 942, endPoint y: 412, distance: 256.9
click at [942, 412] on ul "Open Enrollment begins Open Enrollment ends Benefits are effective Last day of …" at bounding box center [1116, 495] width 354 height 190
drag, startPoint x: 740, startPoint y: 321, endPoint x: 771, endPoint y: 322, distance: 31.0
click at [741, 322] on span "New chat" at bounding box center [761, 330] width 55 height 17
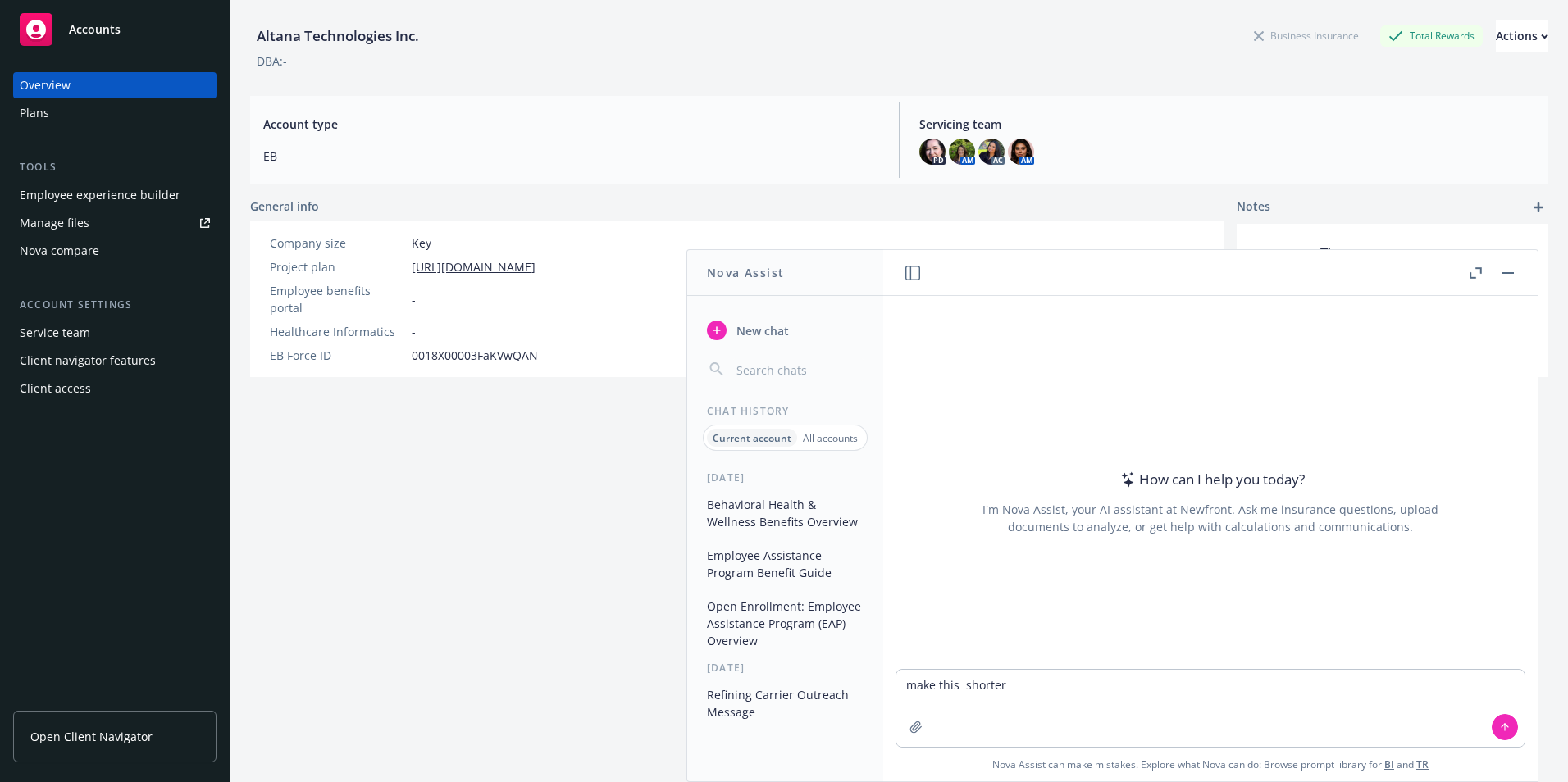
type textarea "make this shorter"
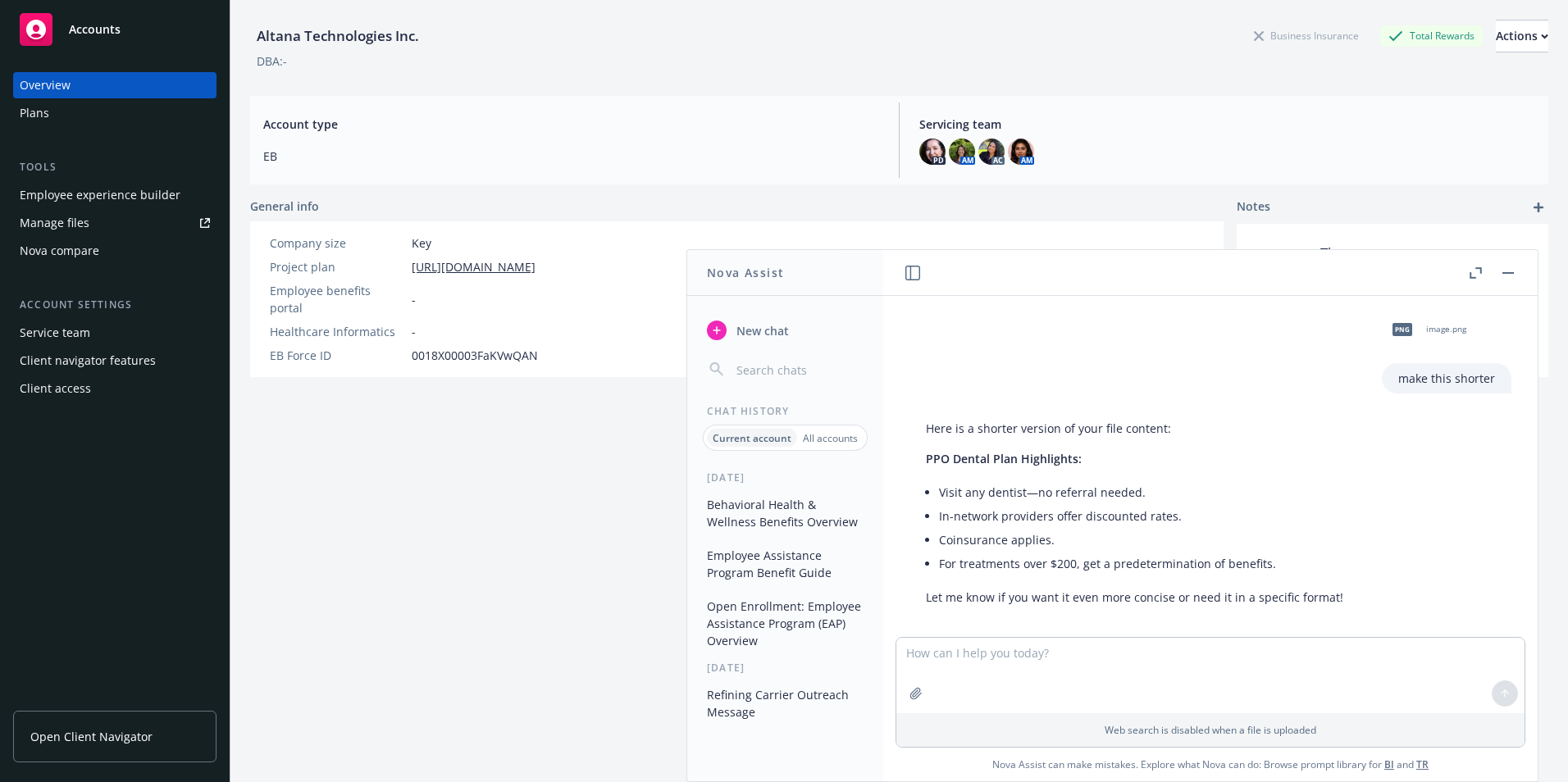
scroll to position [15, 0]
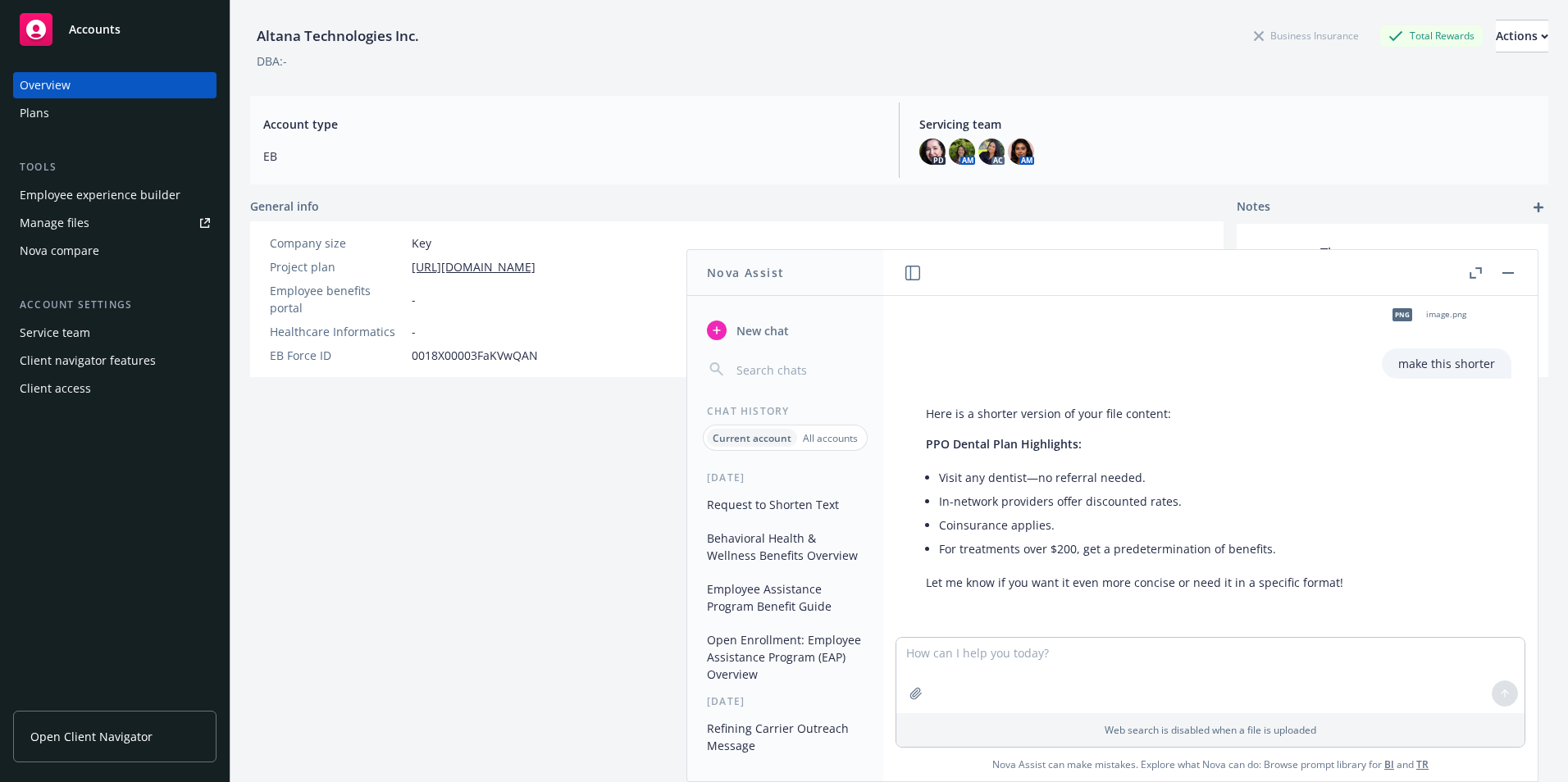
drag, startPoint x: 1315, startPoint y: 585, endPoint x: 1122, endPoint y: 573, distance: 193.4
click at [1122, 573] on div "Here is a shorter version of your file content: PPO Dental Plan Highlights: Vis…" at bounding box center [1135, 497] width 450 height 199
drag, startPoint x: 1122, startPoint y: 573, endPoint x: 1074, endPoint y: 665, distance: 103.8
click at [1074, 664] on textarea at bounding box center [1211, 676] width 629 height 76
click at [1077, 681] on textarea at bounding box center [1211, 676] width 629 height 76
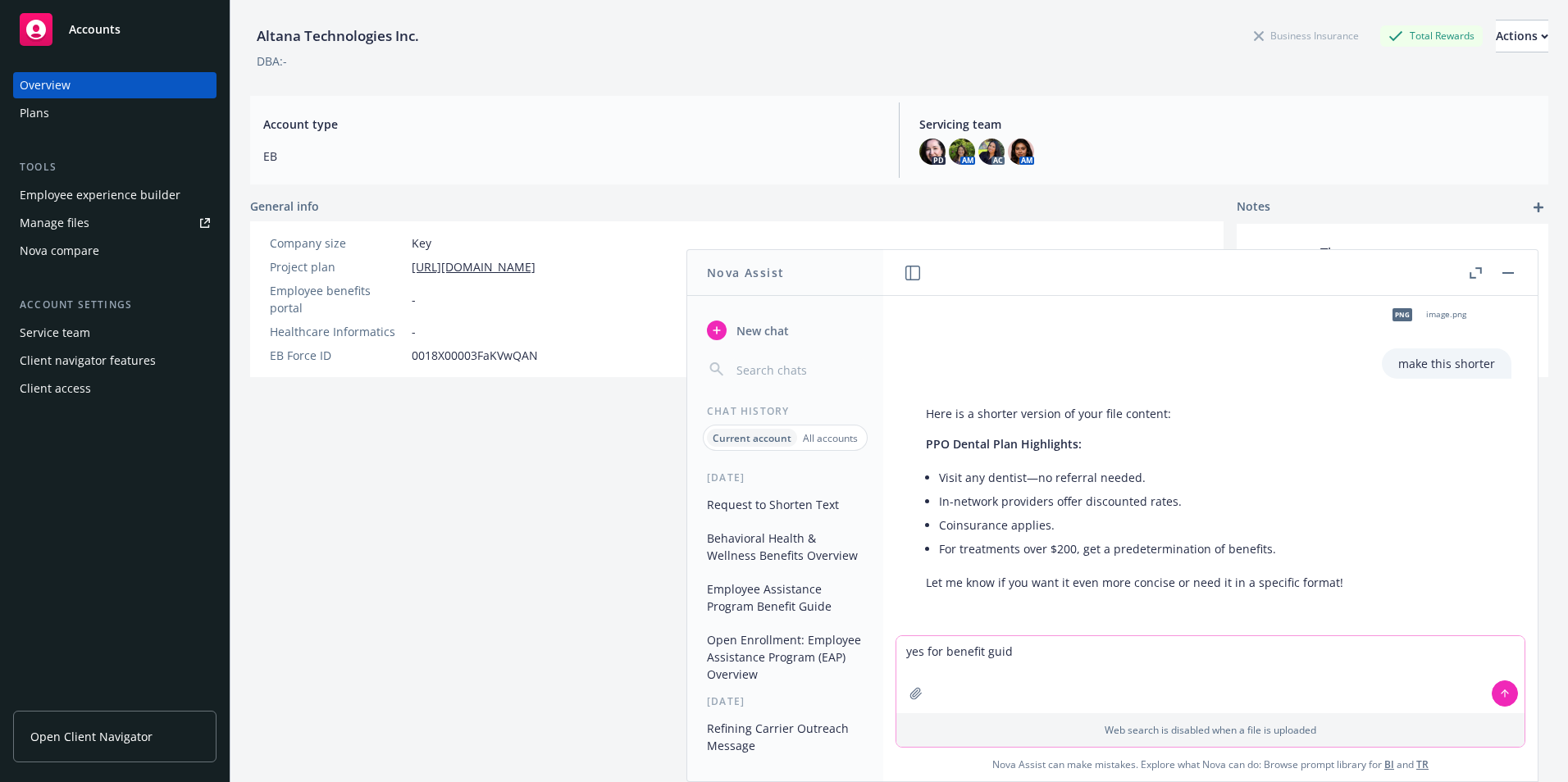
type textarea "yes for benefit guide"
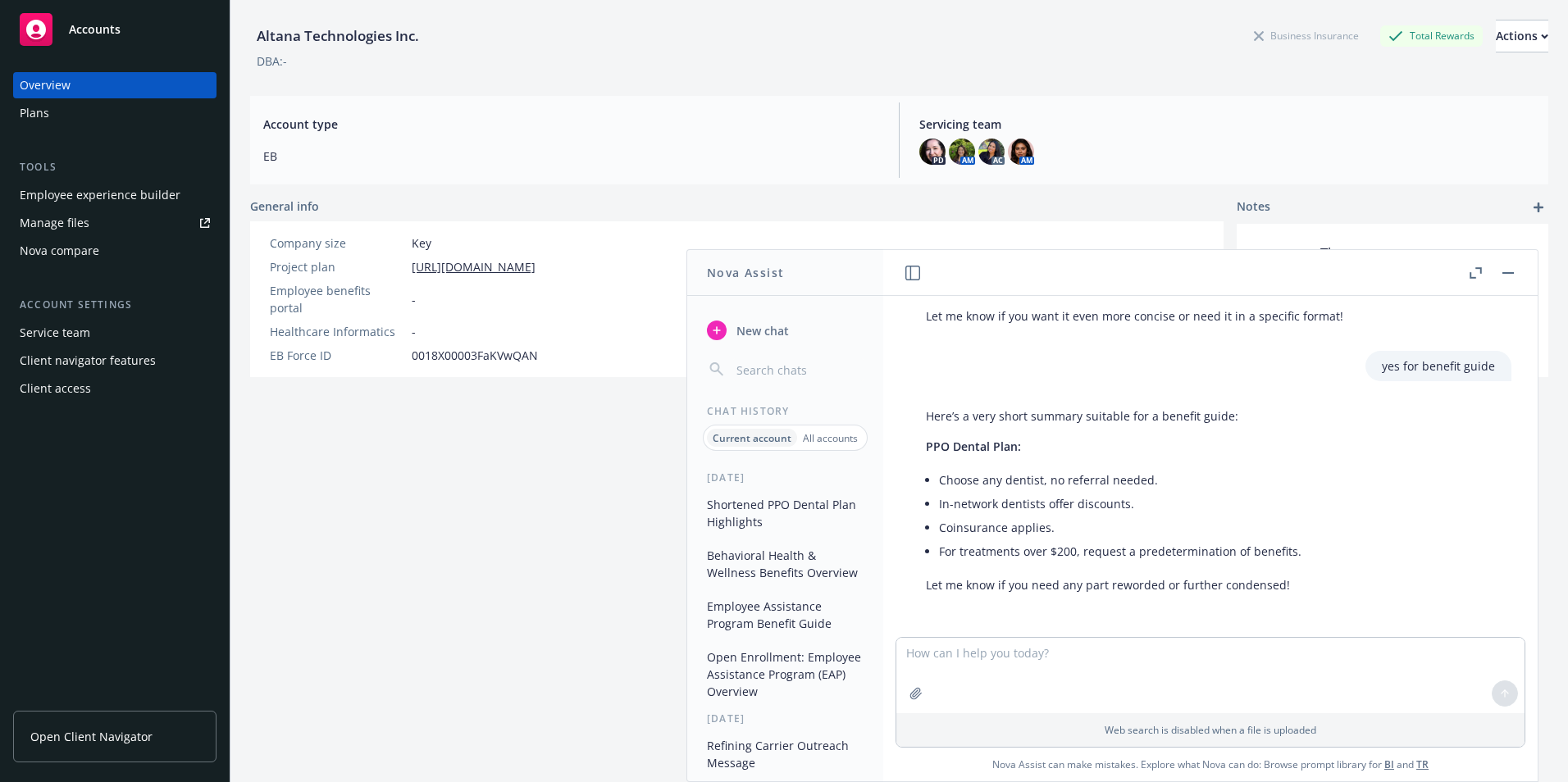
scroll to position [284, 0]
drag, startPoint x: 1307, startPoint y: 556, endPoint x: 917, endPoint y: 484, distance: 396.6
click at [917, 484] on div "Here’s a very short summary suitable for a benefit guide: PPO Dental Plan: Choo…" at bounding box center [1113, 497] width 408 height 199
drag, startPoint x: 917, startPoint y: 484, endPoint x: 981, endPoint y: 498, distance: 65.5
